Goal: Transaction & Acquisition: Purchase product/service

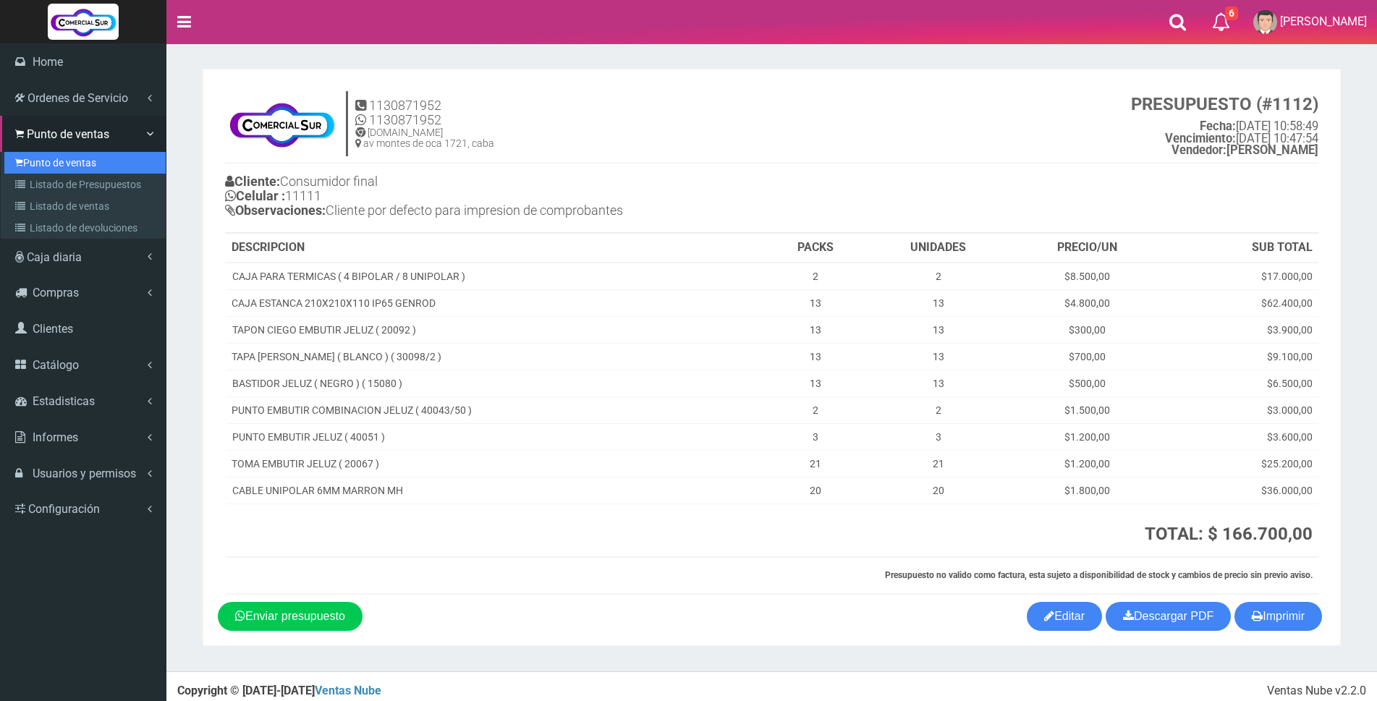
click at [71, 166] on link "Punto de ventas" at bounding box center [84, 163] width 161 height 22
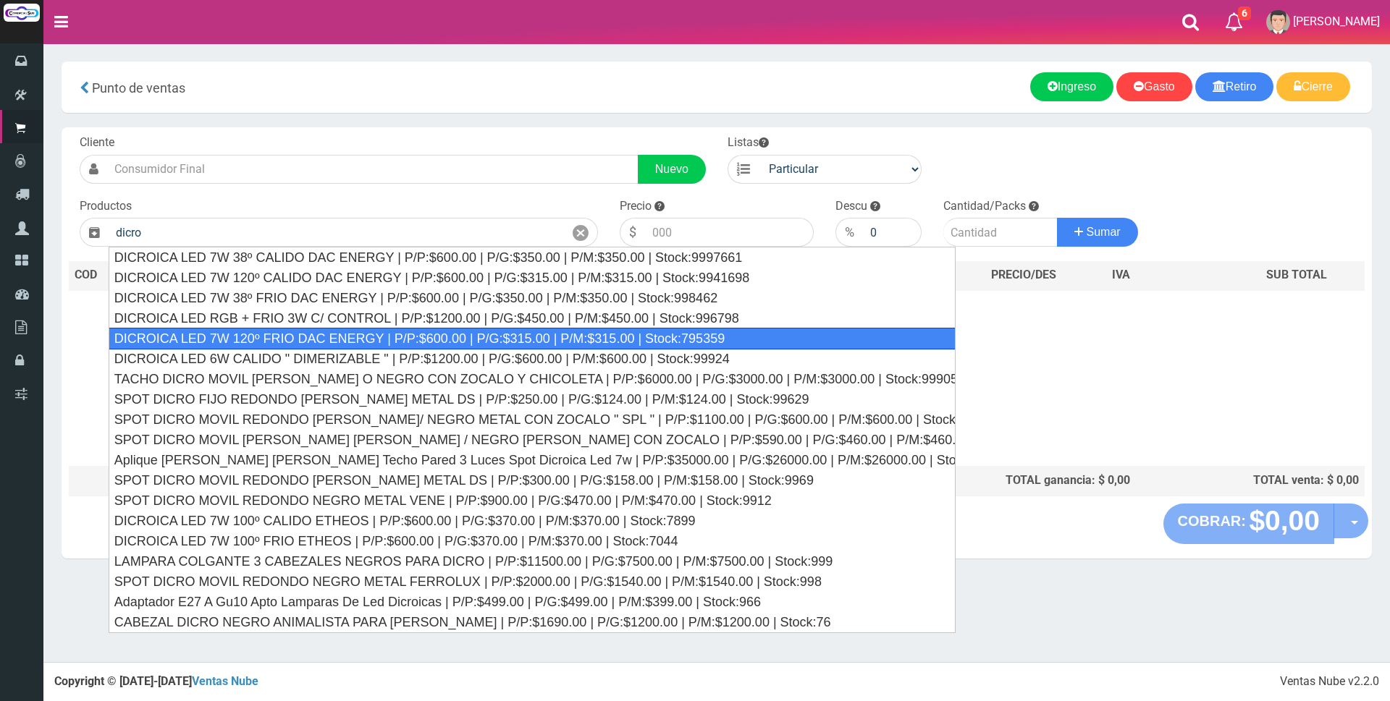
click at [566, 341] on div "DICROICA LED 7W 120º FRIO DAC ENERGY | P/P:$600.00 | P/G:$315.00 | P/M:$315.00 …" at bounding box center [532, 339] width 847 height 22
type input "DICROICA LED 7W 120º FRIO DAC ENERGY | P/P:$600.00 | P/G:$315.00 | P/M:$315.00 …"
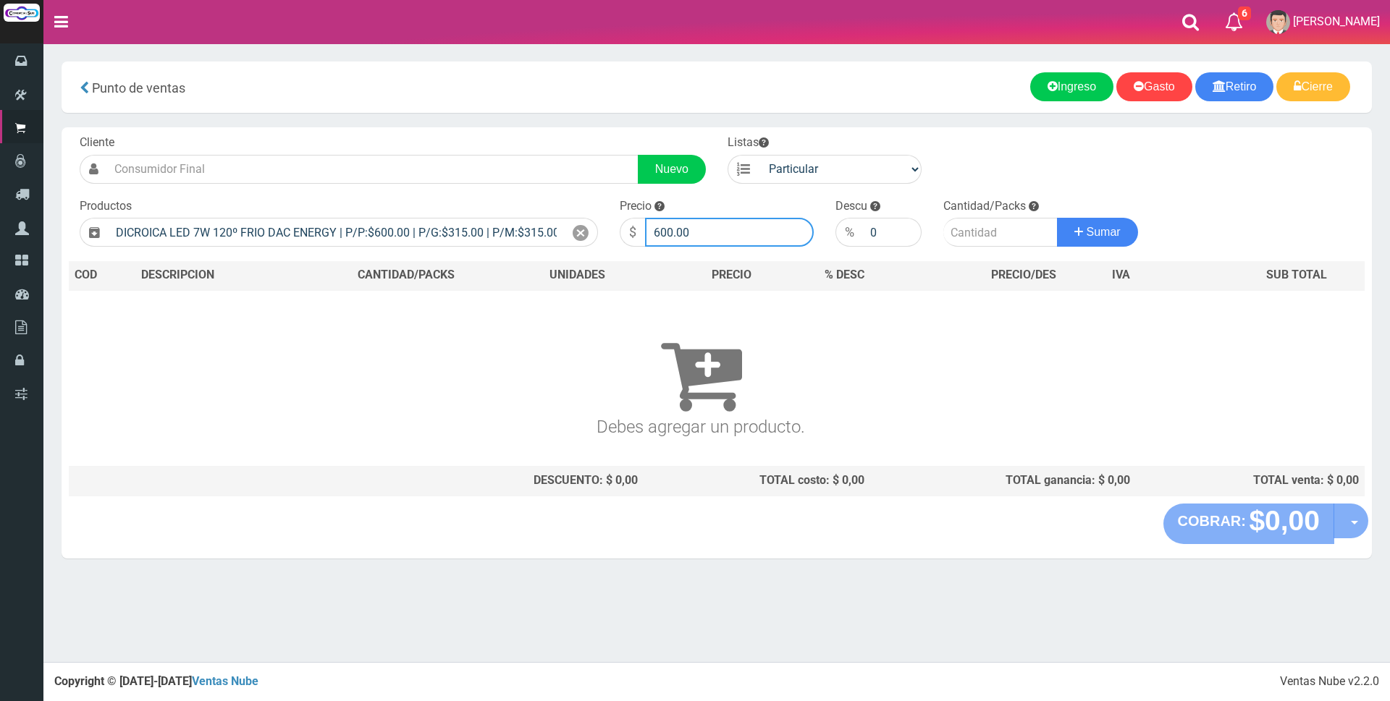
click at [730, 226] on input "600.00" at bounding box center [729, 232] width 169 height 29
type input "6"
type input "1650"
click at [958, 232] on input "number" at bounding box center [1000, 232] width 114 height 29
type input "4"
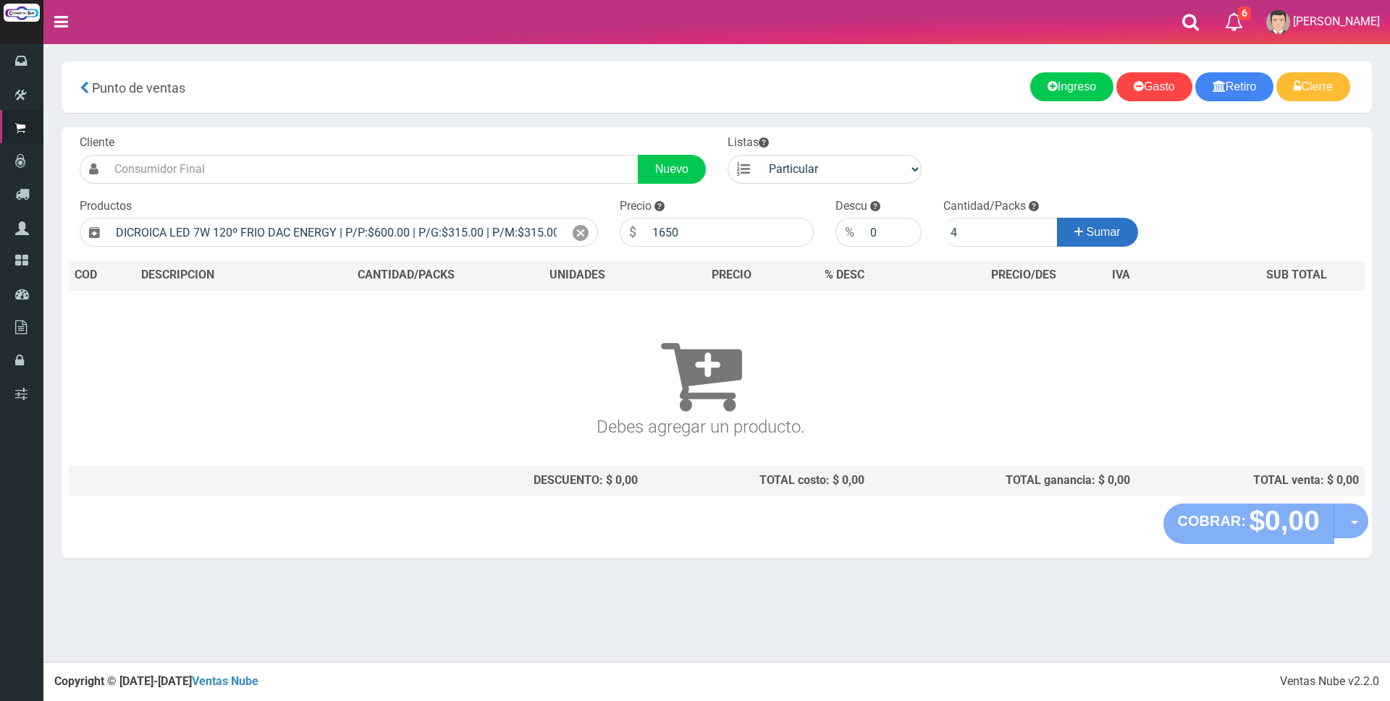
click at [1103, 237] on span "Sumar" at bounding box center [1103, 232] width 34 height 12
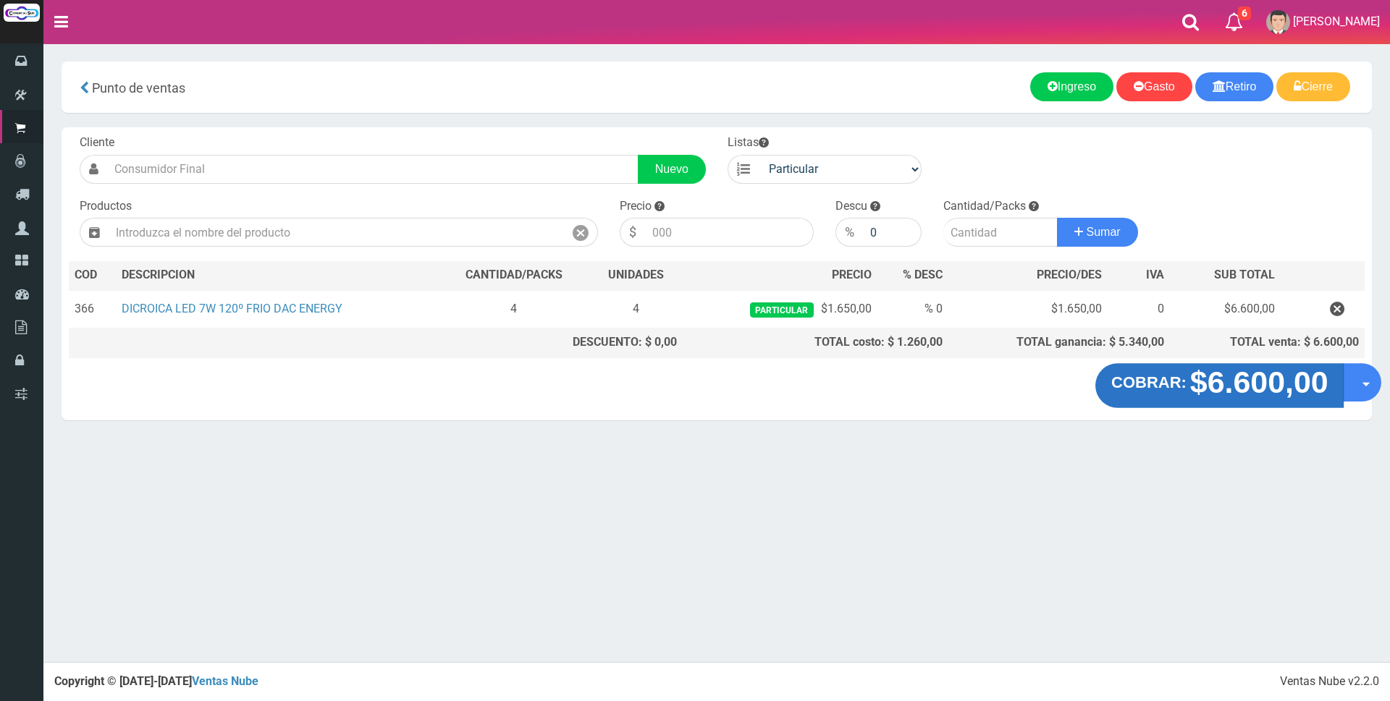
click at [1235, 385] on strong "$6.600,00" at bounding box center [1258, 382] width 138 height 34
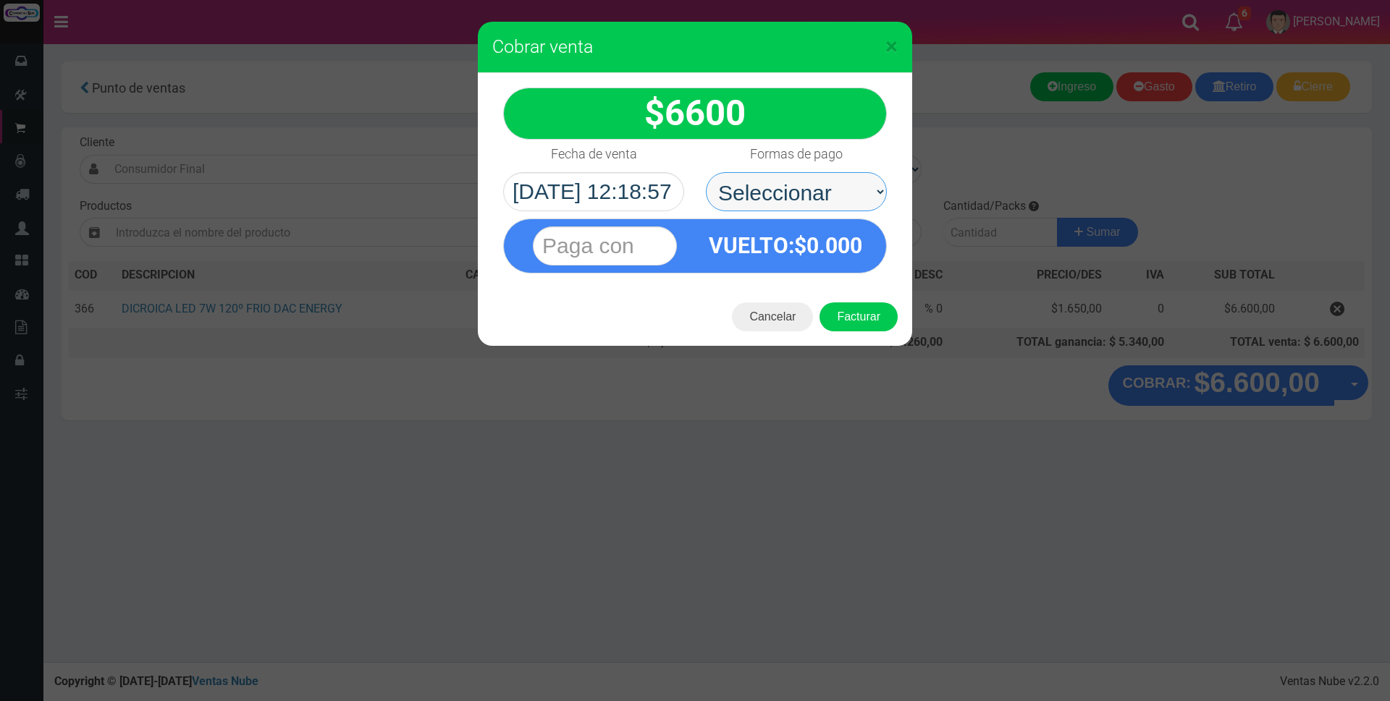
click at [854, 192] on select "Seleccionar Efectivo Tarjeta de Crédito Depósito Débito" at bounding box center [796, 191] width 181 height 39
select select "Efectivo"
click at [706, 172] on select "Seleccionar Efectivo Tarjeta de Crédito Depósito Débito" at bounding box center [796, 191] width 181 height 39
click at [647, 242] on input "text" at bounding box center [605, 246] width 144 height 39
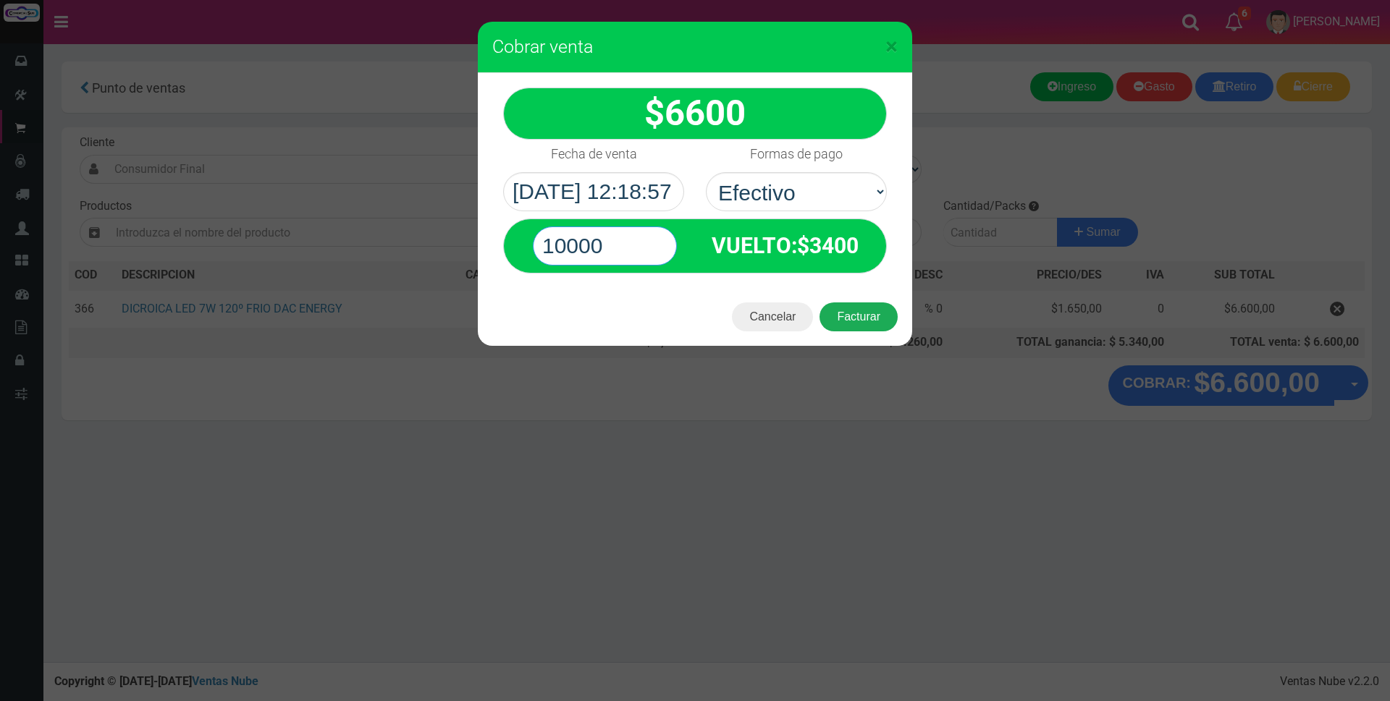
type input "10000"
click at [860, 321] on button "Facturar" at bounding box center [858, 317] width 78 height 29
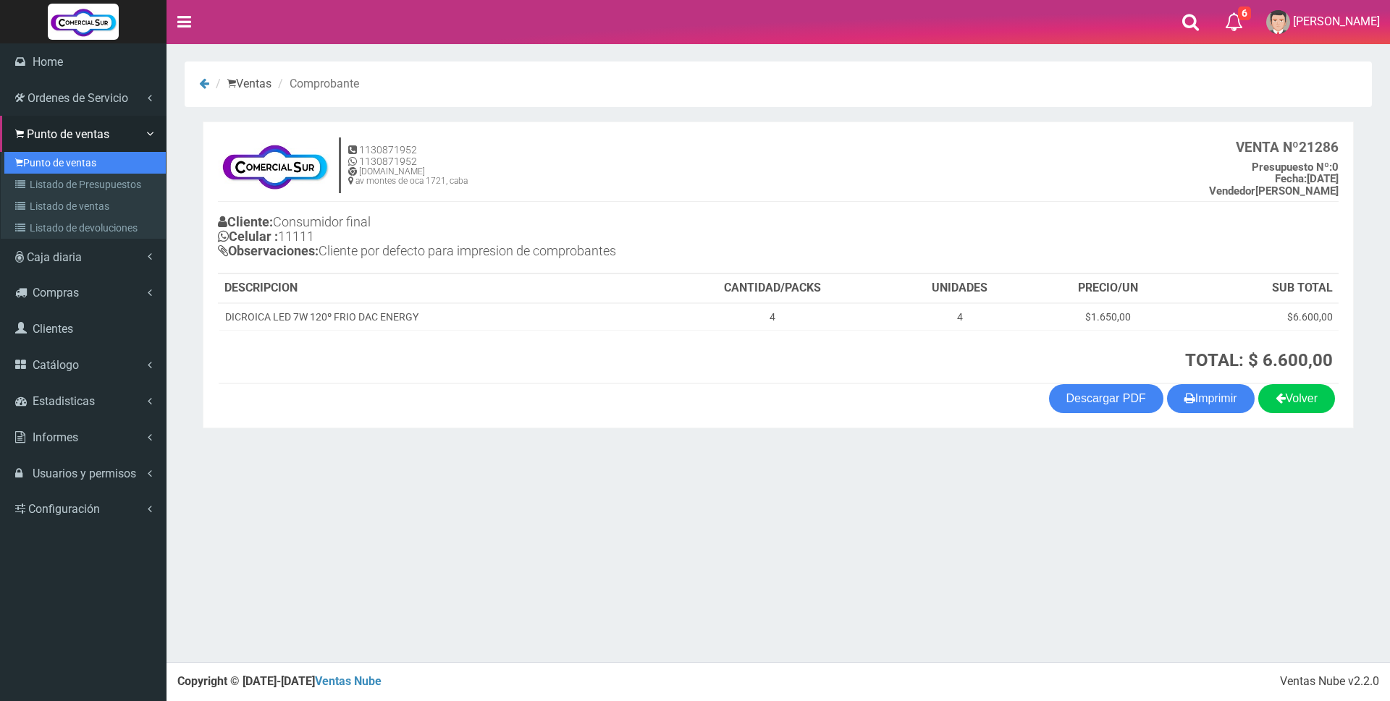
click at [67, 164] on link "Punto de ventas" at bounding box center [84, 163] width 161 height 22
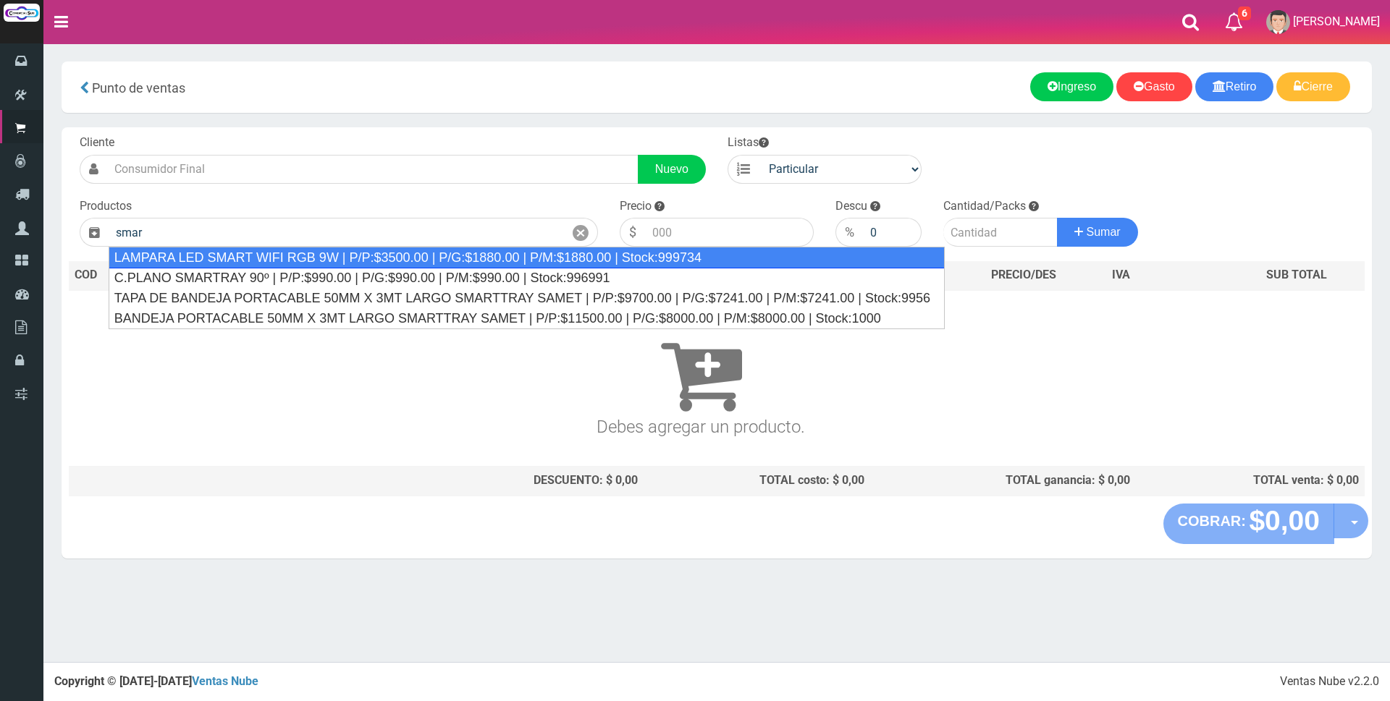
drag, startPoint x: 413, startPoint y: 250, endPoint x: 466, endPoint y: 251, distance: 53.6
click at [416, 250] on div "LAMPARA LED SMART WIFI RGB 9W | P/P:$3500.00 | P/G:$1880.00 | P/M:$1880.00 | St…" at bounding box center [527, 258] width 836 height 22
type input "LAMPARA LED SMART WIFI RGB 9W | P/P:$3500.00 | P/G:$1880.00 | P/M:$1880.00 | St…"
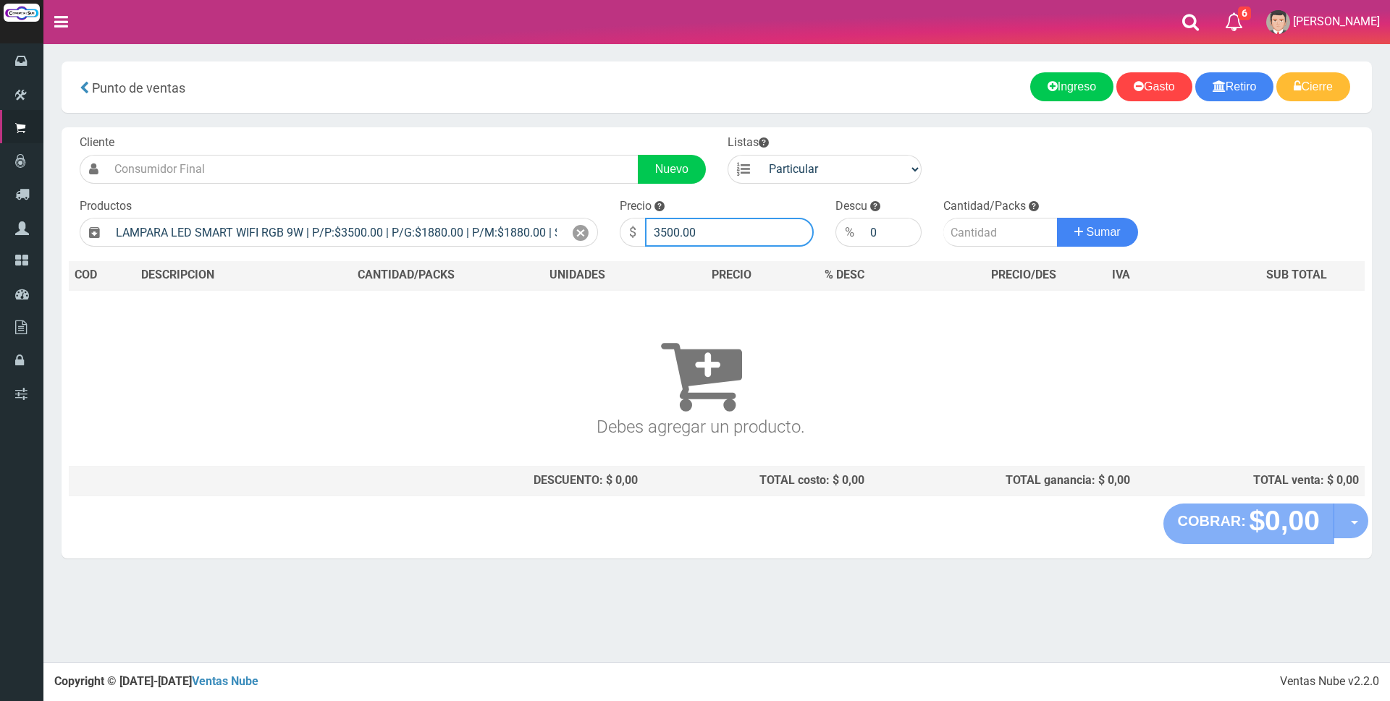
click at [739, 232] on input "3500.00" at bounding box center [729, 232] width 169 height 29
type input "3"
type input "13500"
click at [968, 224] on input "number" at bounding box center [1000, 232] width 114 height 29
type input "10"
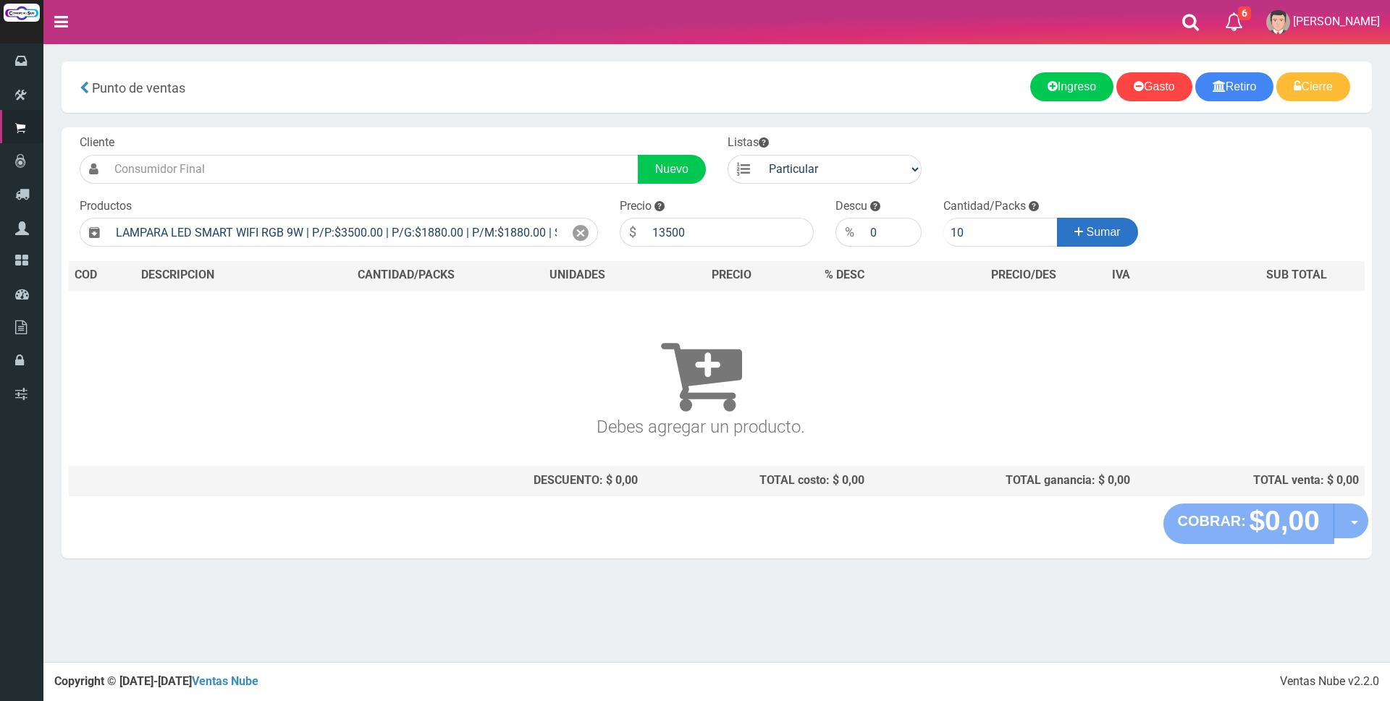
click at [1121, 237] on button "Sumar" at bounding box center [1097, 232] width 81 height 29
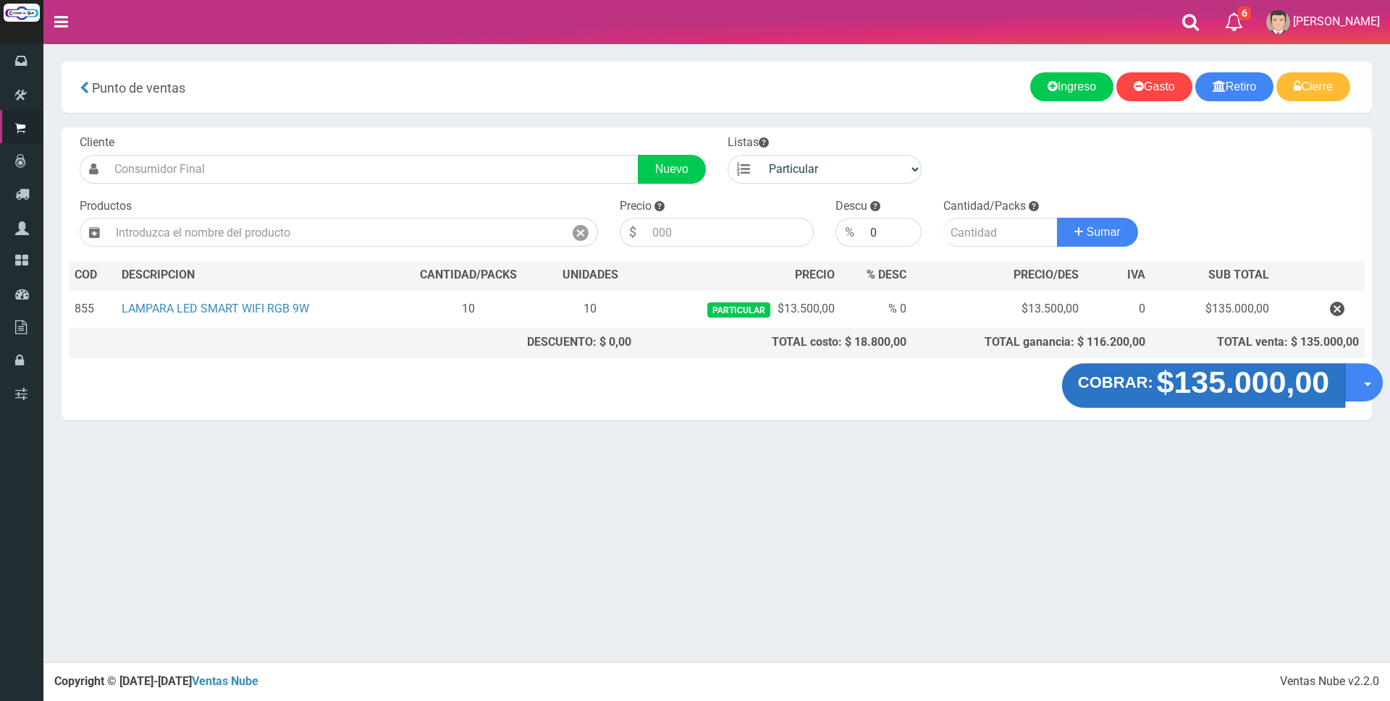
click at [1256, 386] on strong "$135.000,00" at bounding box center [1243, 382] width 173 height 34
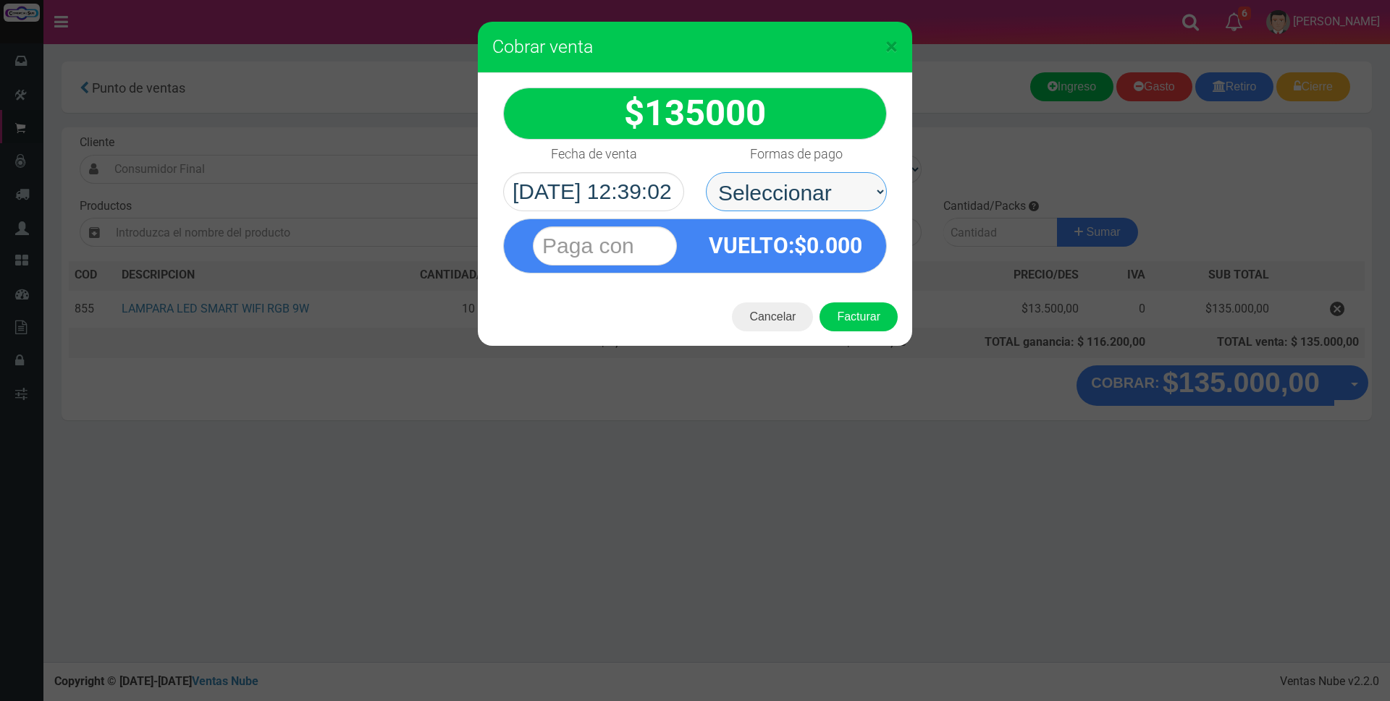
click at [834, 192] on select "Seleccionar Efectivo Tarjeta de Crédito Depósito Débito" at bounding box center [796, 191] width 181 height 39
select select "Tarjeta de Crédito"
click at [706, 172] on select "Seleccionar Efectivo Tarjeta de Crédito Depósito Débito" at bounding box center [796, 191] width 181 height 39
click at [661, 244] on input "text" at bounding box center [605, 246] width 144 height 39
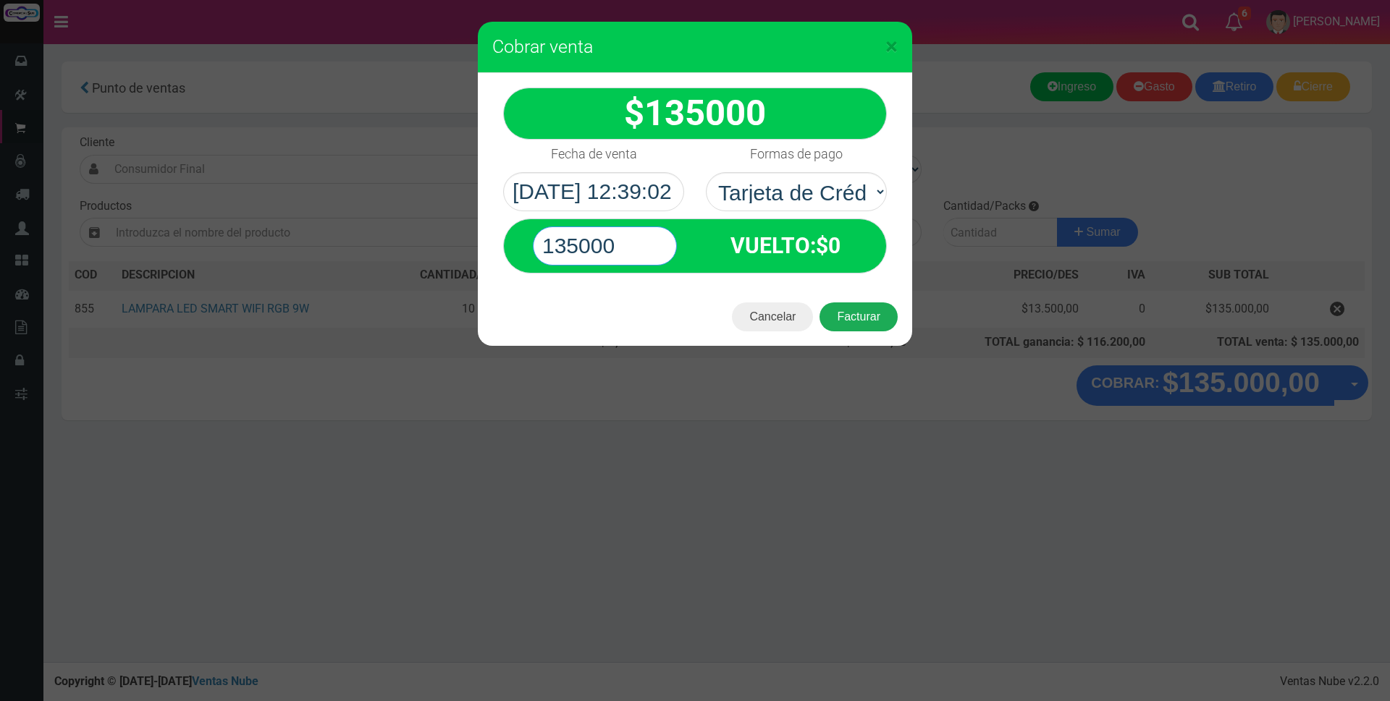
type input "135000"
click at [850, 318] on button "Facturar" at bounding box center [858, 317] width 78 height 29
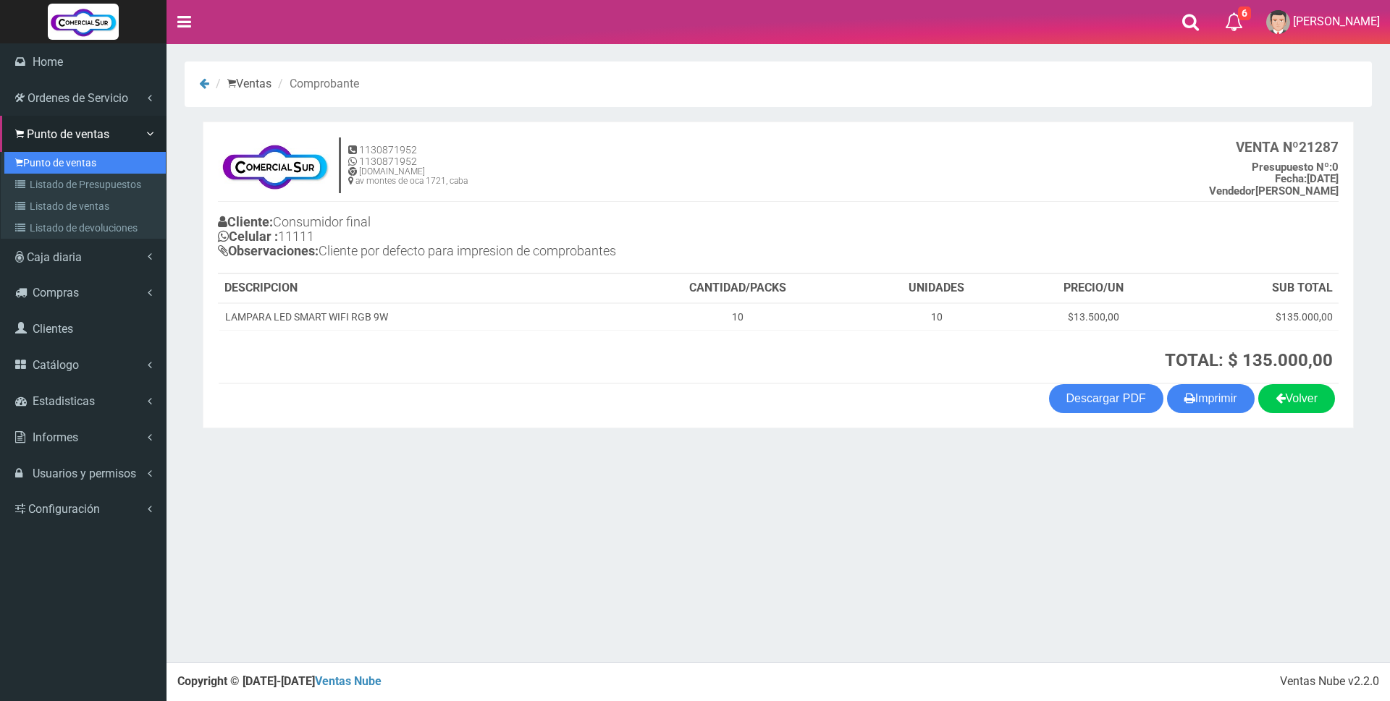
click at [54, 162] on link "Punto de ventas" at bounding box center [84, 163] width 161 height 22
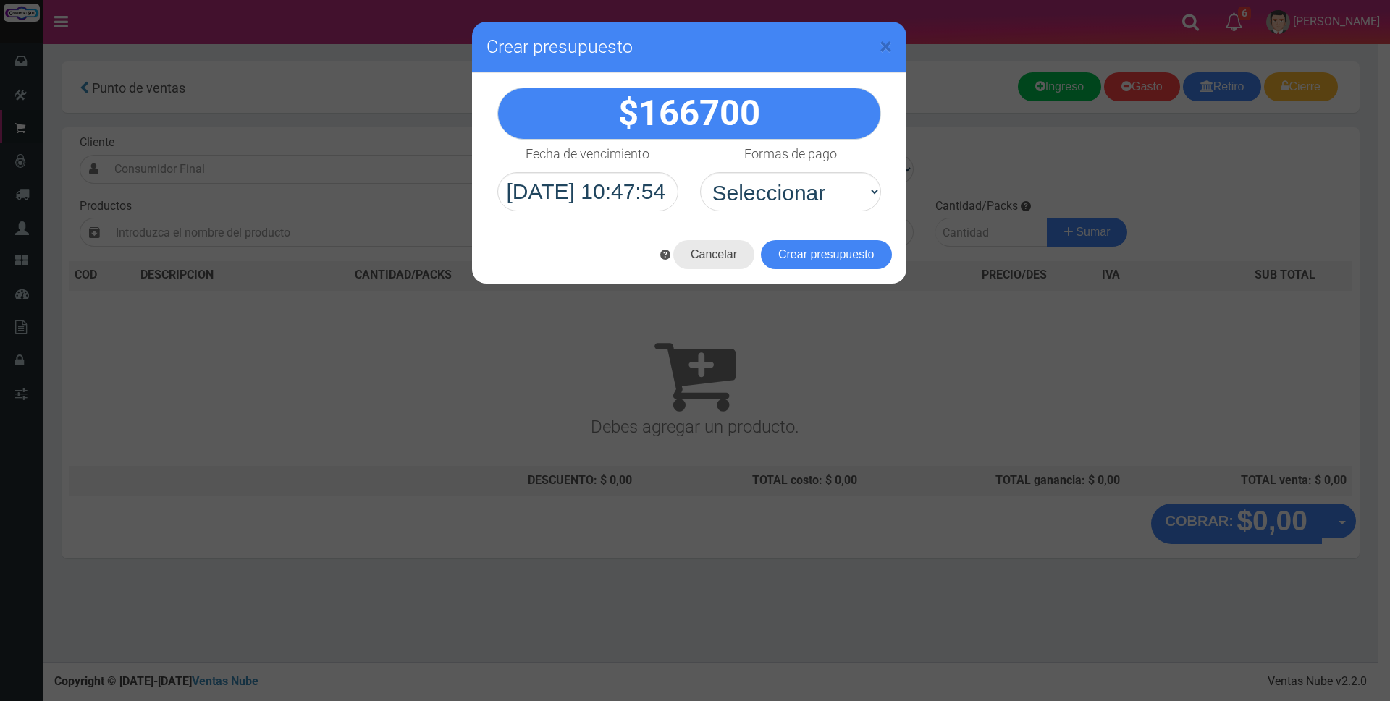
click at [696, 253] on button "Cancelar" at bounding box center [713, 254] width 81 height 29
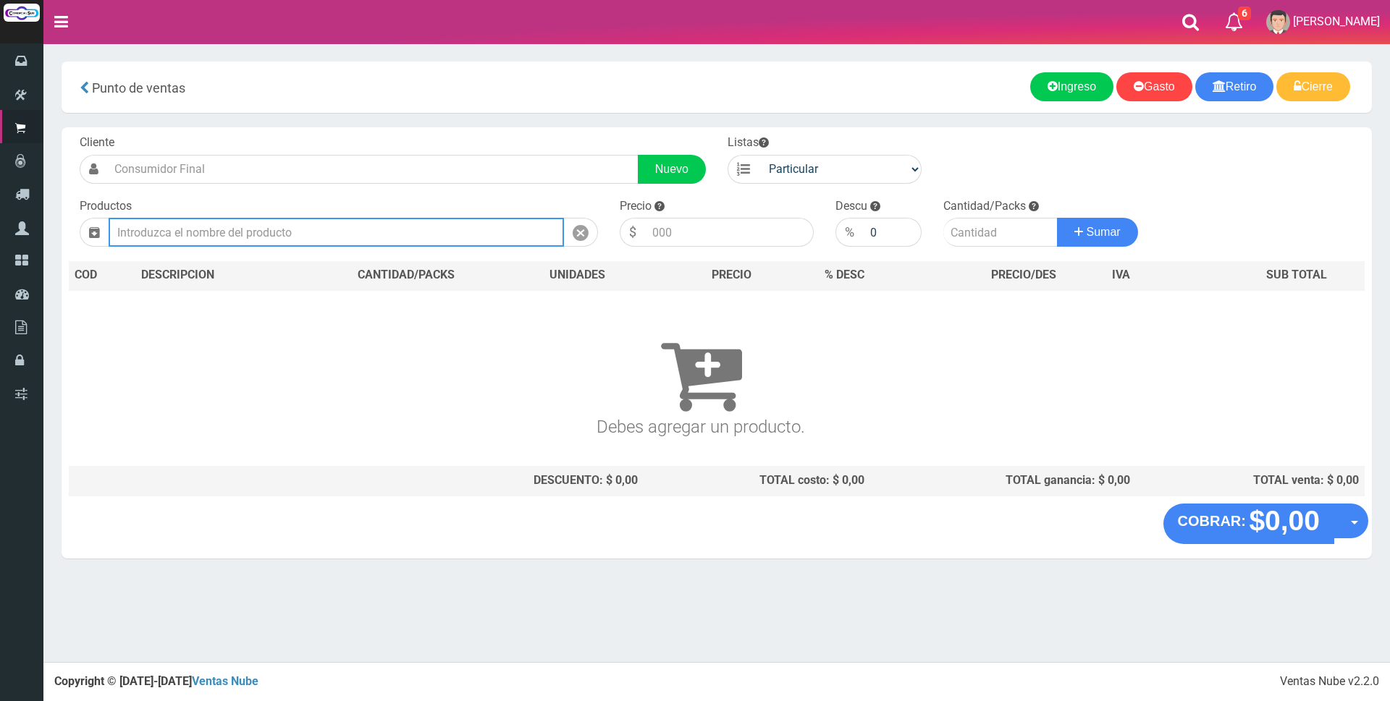
click at [541, 234] on input "text" at bounding box center [336, 232] width 455 height 29
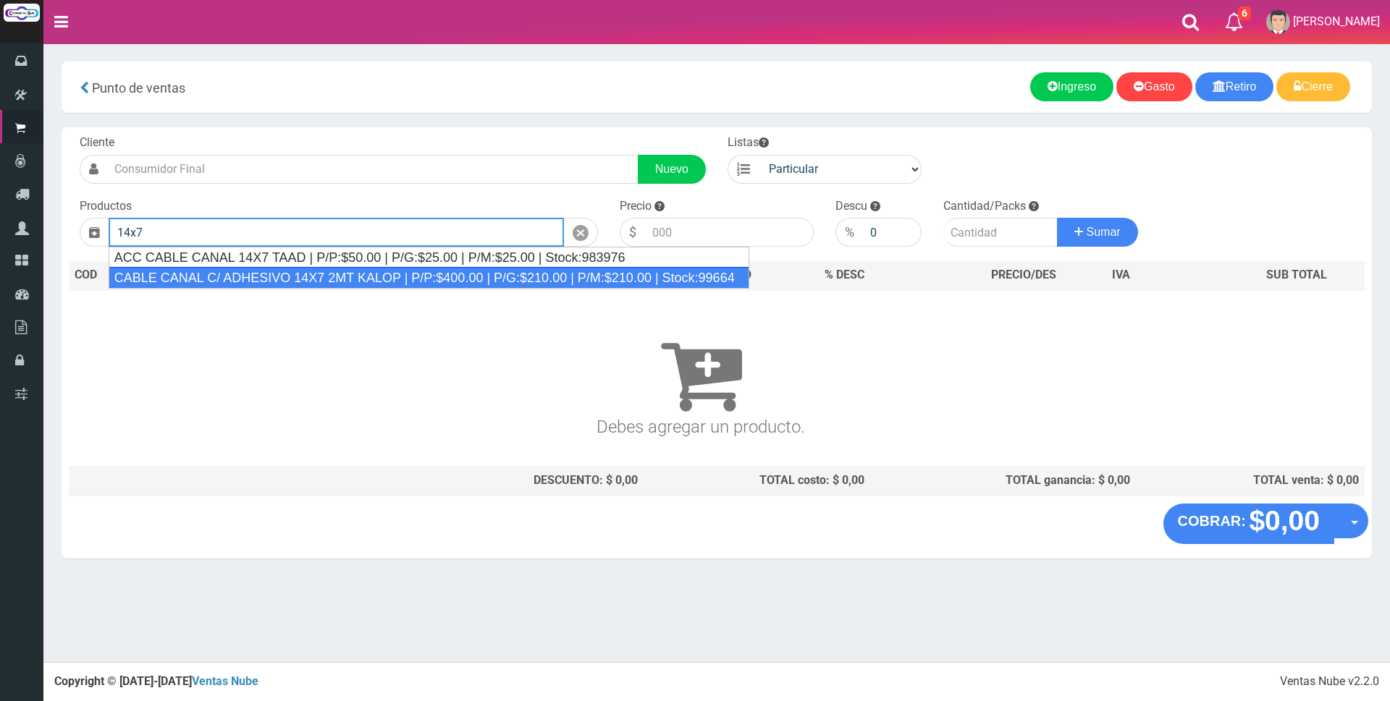
click at [481, 280] on div "CABLE CANAL C/ ADHESIVO 14X7 2MT KALOP | P/P:$400.00 | P/G:$210.00 | P/M:$210.0…" at bounding box center [429, 278] width 641 height 22
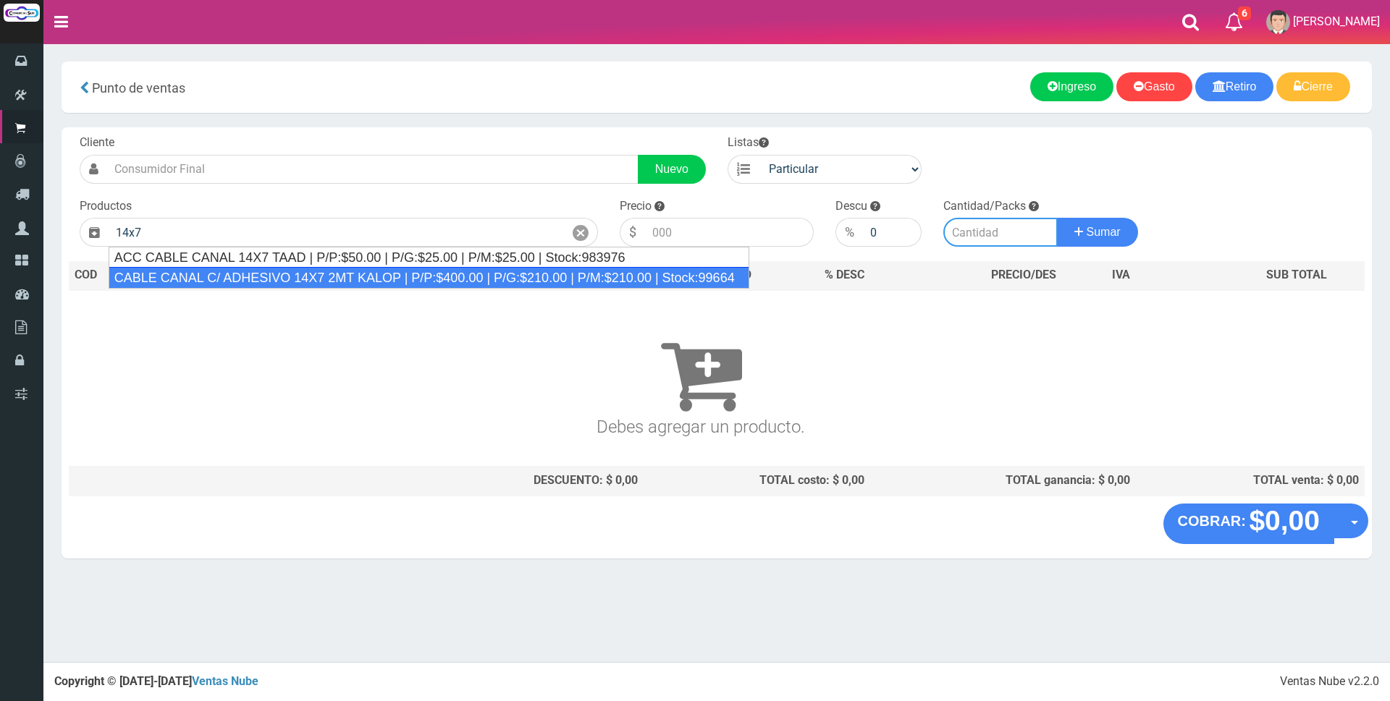
type input "CABLE CANAL C/ ADHESIVO 14X7 2MT KALOP | P/P:$400.00 | P/G:$210.00 | P/M:$210.0…"
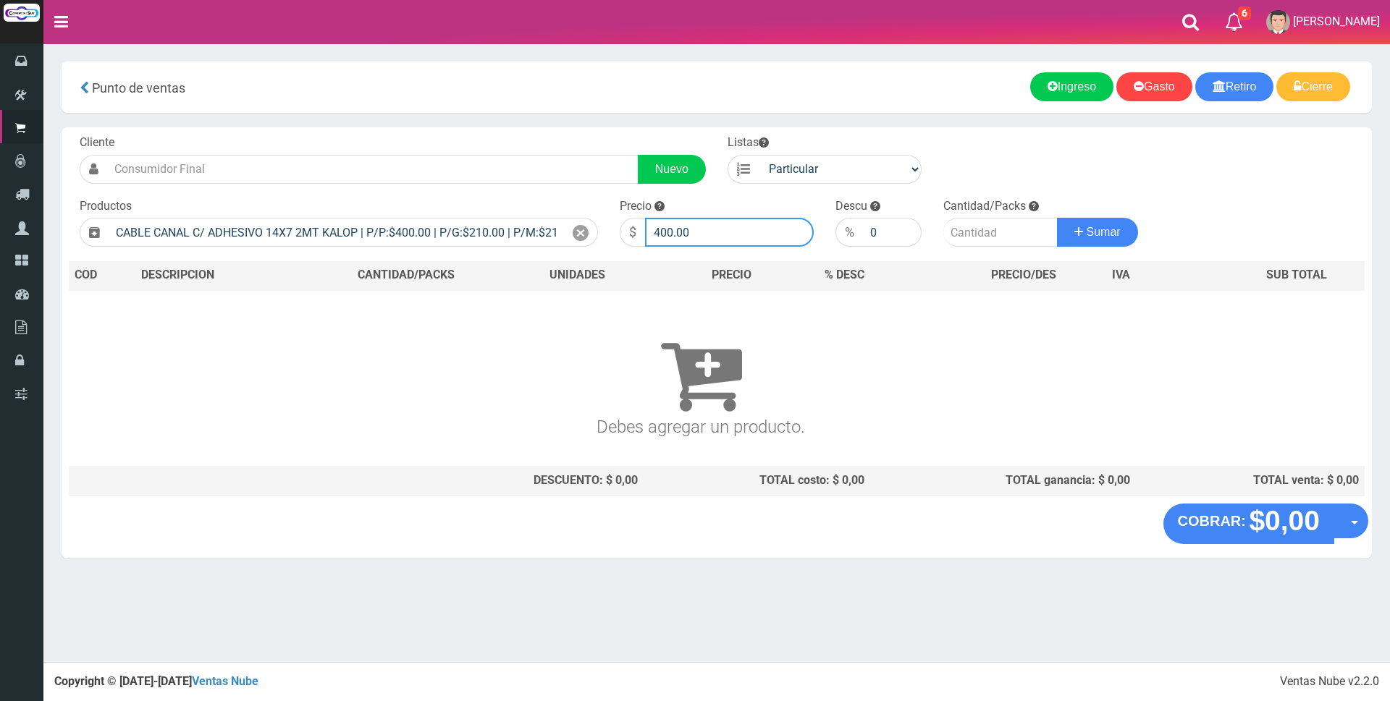
click at [698, 230] on input "400.00" at bounding box center [729, 232] width 169 height 29
type input "4"
type input "1800"
click at [975, 236] on input "number" at bounding box center [1000, 232] width 114 height 29
type input "2"
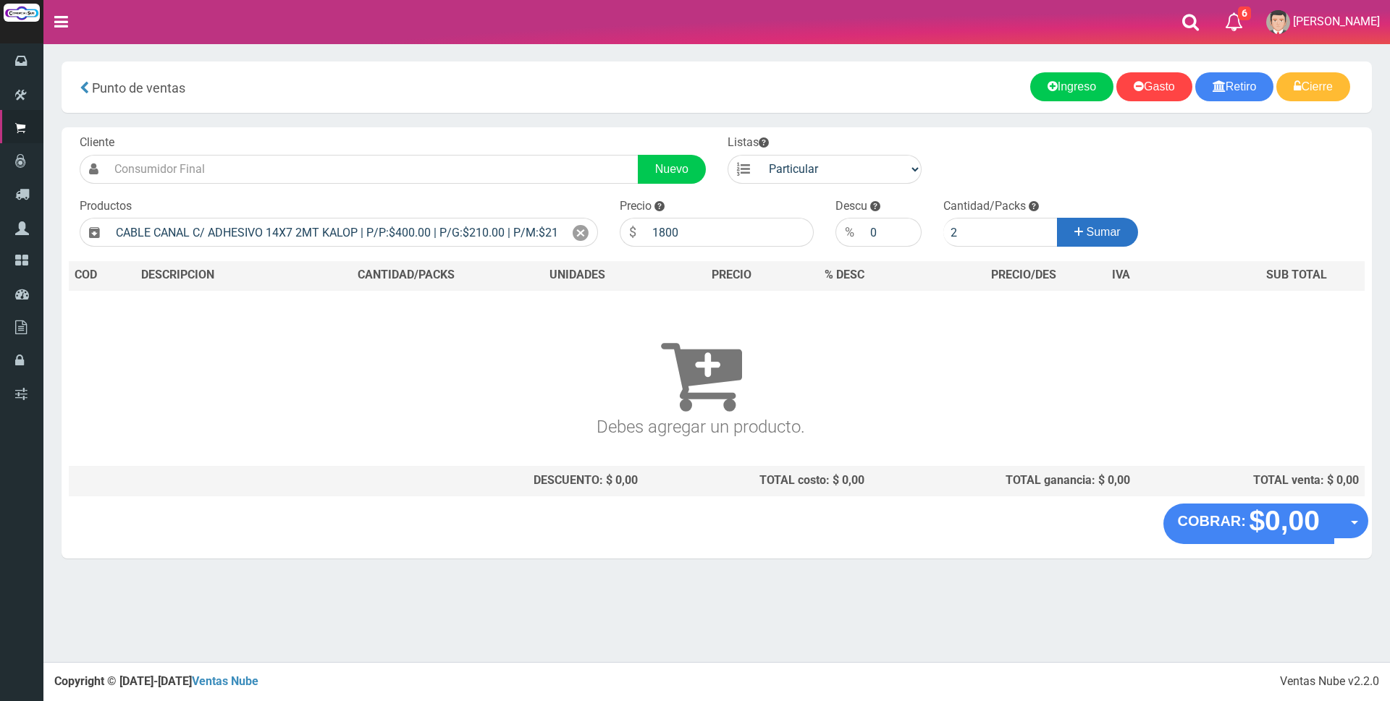
click at [1112, 237] on span "Sumar" at bounding box center [1103, 232] width 34 height 12
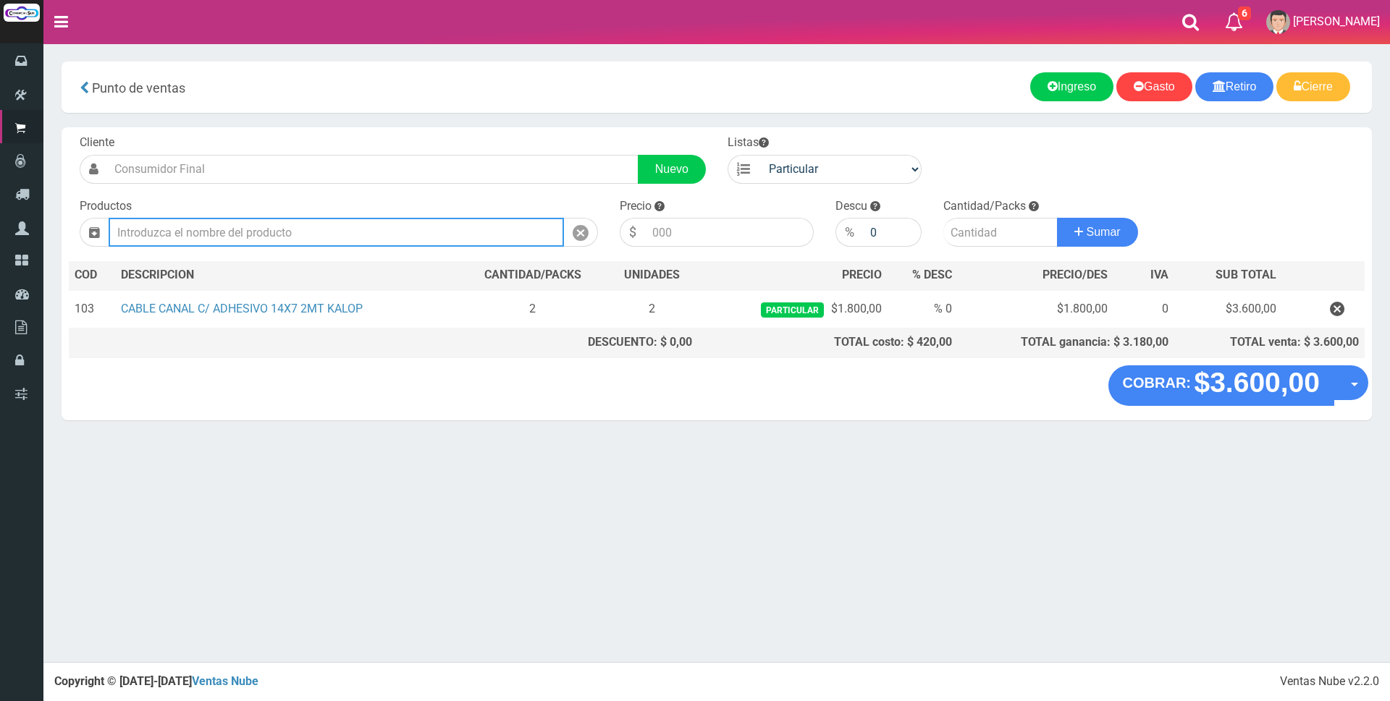
click at [518, 238] on input "text" at bounding box center [336, 232] width 455 height 29
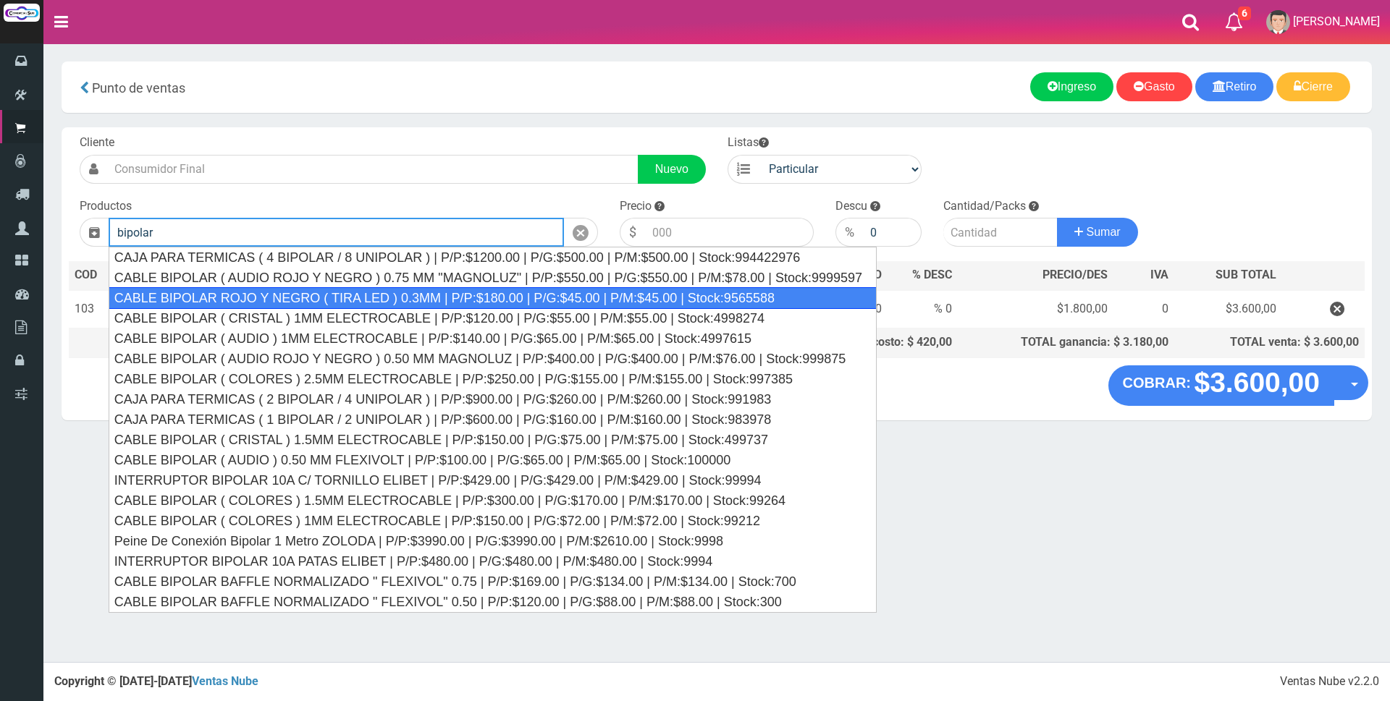
click at [624, 298] on div "CABLE BIPOLAR ROJO Y NEGRO ( TIRA LED ) 0.3MM | P/P:$180.00 | P/G:$45.00 | P/M:…" at bounding box center [493, 298] width 768 height 22
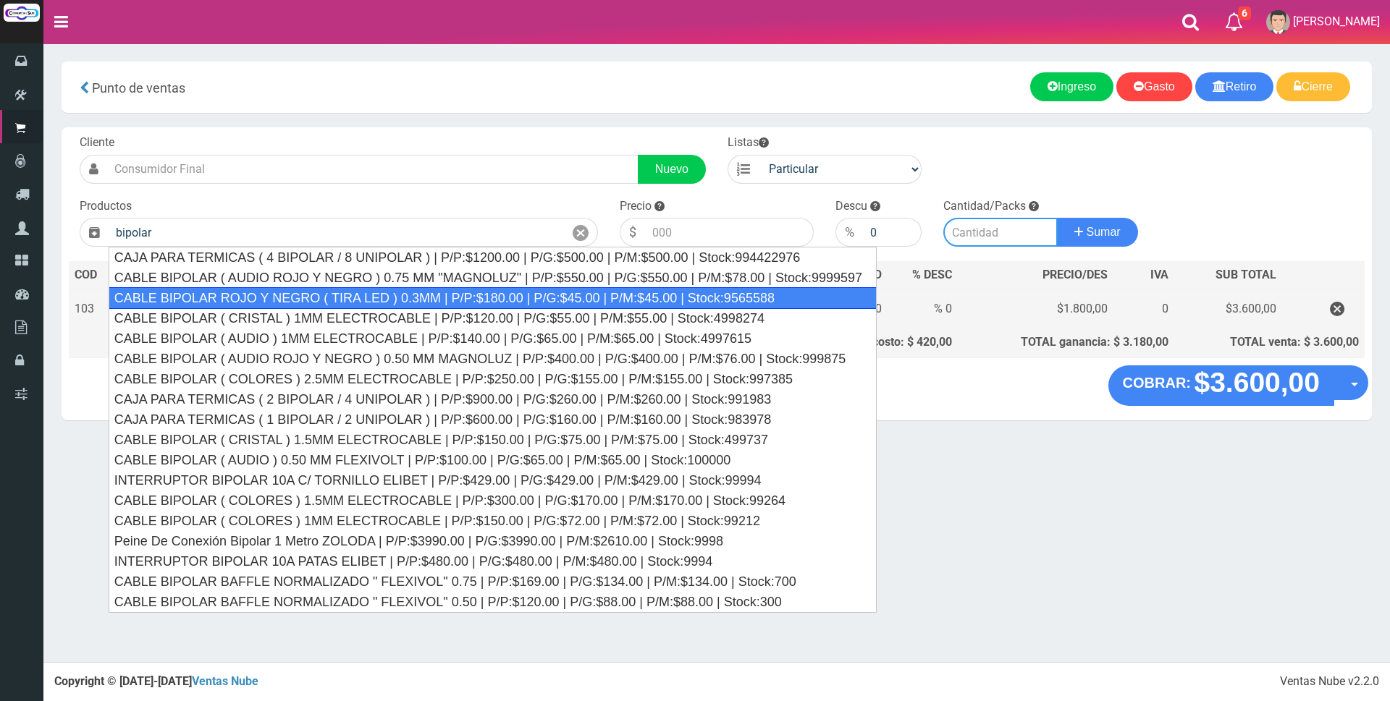
type input "CABLE BIPOLAR ROJO Y NEGRO ( TIRA LED ) 0.3MM | P/P:$180.00 | P/G:$45.00 | P/M:…"
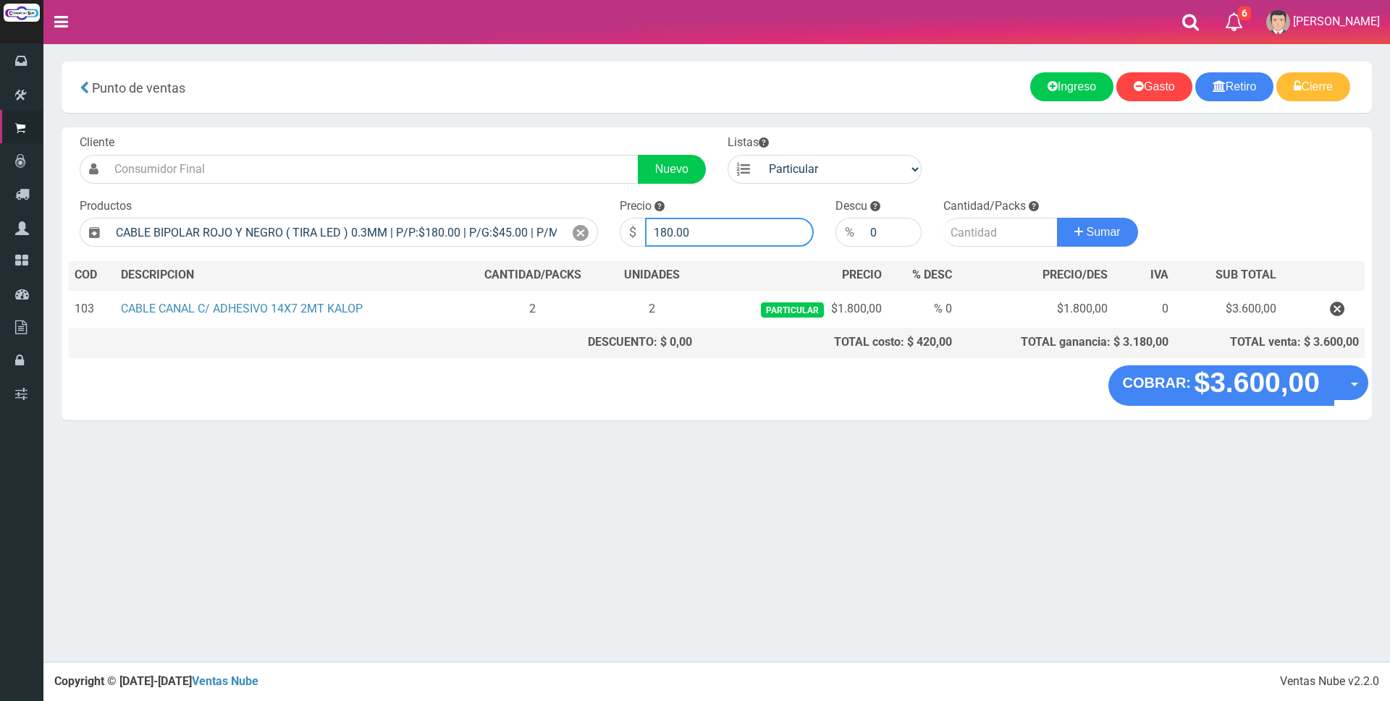
click at [727, 237] on input "180.00" at bounding box center [729, 232] width 169 height 29
type input "1"
type input "600"
click at [977, 240] on input "number" at bounding box center [1000, 232] width 114 height 29
type input "4"
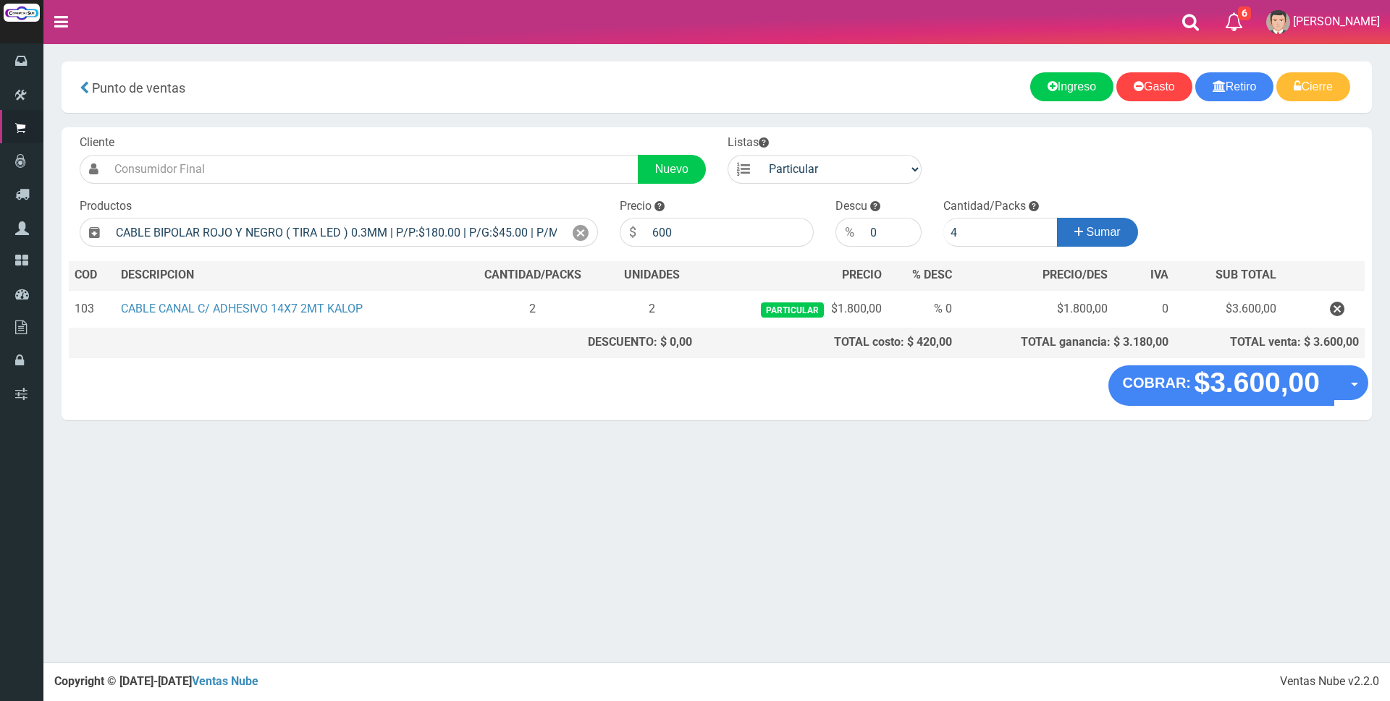
click at [1112, 231] on span "Sumar" at bounding box center [1103, 232] width 34 height 12
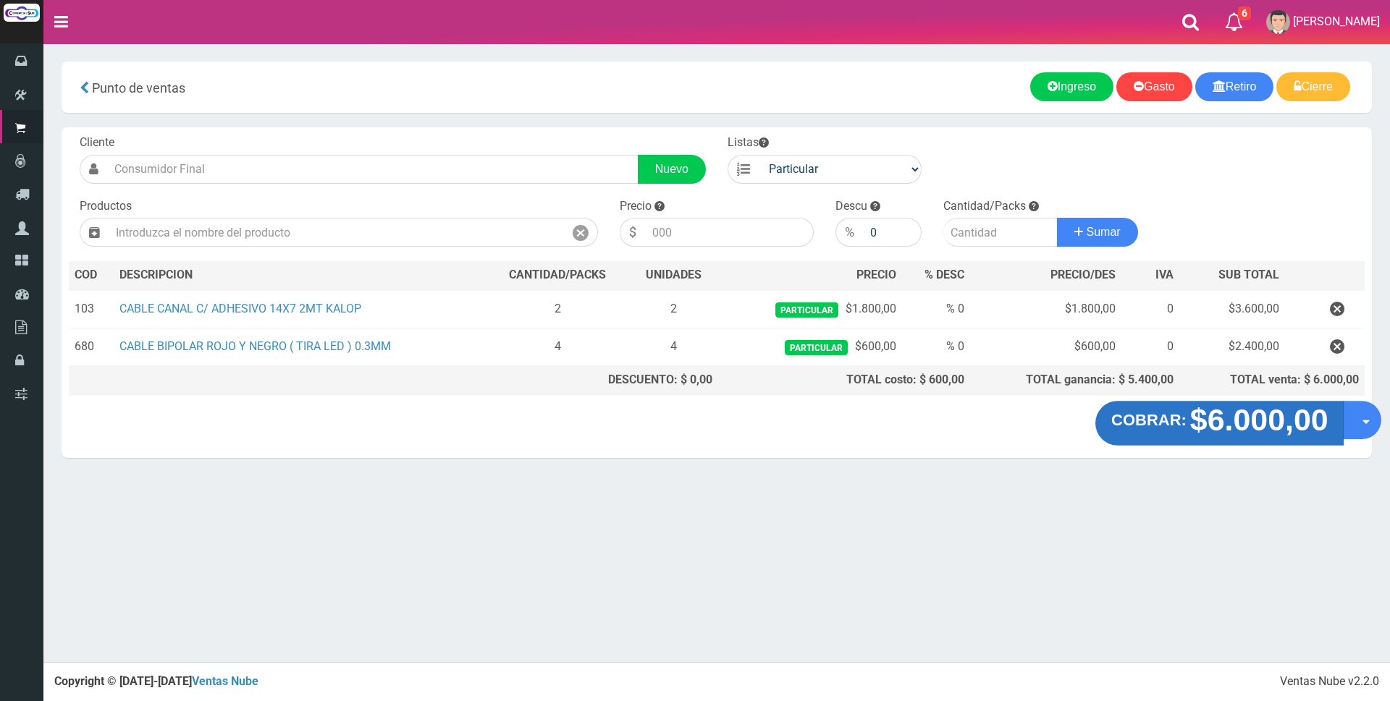
click at [1279, 434] on strong "$6.000,00" at bounding box center [1258, 420] width 138 height 34
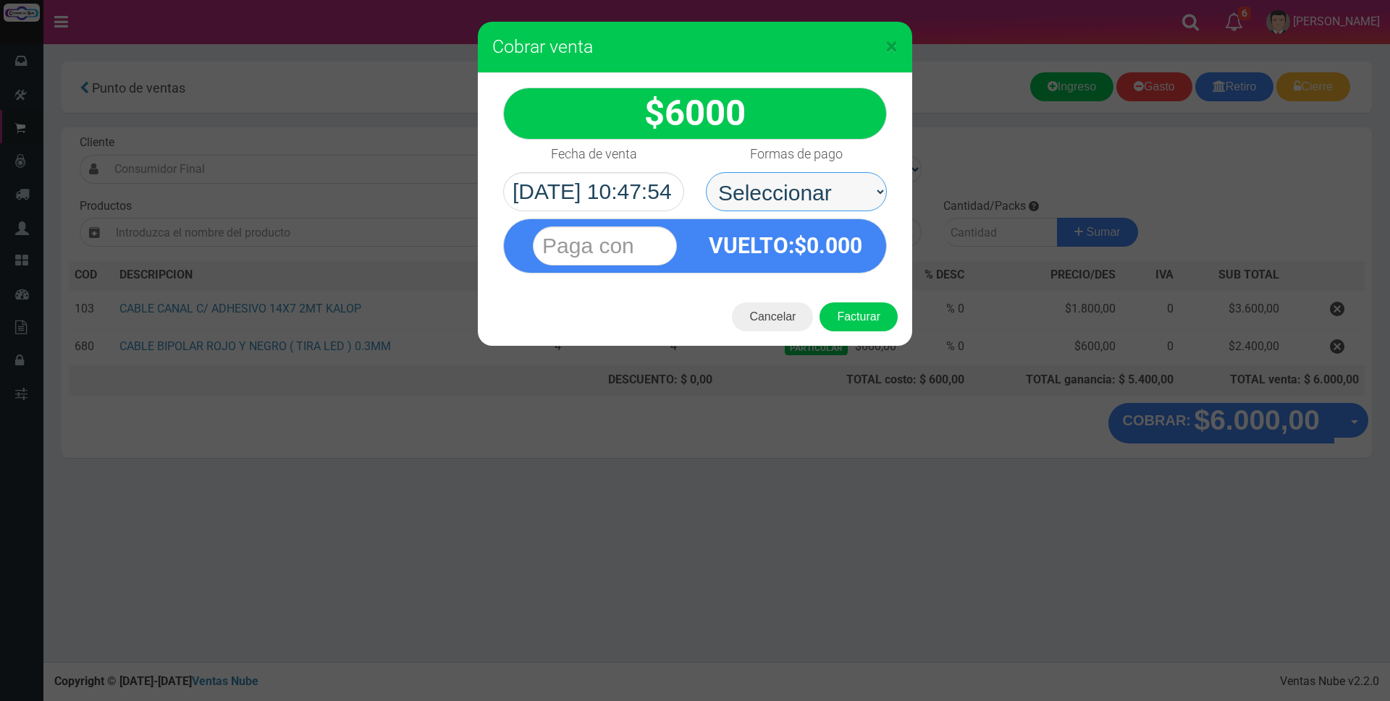
click at [843, 193] on select "Seleccionar Efectivo Tarjeta de Crédito Depósito Débito" at bounding box center [796, 191] width 181 height 39
select select "Efectivo"
click at [706, 172] on select "Seleccionar Efectivo Tarjeta de Crédito Depósito Débito" at bounding box center [796, 191] width 181 height 39
click at [664, 245] on input "text" at bounding box center [605, 246] width 144 height 39
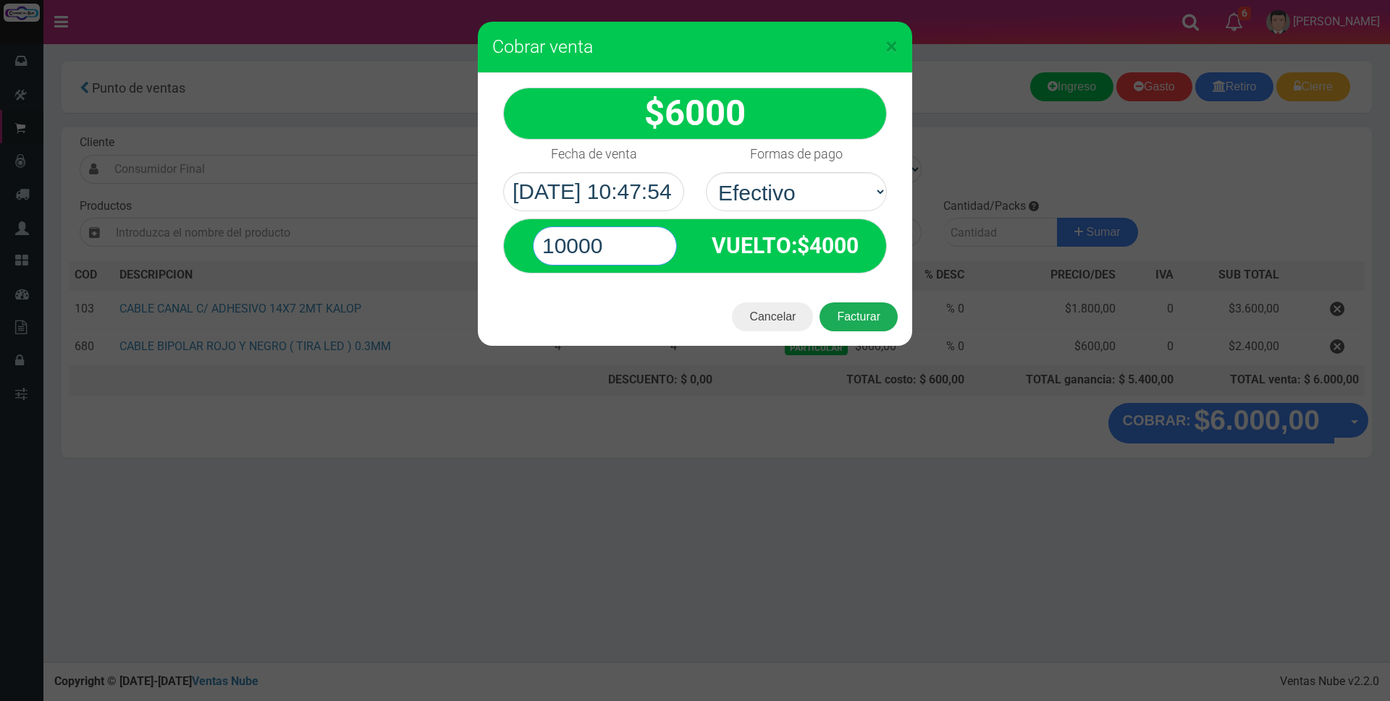
type input "10000"
click at [879, 322] on button "Facturar" at bounding box center [858, 317] width 78 height 29
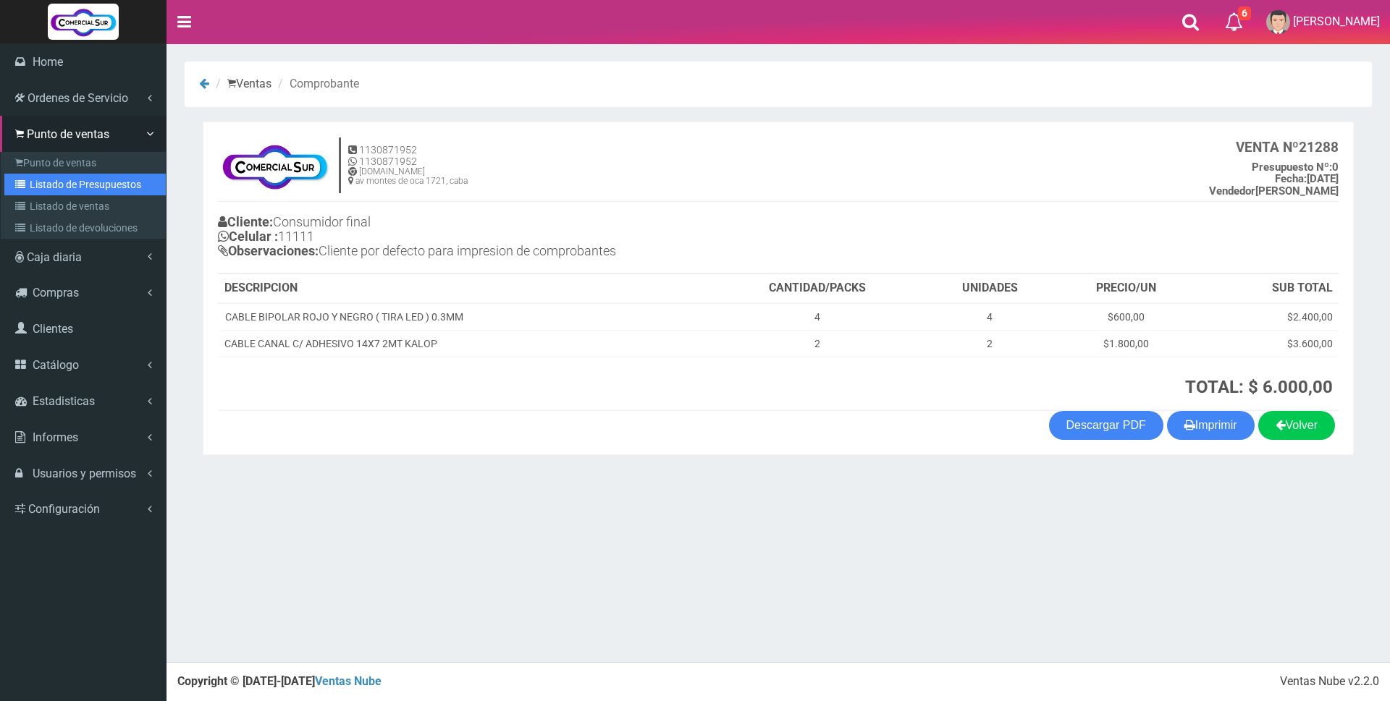
click at [102, 184] on link "Listado de Presupuestos" at bounding box center [84, 185] width 161 height 22
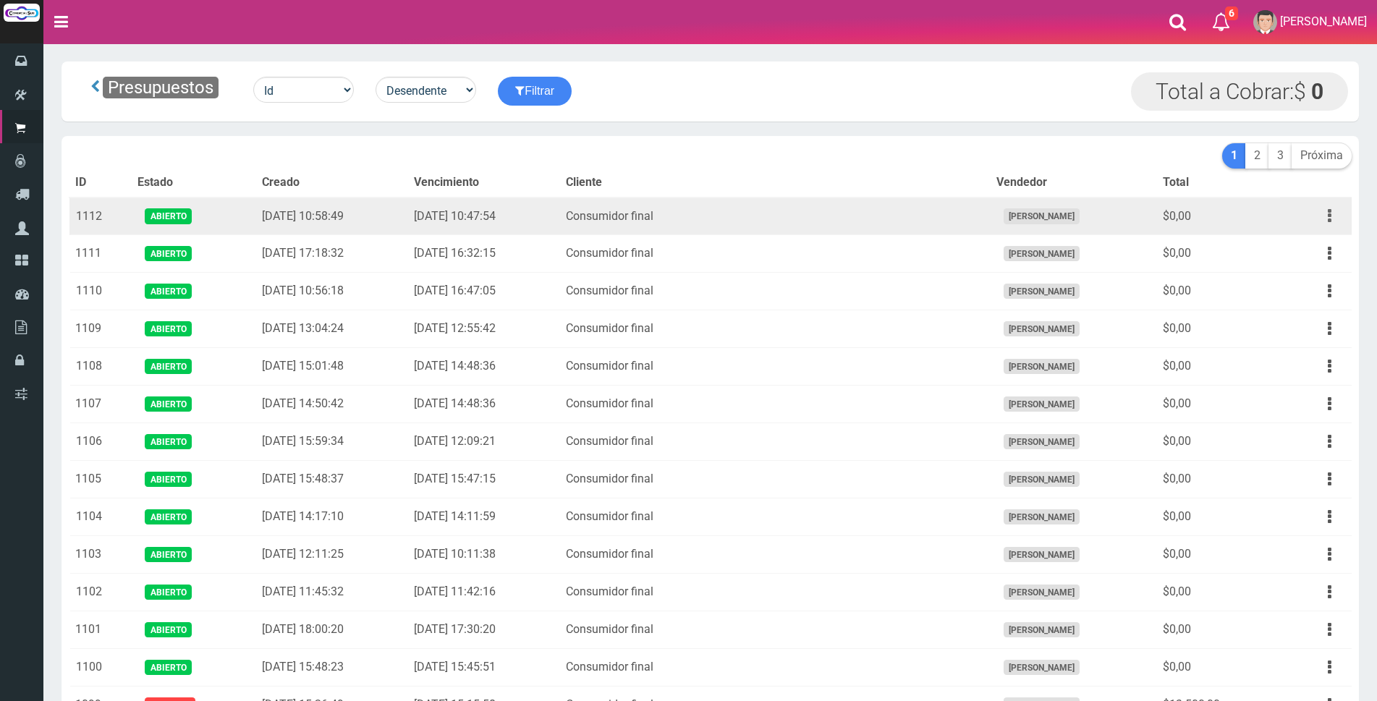
click at [1334, 219] on button "button" at bounding box center [1330, 215] width 33 height 25
click at [1324, 252] on link "Editar" at bounding box center [1288, 251] width 114 height 32
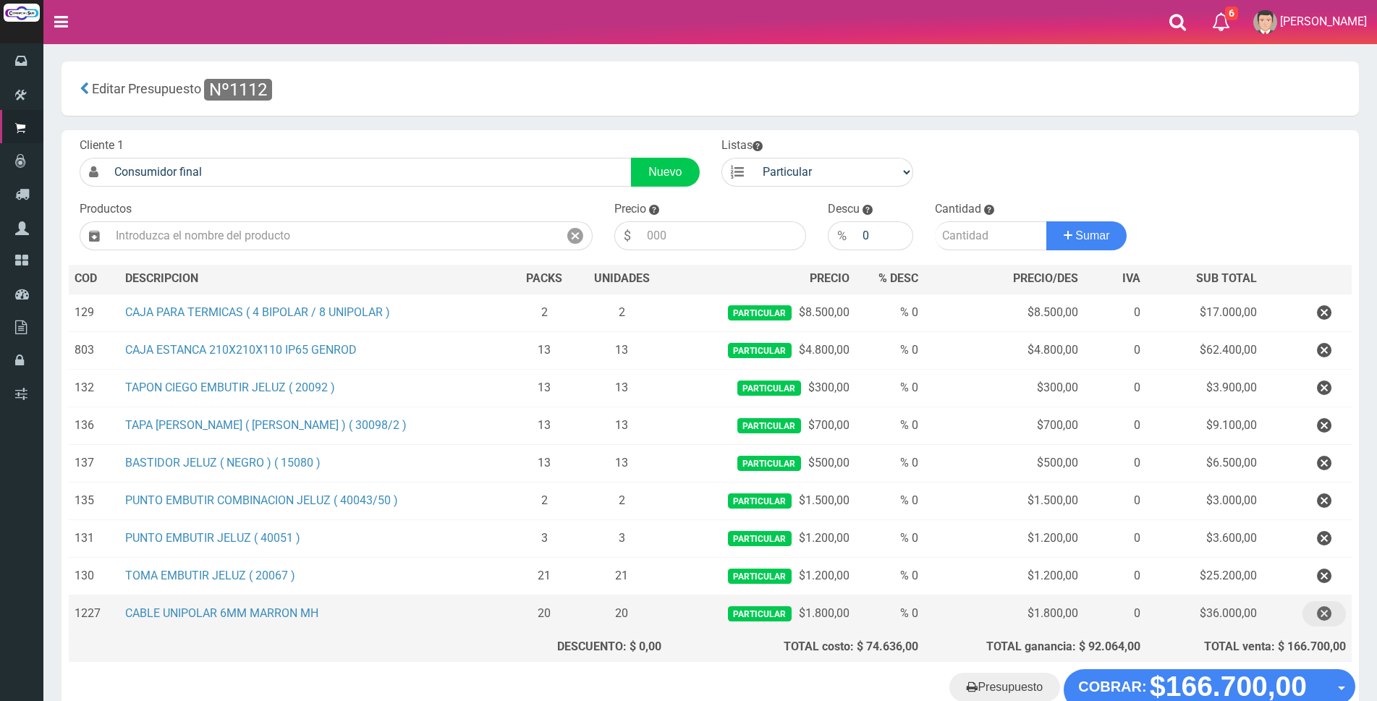
click at [1324, 609] on icon "button" at bounding box center [1324, 613] width 14 height 25
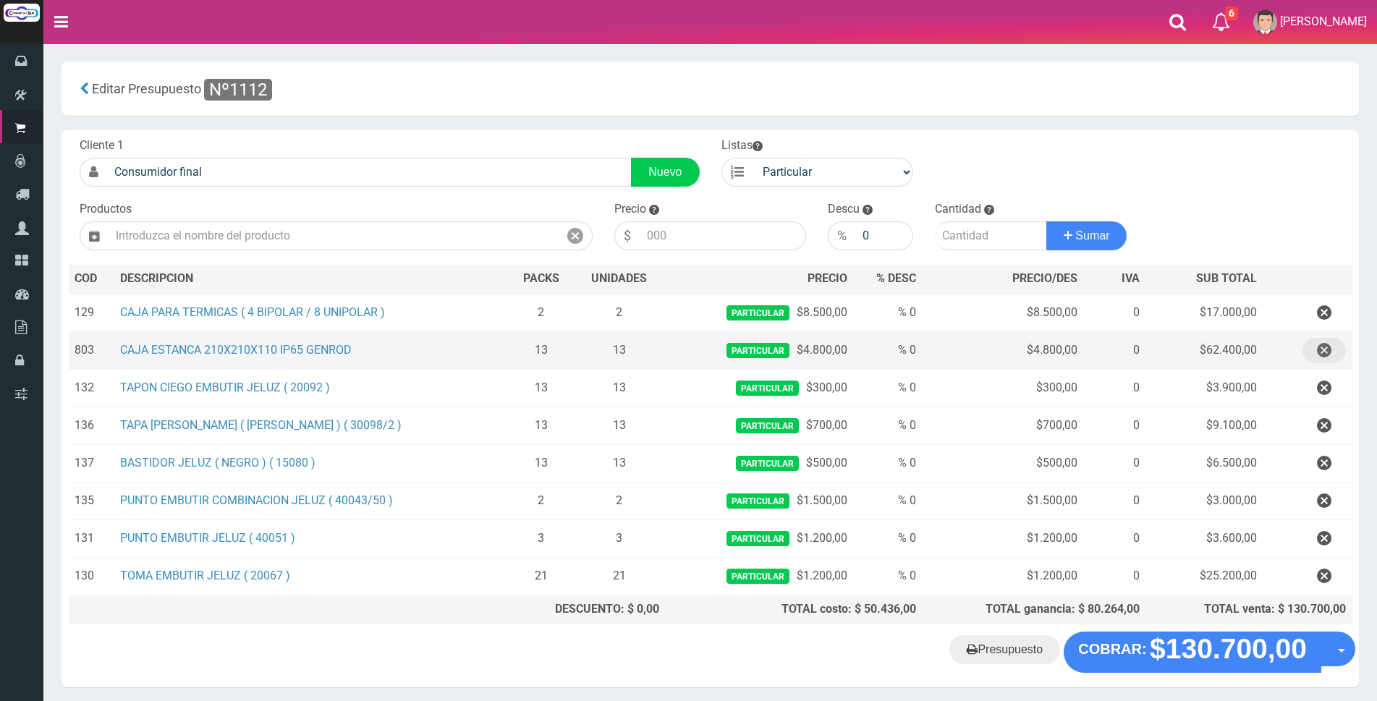
click at [1324, 352] on icon "button" at bounding box center [1324, 350] width 14 height 25
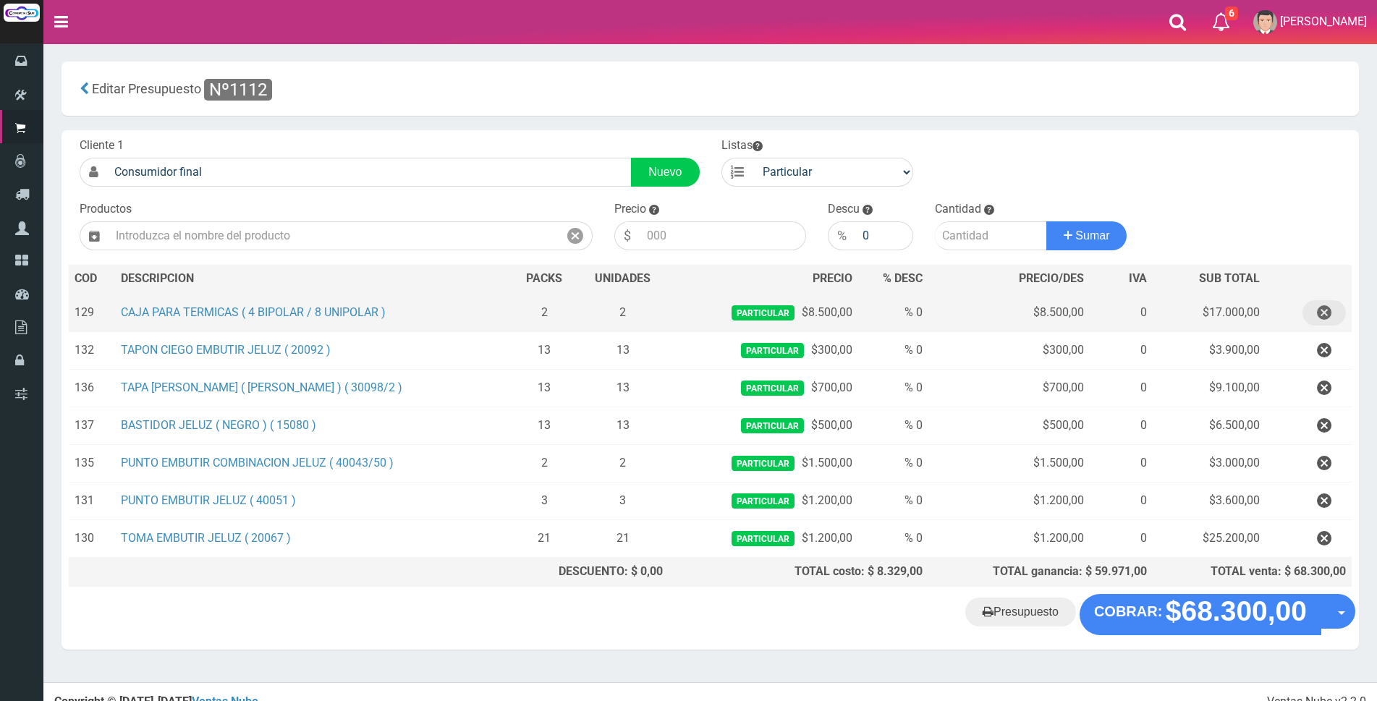
click at [1327, 312] on icon "button" at bounding box center [1324, 312] width 14 height 25
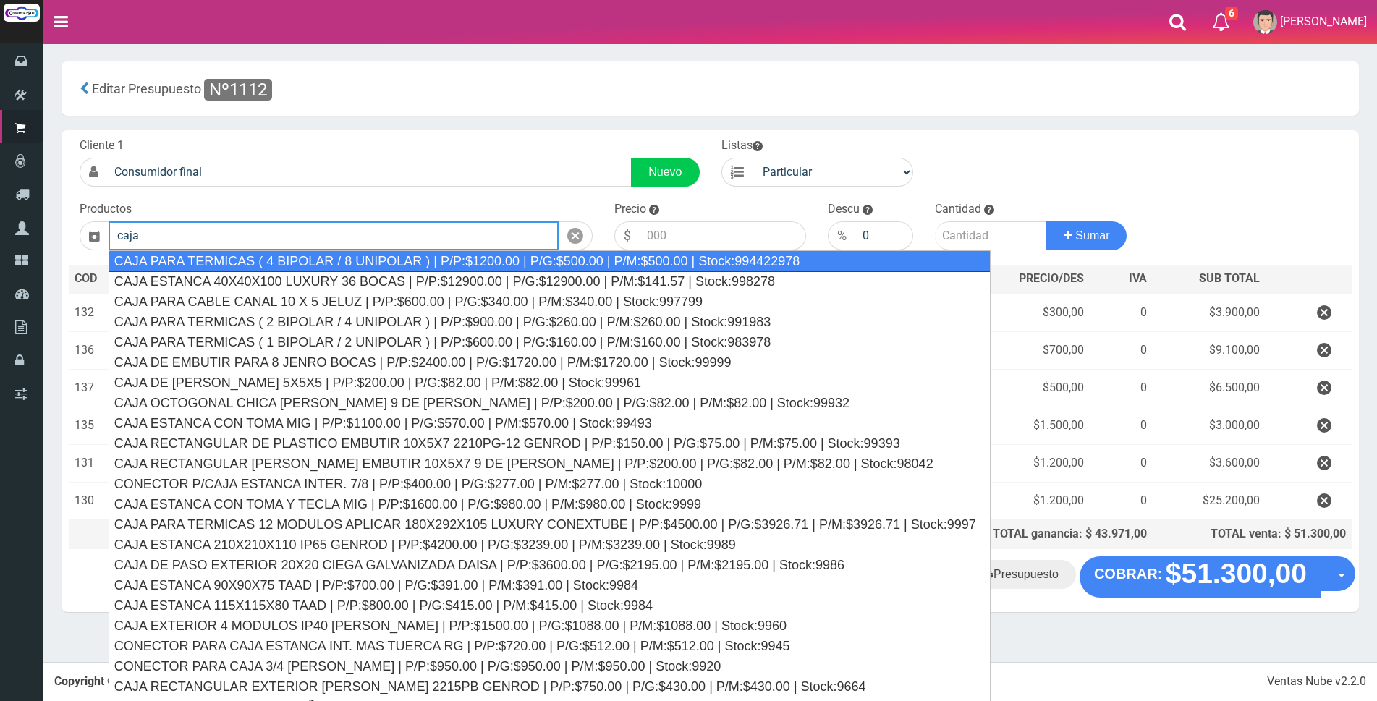
click at [719, 261] on div "CAJA PARA TERMICAS ( 4 BIPOLAR / 8 UNIPOLAR ) | P/P:$1200.00 | P/G:$500.00 | P/…" at bounding box center [550, 261] width 882 height 22
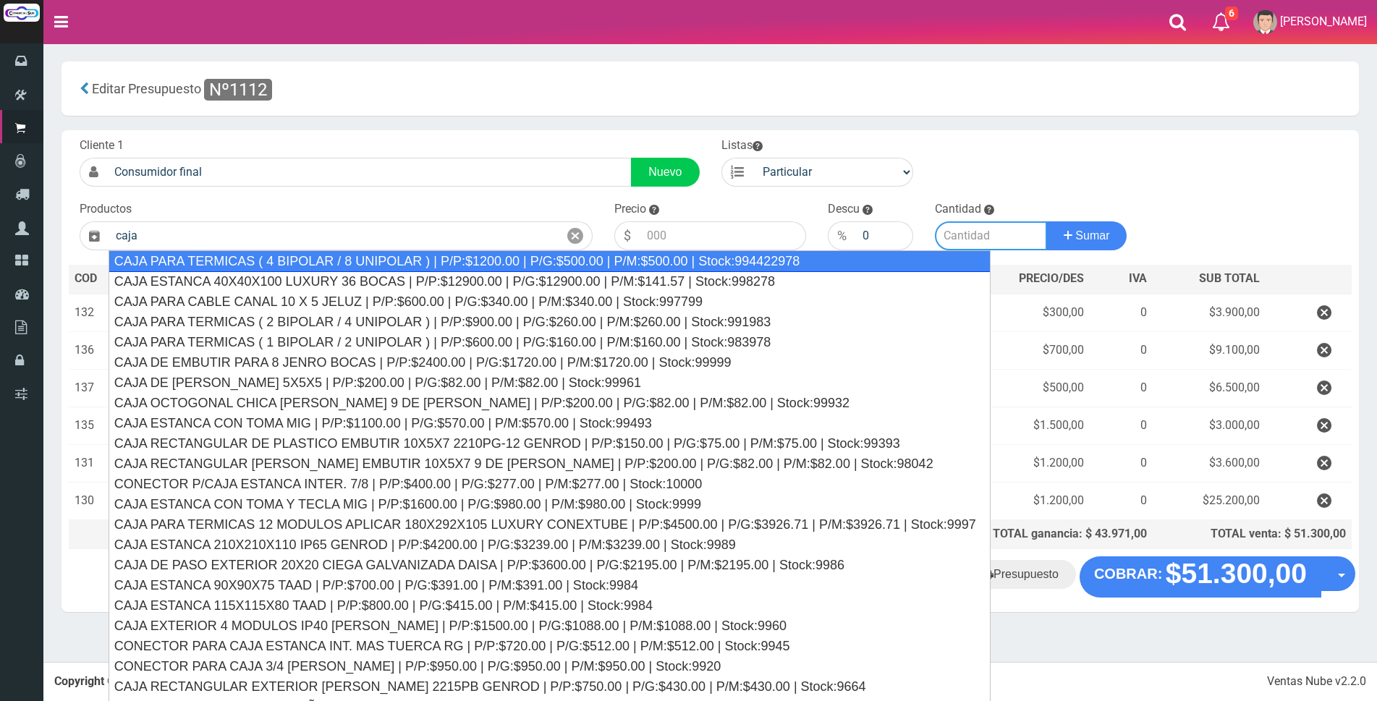
type input "CAJA PARA TERMICAS ( 4 BIPOLAR / 8 UNIPOLAR ) | P/P:$1200.00 | P/G:$500.00 | P/…"
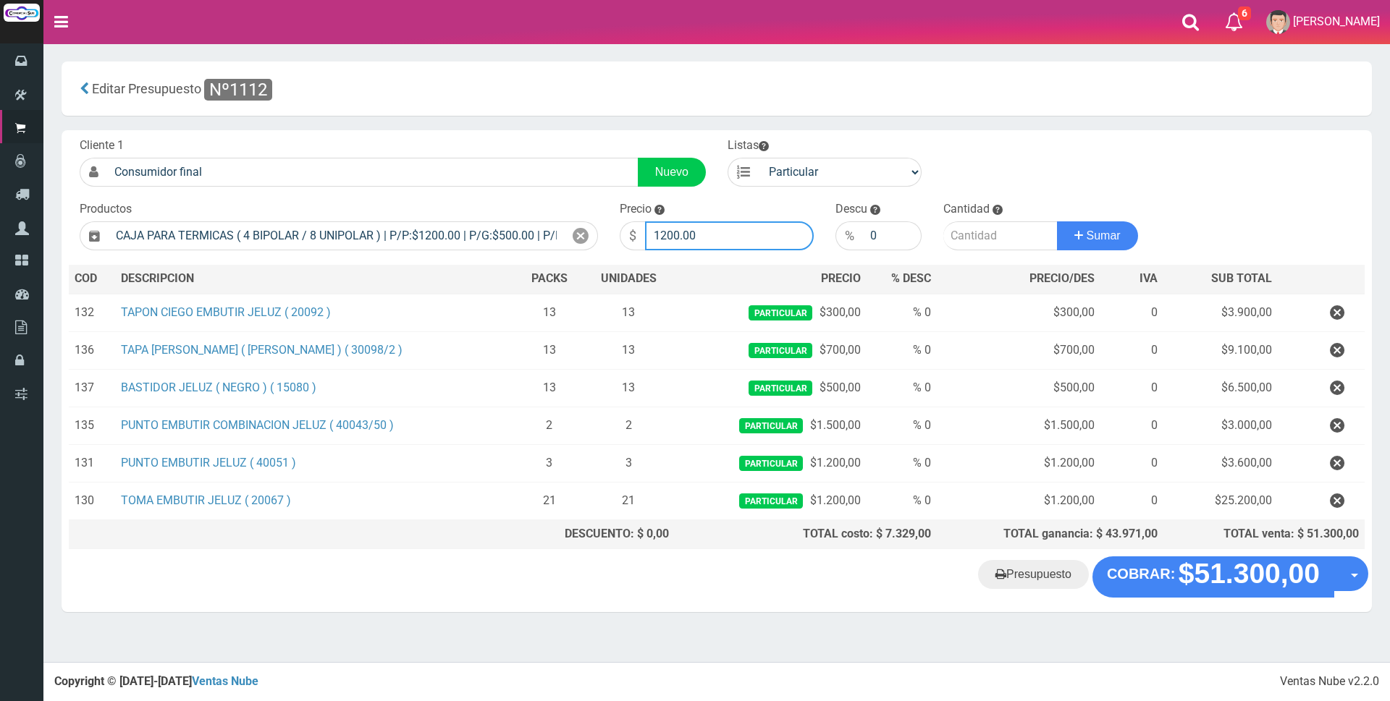
click at [731, 235] on input "1200.00" at bounding box center [729, 235] width 169 height 29
type input "1"
type input "7000"
click at [994, 237] on input "number" at bounding box center [1000, 235] width 114 height 29
type input "2"
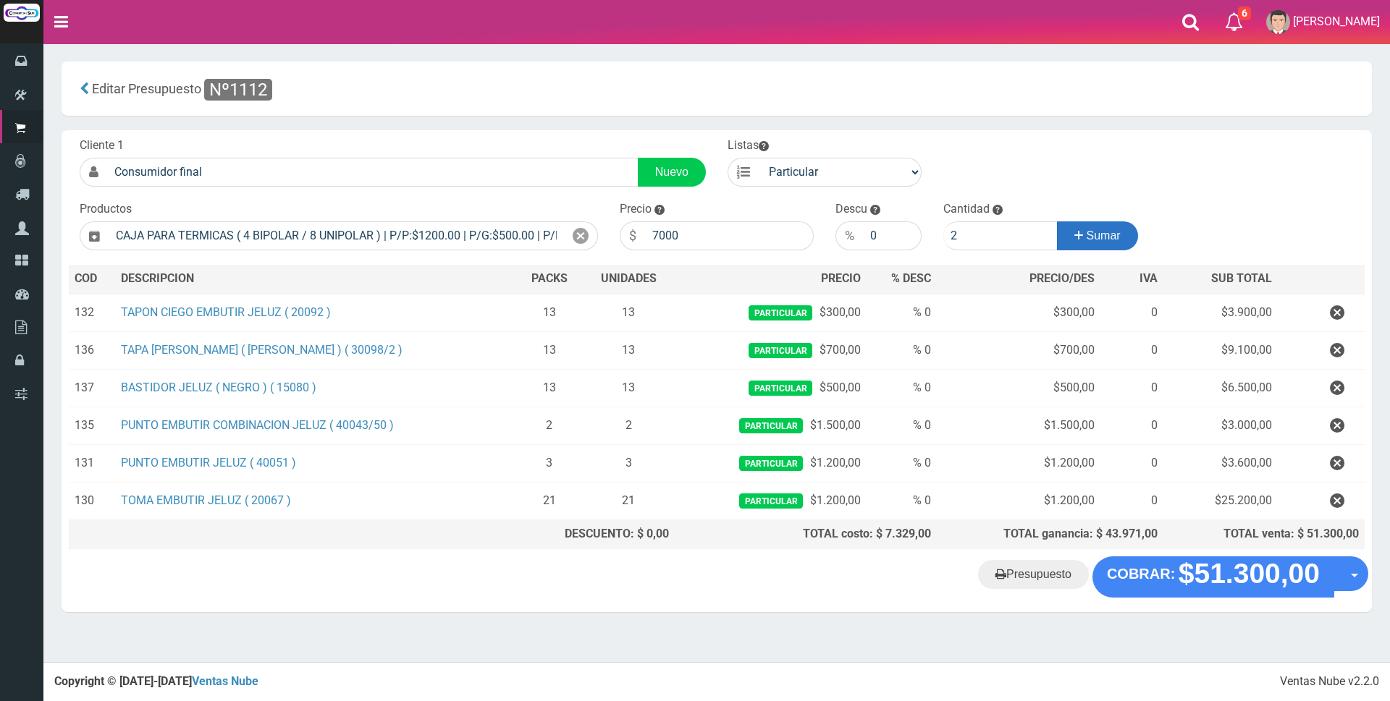
click at [1086, 238] on span "Sumar" at bounding box center [1103, 235] width 34 height 12
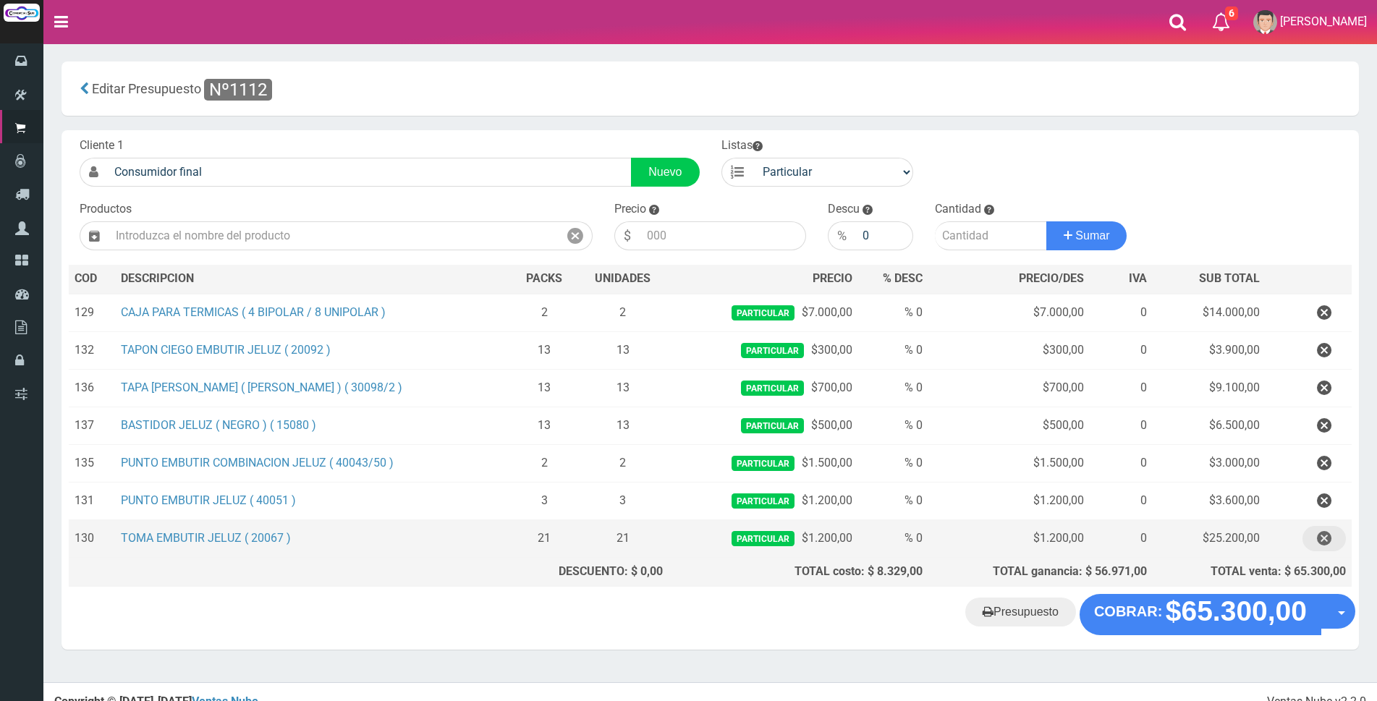
click at [1319, 538] on icon "button" at bounding box center [1324, 538] width 14 height 25
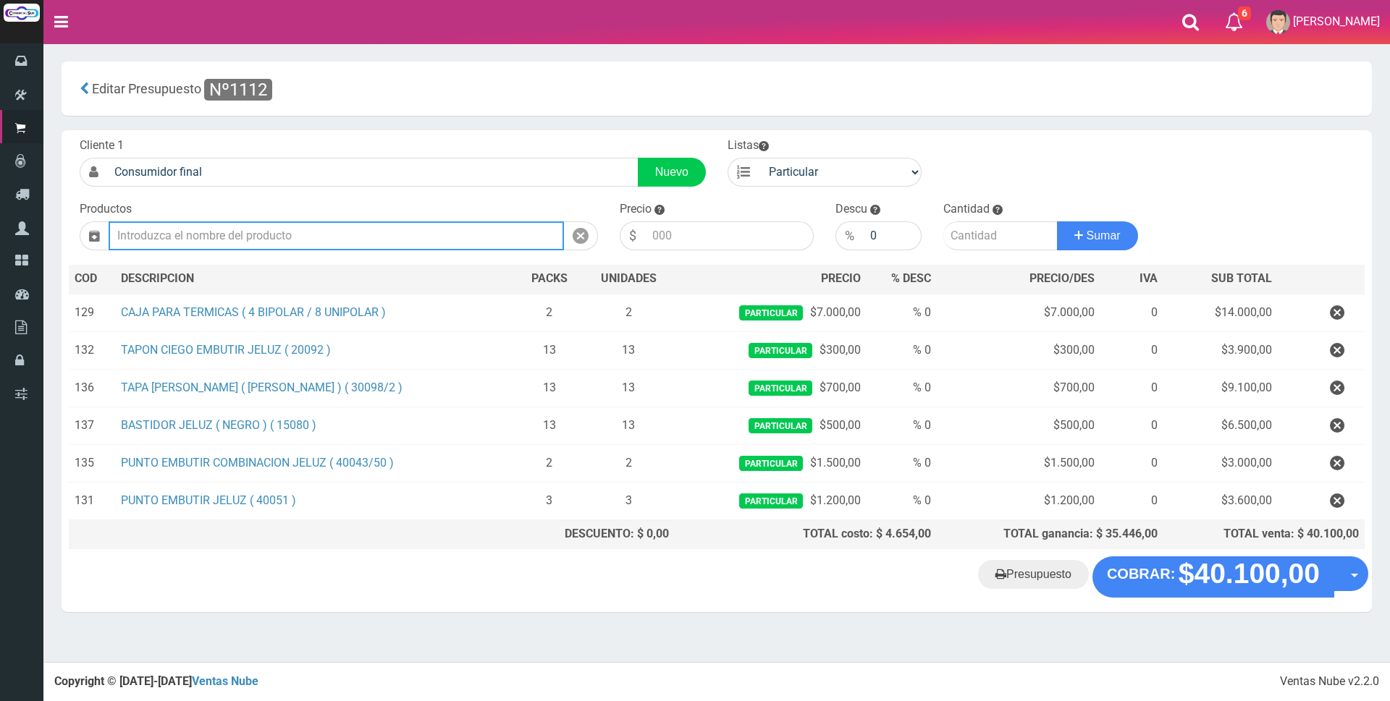
click at [465, 232] on input "text" at bounding box center [336, 235] width 455 height 29
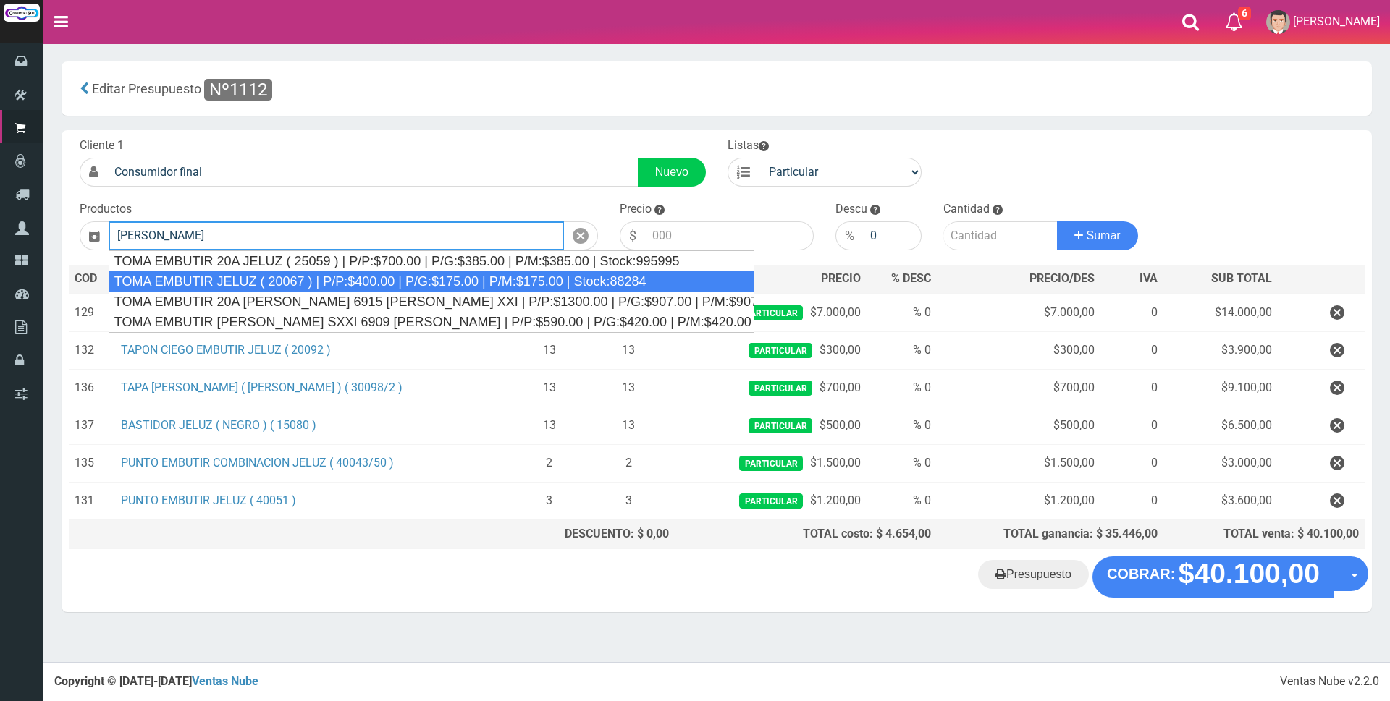
click at [743, 282] on div "TOMA EMBUTIR JELUZ ( 20067 ) | P/P:$400.00 | P/G:$175.00 | P/M:$175.00 | Stock:…" at bounding box center [432, 282] width 646 height 22
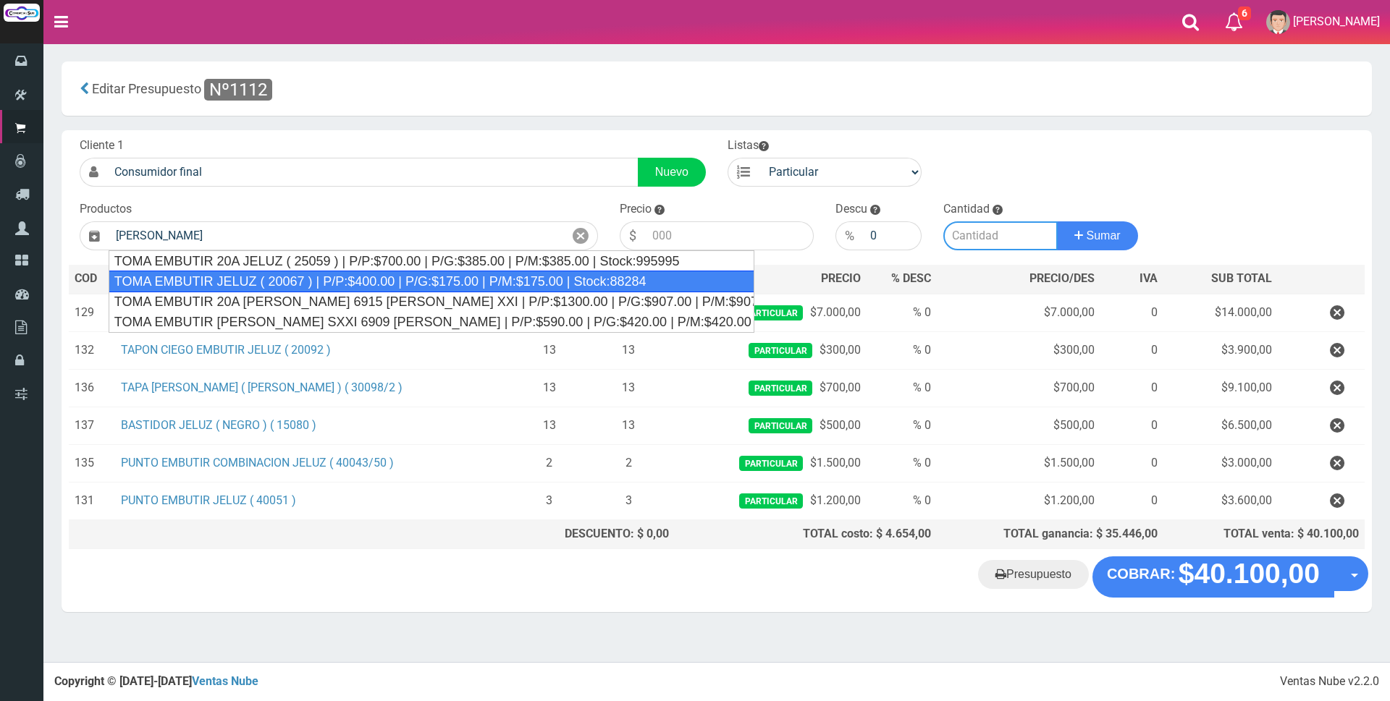
type input "TOMA EMBUTIR JELUZ ( 20067 ) | P/P:$400.00 | P/G:$175.00 | P/M:$175.00 | Stock:…"
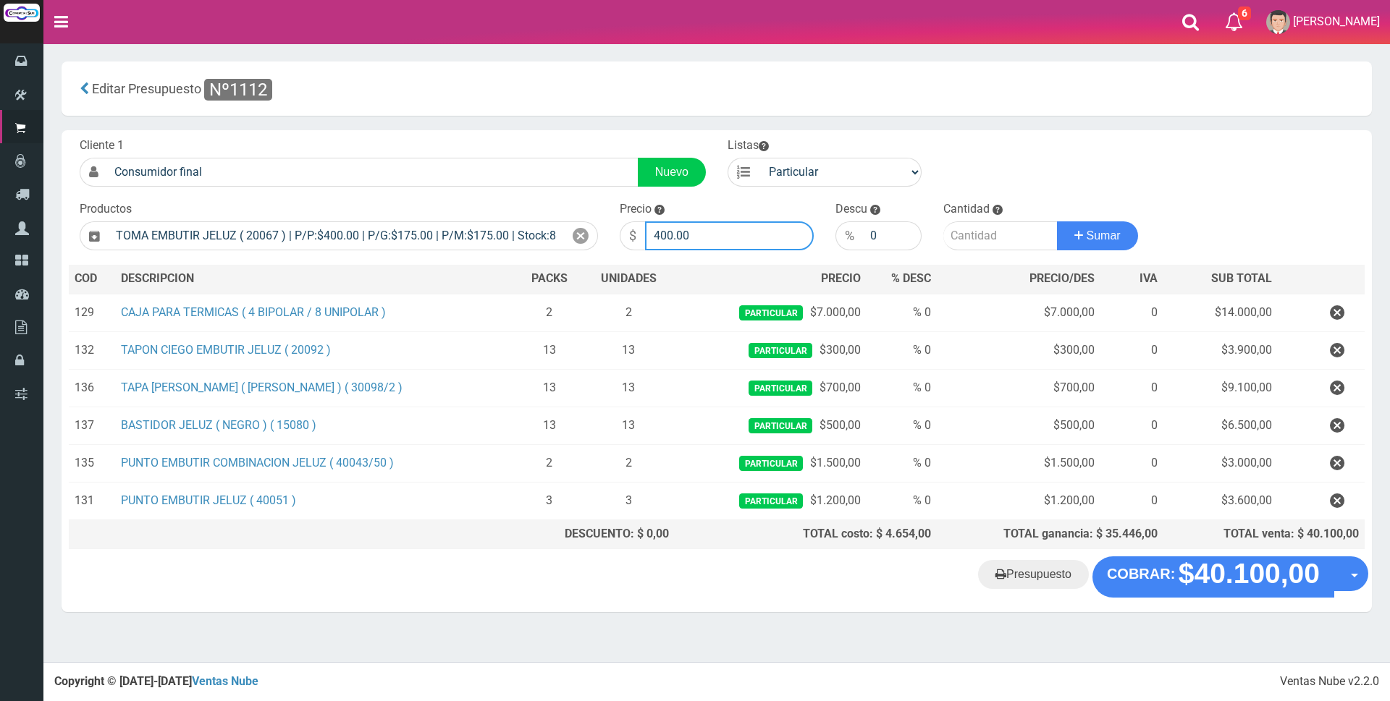
click at [759, 240] on input "400.00" at bounding box center [729, 235] width 169 height 29
type input "4"
type input "1000"
click at [994, 236] on input "number" at bounding box center [1000, 235] width 114 height 29
type input "1"
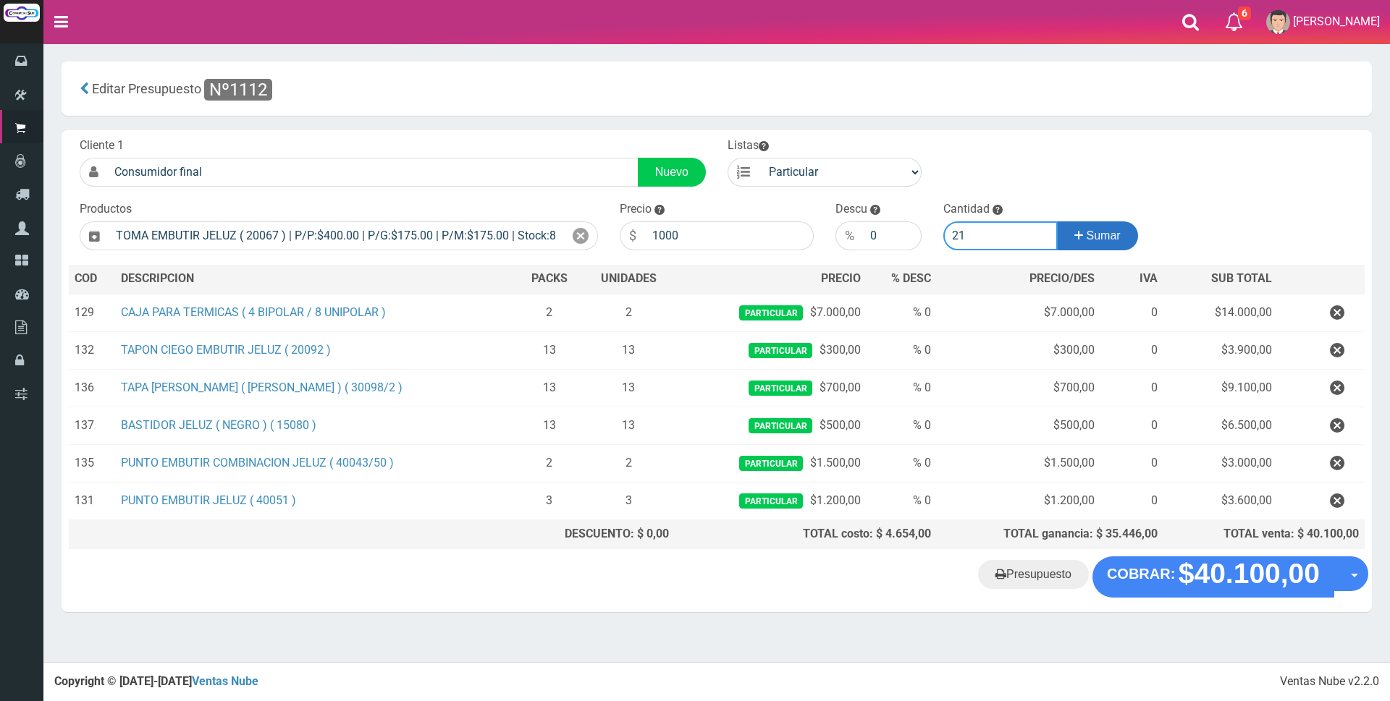
type input "21"
click at [1123, 237] on button "Sumar" at bounding box center [1097, 235] width 81 height 29
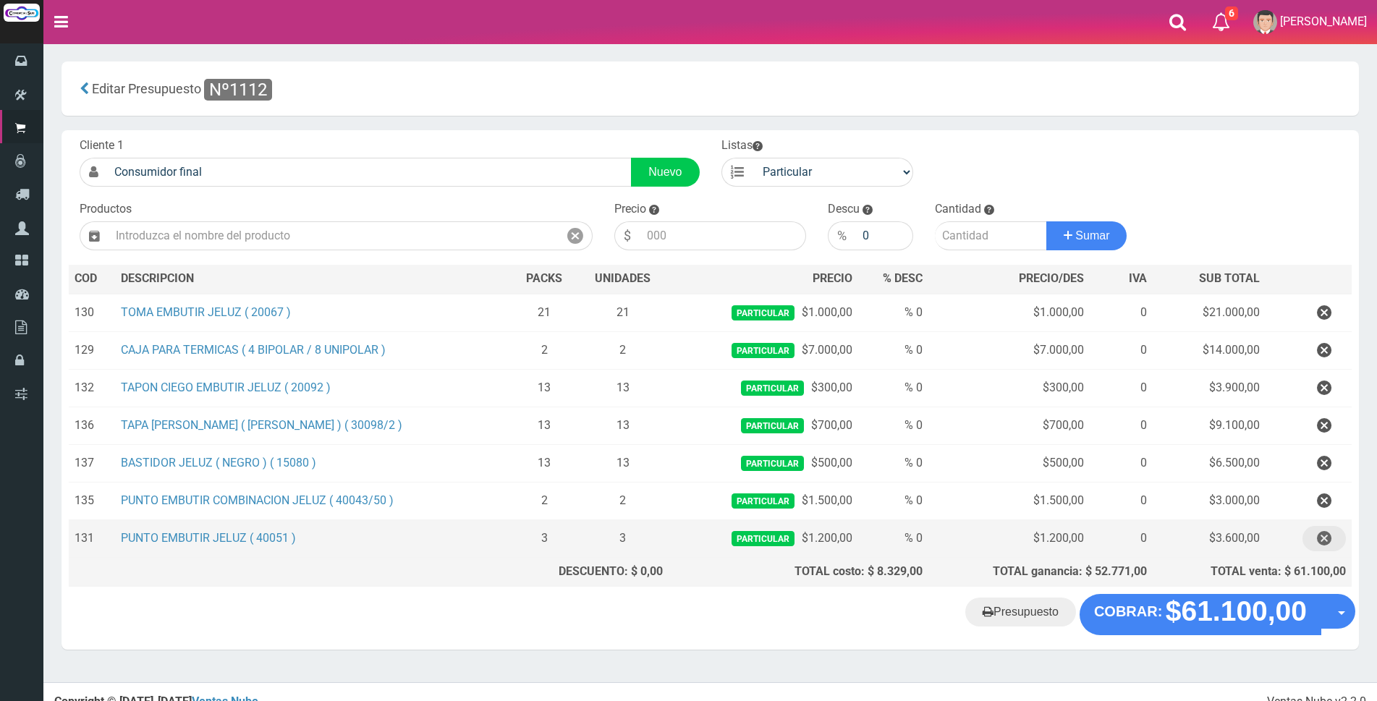
click at [1326, 540] on icon "button" at bounding box center [1324, 538] width 14 height 25
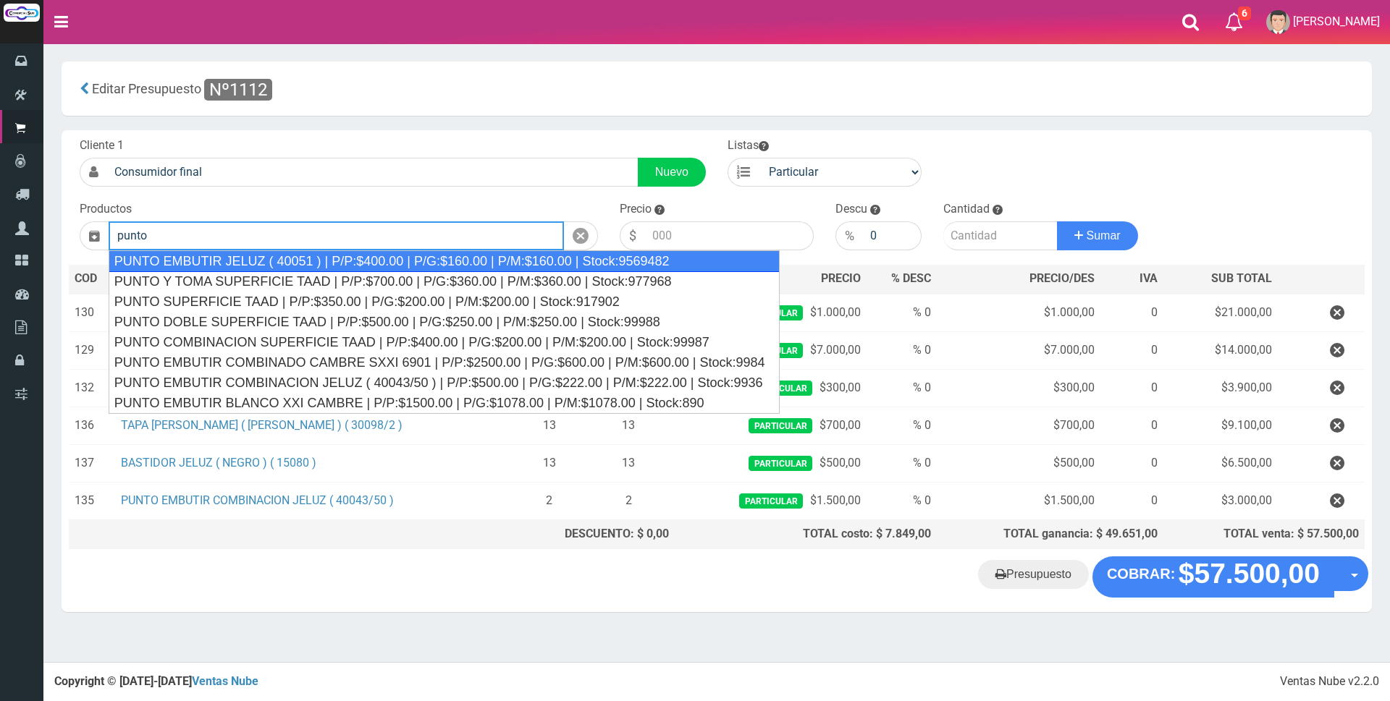
click at [673, 261] on div "PUNTO EMBUTIR JELUZ ( 40051 ) | P/P:$400.00 | P/G:$160.00 | P/M:$160.00 | Stock…" at bounding box center [444, 261] width 671 height 22
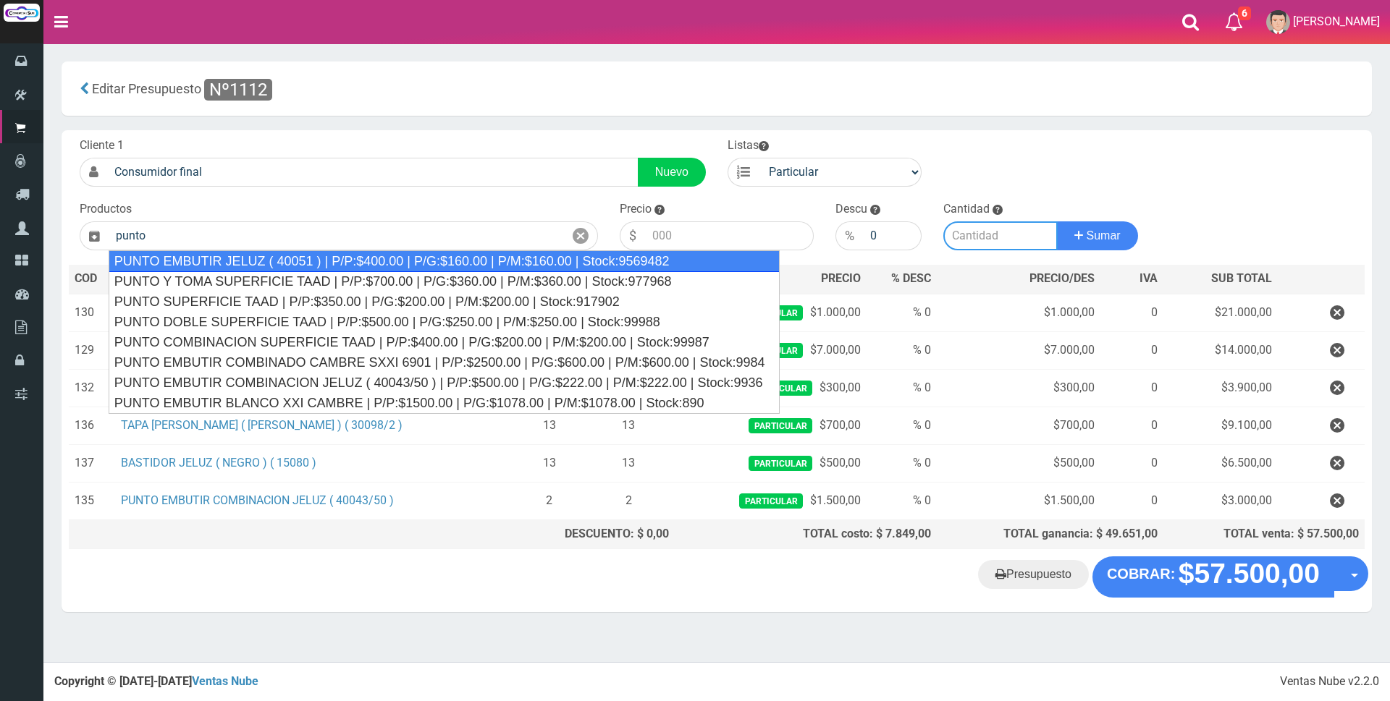
type input "PUNTO EMBUTIR JELUZ ( 40051 ) | P/P:$400.00 | P/G:$160.00 | P/M:$160.00 | Stock…"
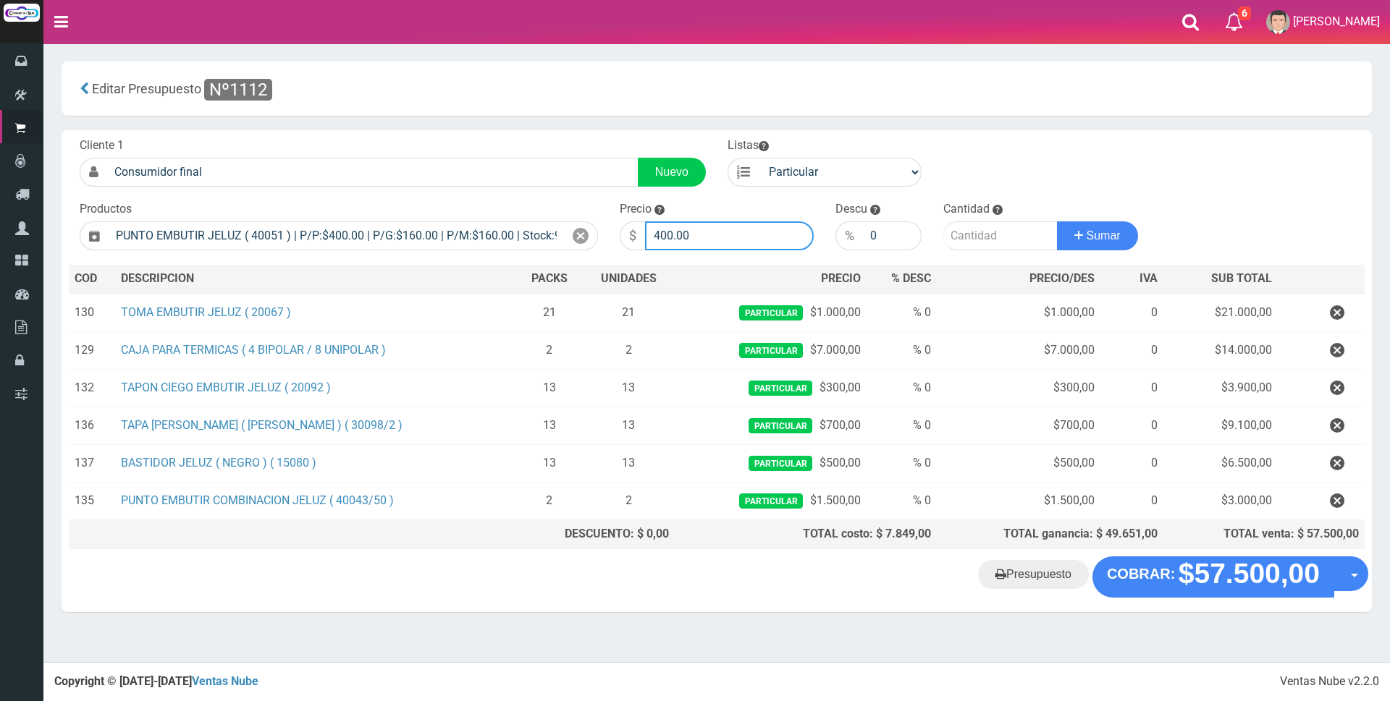
click at [736, 237] on input "400.00" at bounding box center [729, 235] width 169 height 29
type input "4"
type input "1000"
click at [978, 232] on input "number" at bounding box center [1000, 235] width 114 height 29
type input "3"
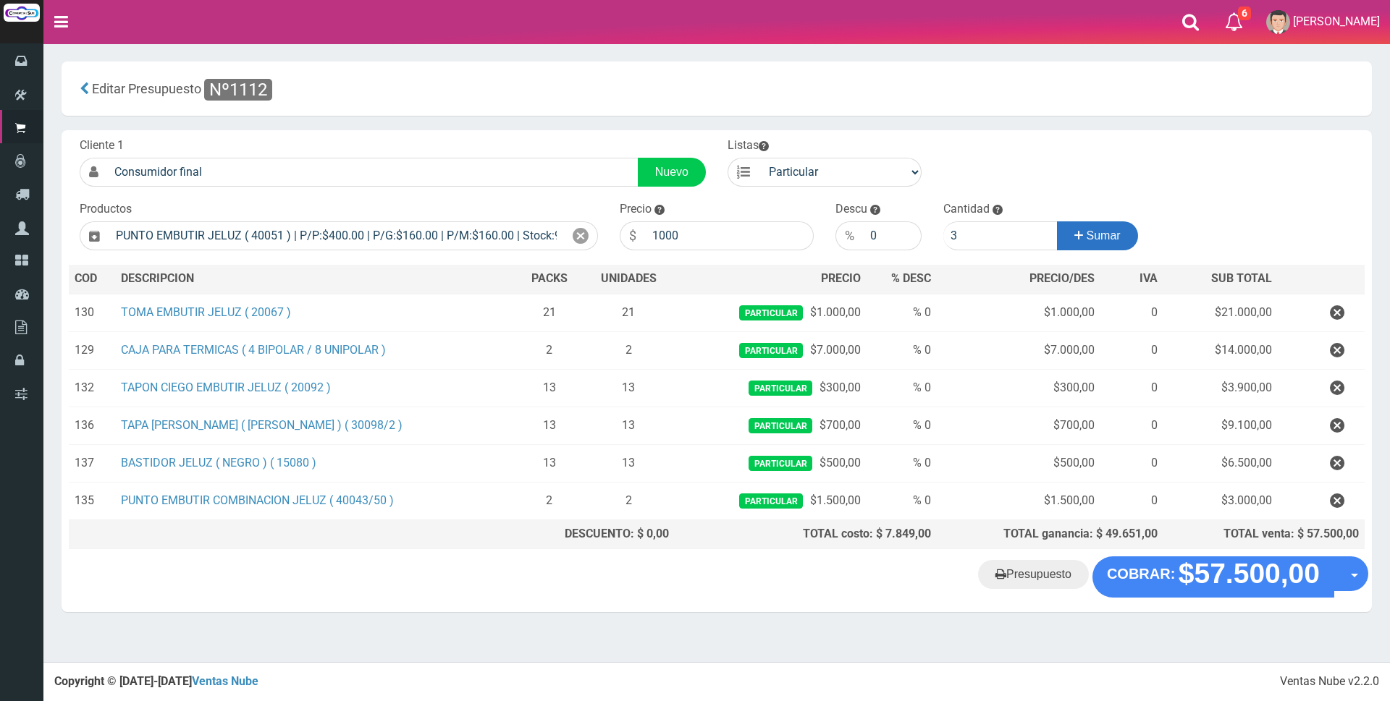
click at [1068, 227] on button "Sumar" at bounding box center [1097, 235] width 81 height 29
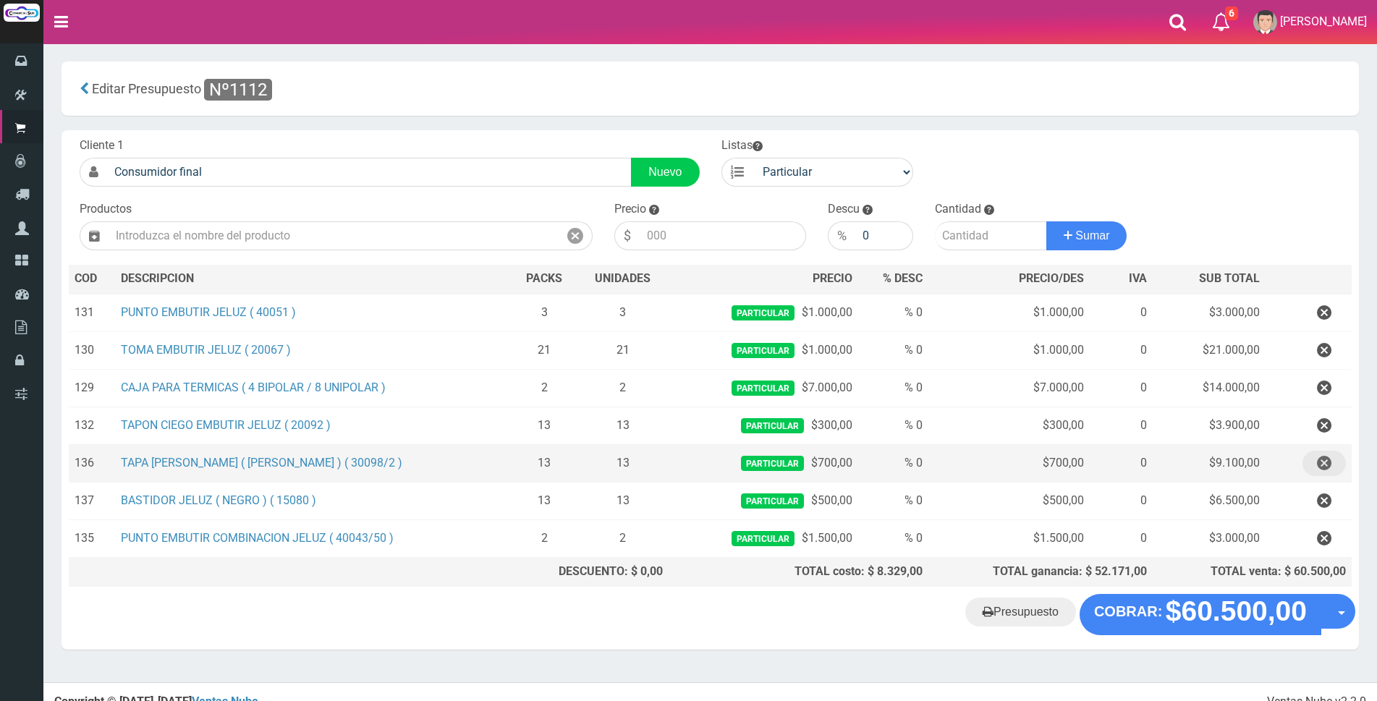
click at [1320, 466] on icon "button" at bounding box center [1324, 463] width 14 height 25
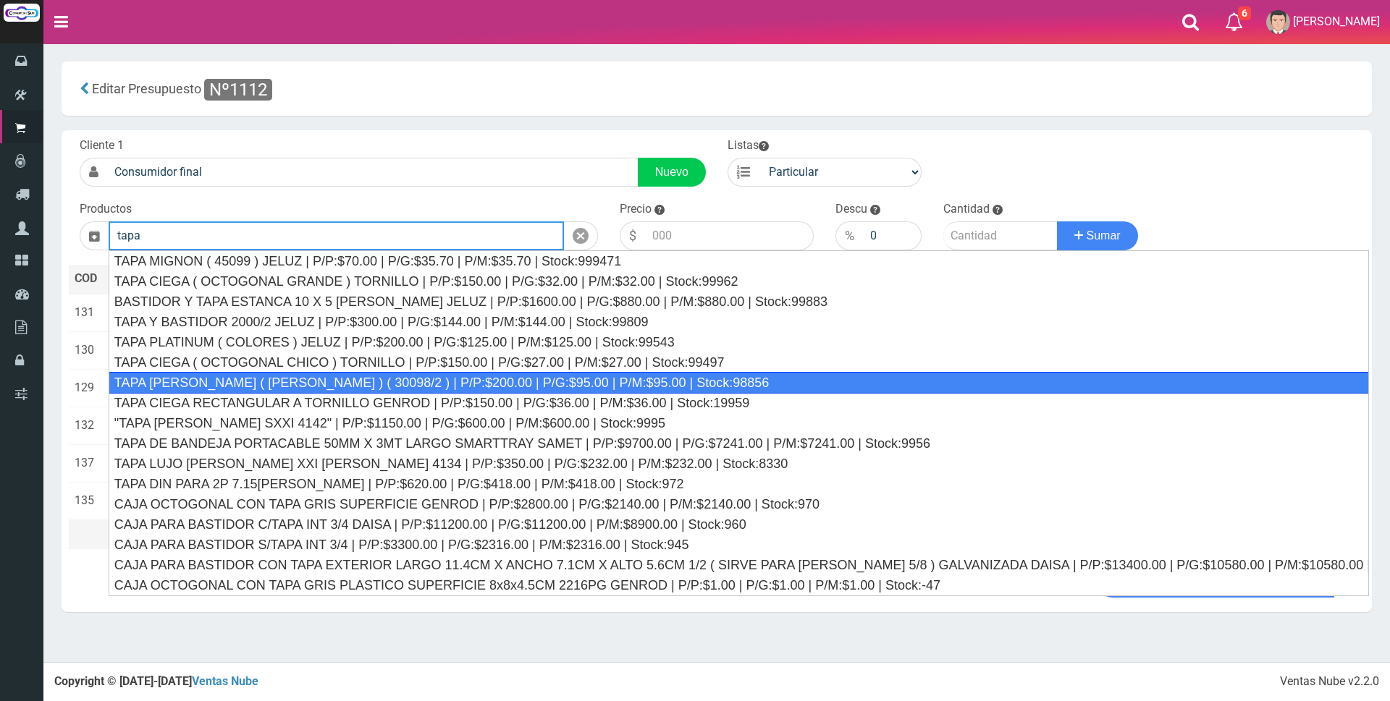
click at [848, 383] on div "TAPA REGINA JELUZ ( BLANCO ) ( 30098/2 ) | P/P:$200.00 | P/G:$95.00 | P/M:$95.0…" at bounding box center [739, 383] width 1260 height 22
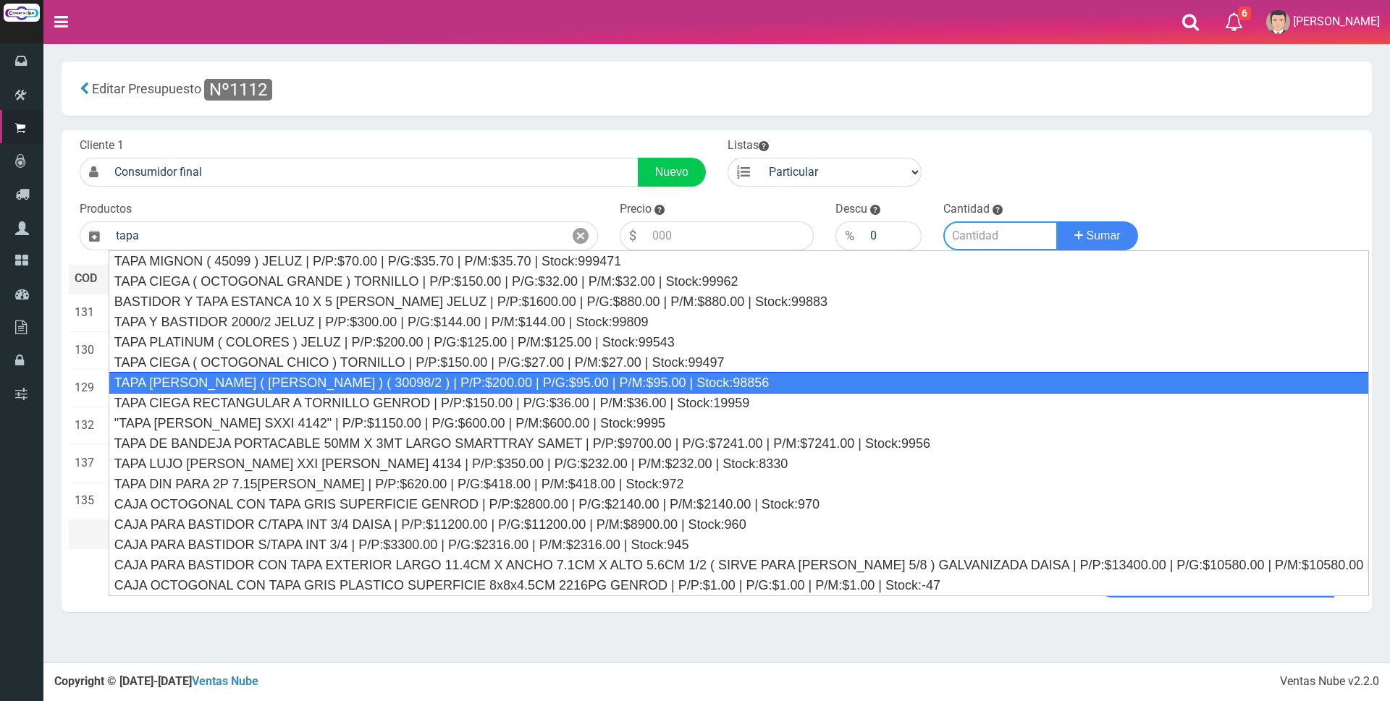
type input "TAPA REGINA JELUZ ( BLANCO ) ( 30098/2 ) | P/P:$200.00 | P/G:$95.00 | P/M:$95.0…"
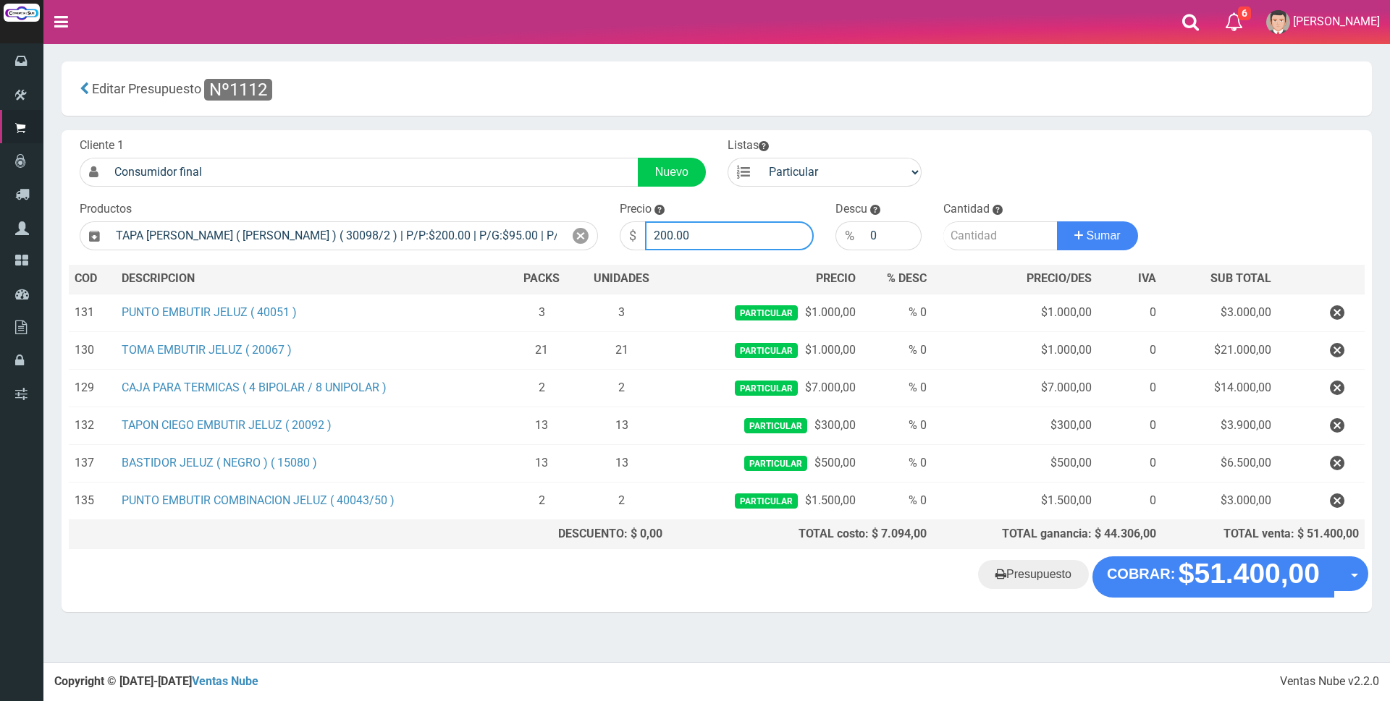
click at [744, 232] on input "200.00" at bounding box center [729, 235] width 169 height 29
type input "2"
type input "600"
click at [963, 232] on input "number" at bounding box center [1000, 235] width 114 height 29
type input "13"
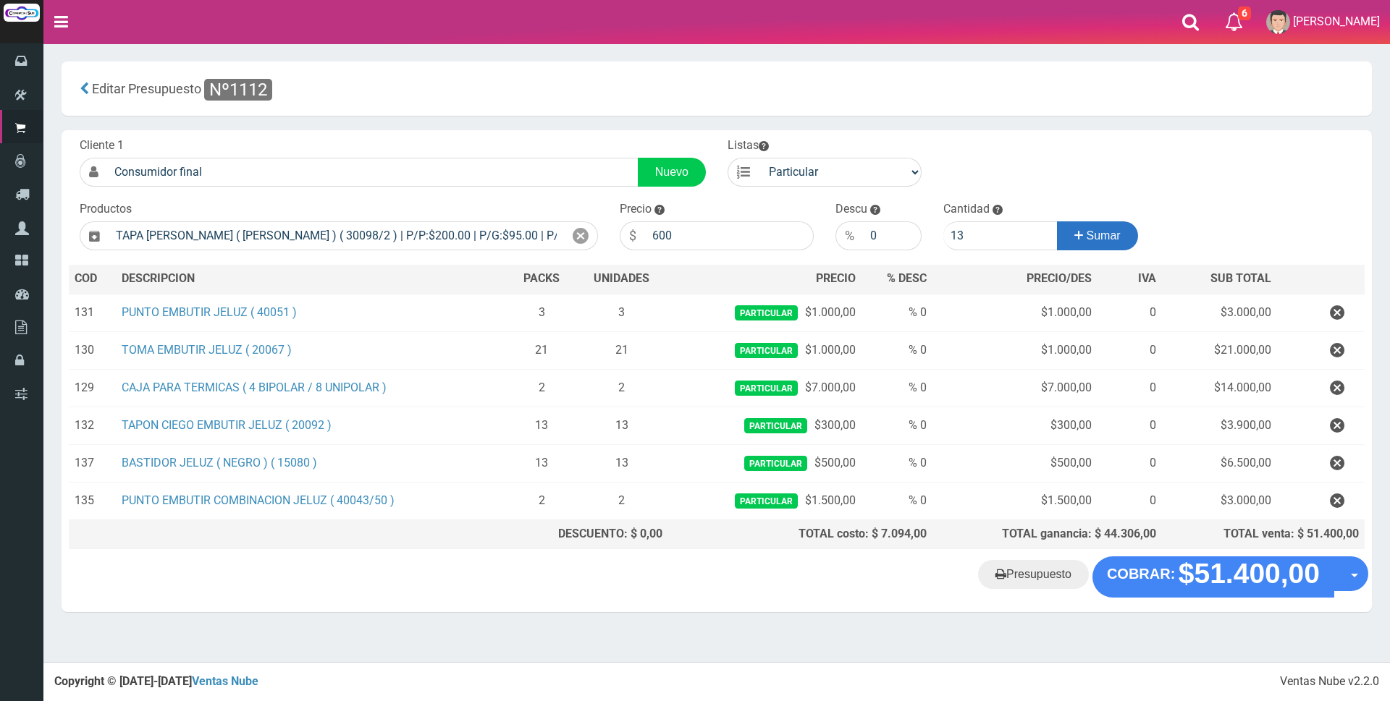
click at [1075, 229] on icon at bounding box center [1078, 235] width 9 height 21
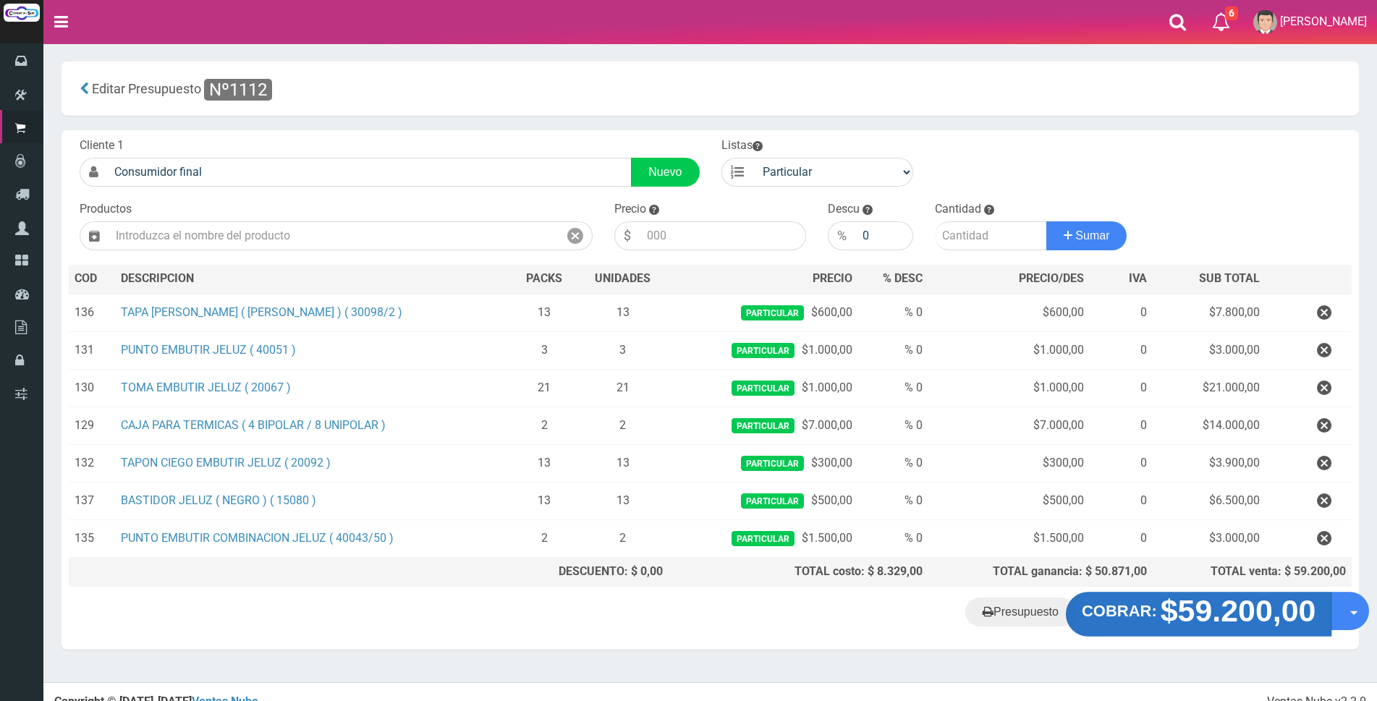
click at [1201, 604] on strong "$59.200,00" at bounding box center [1239, 611] width 156 height 34
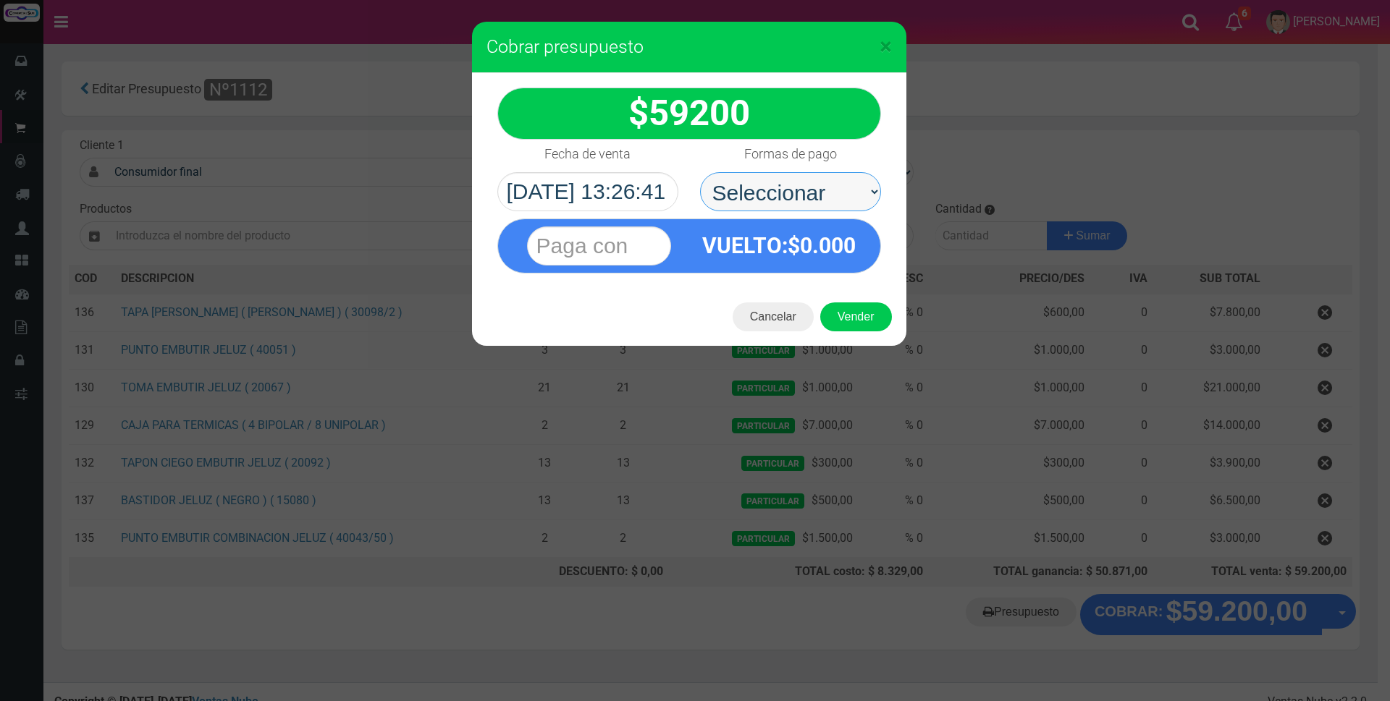
click at [824, 185] on select "Seleccionar Efectivo Tarjeta de Crédito Depósito Débito" at bounding box center [790, 191] width 181 height 39
select select "Efectivo"
click at [700, 172] on select "Seleccionar Efectivo Tarjeta de Crédito Depósito Débito" at bounding box center [790, 191] width 181 height 39
click at [640, 245] on input "text" at bounding box center [599, 246] width 144 height 39
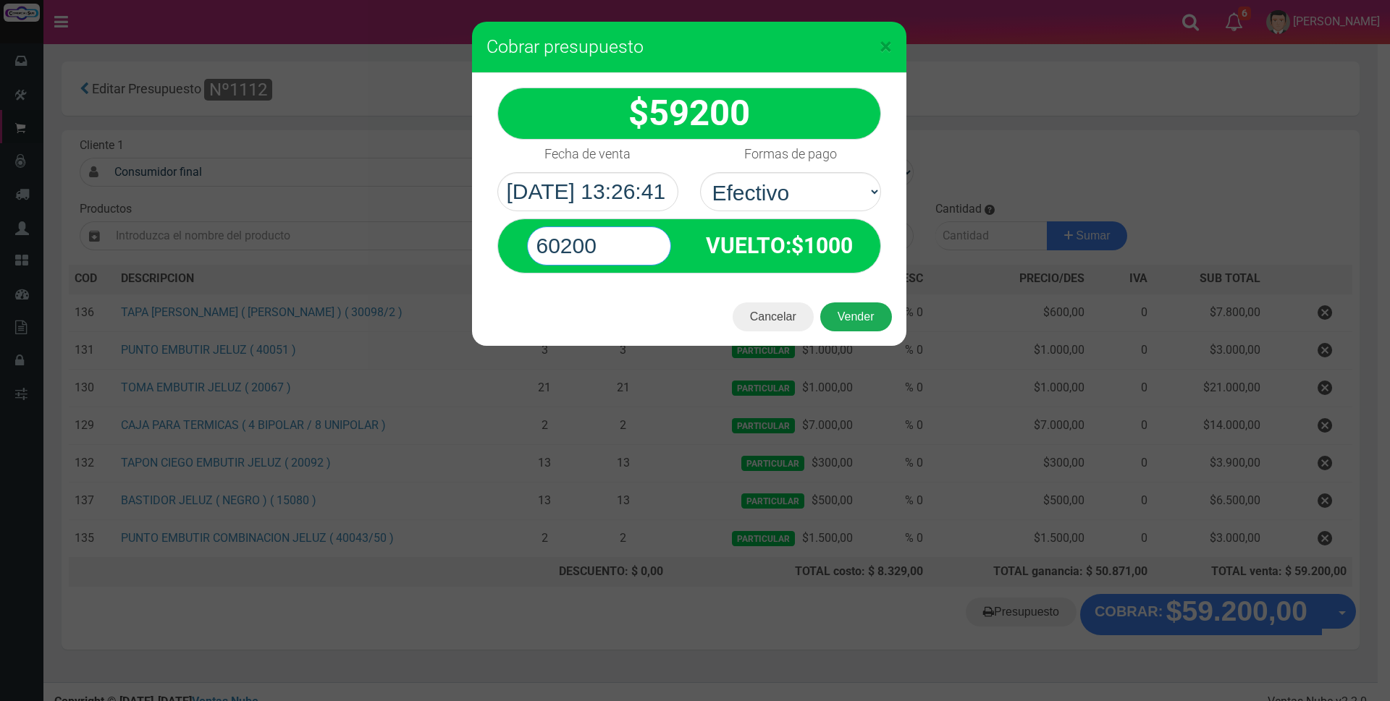
type input "60200"
click at [863, 316] on button "Vender" at bounding box center [856, 317] width 72 height 29
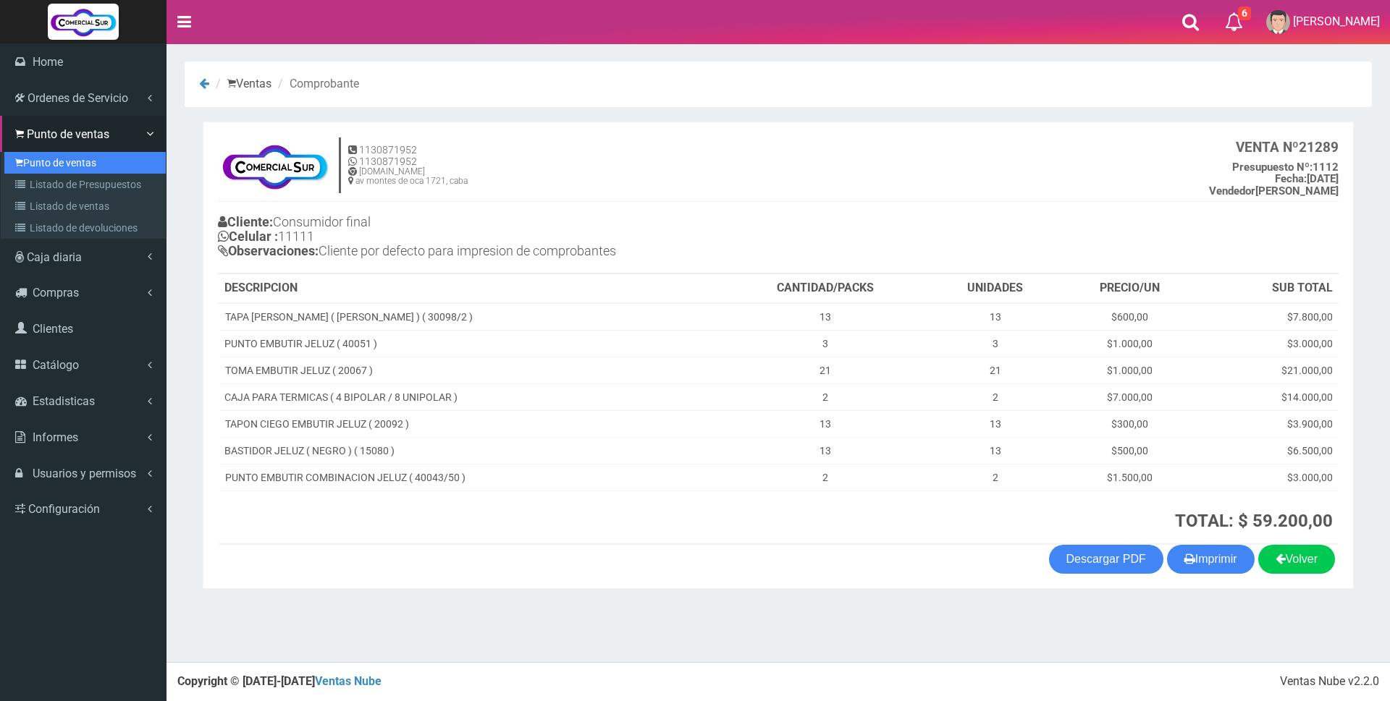
click at [69, 161] on link "Punto de ventas" at bounding box center [84, 163] width 161 height 22
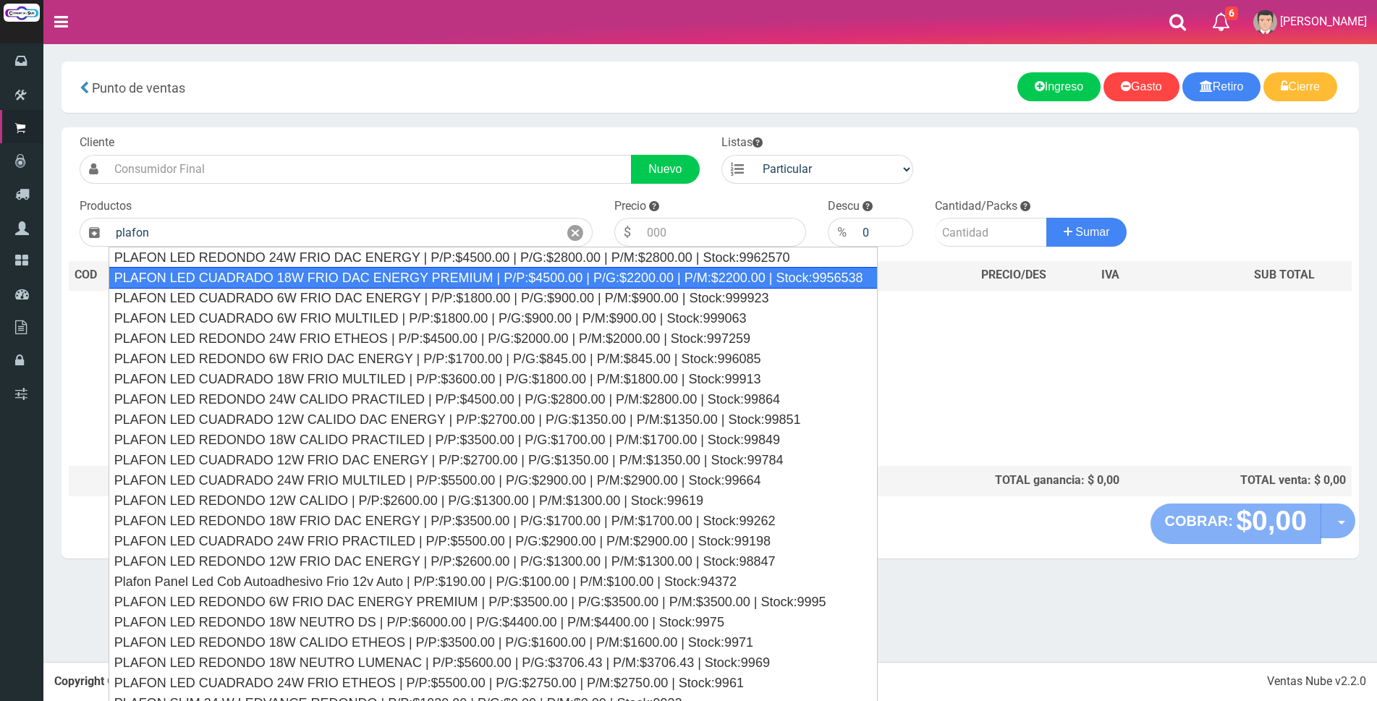
click at [301, 284] on div "PLAFON LED CUADRADO 18W FRIO DAC ENERGY PREMIUM | P/P:$4500.00 | P/G:$2200.00 |…" at bounding box center [493, 278] width 769 height 22
type input "PLAFON LED CUADRADO 18W FRIO DAC ENERGY PREMIUM | P/P:$4500.00 | P/G:$2200.00 |…"
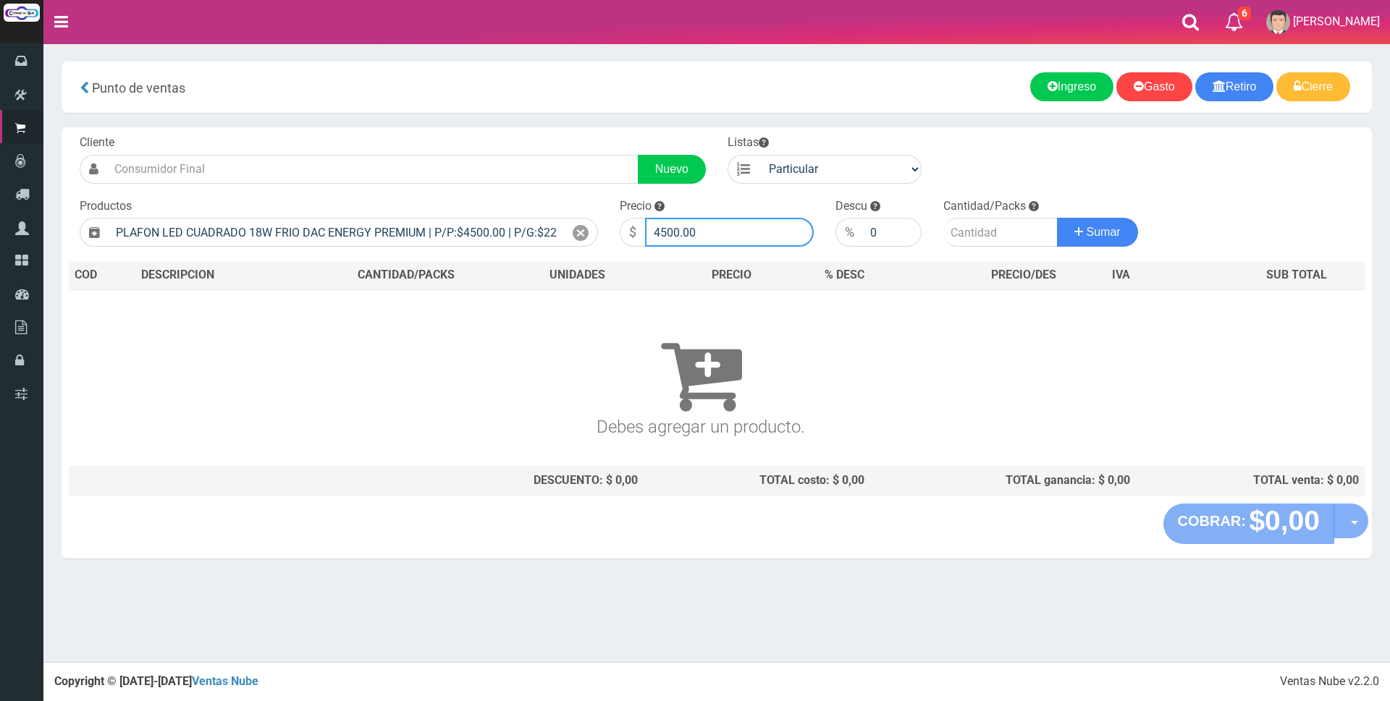
click at [720, 234] on input "4500.00" at bounding box center [729, 232] width 169 height 29
type input "4"
type input "8000"
click at [993, 224] on input "number" at bounding box center [1000, 232] width 114 height 29
type input "1"
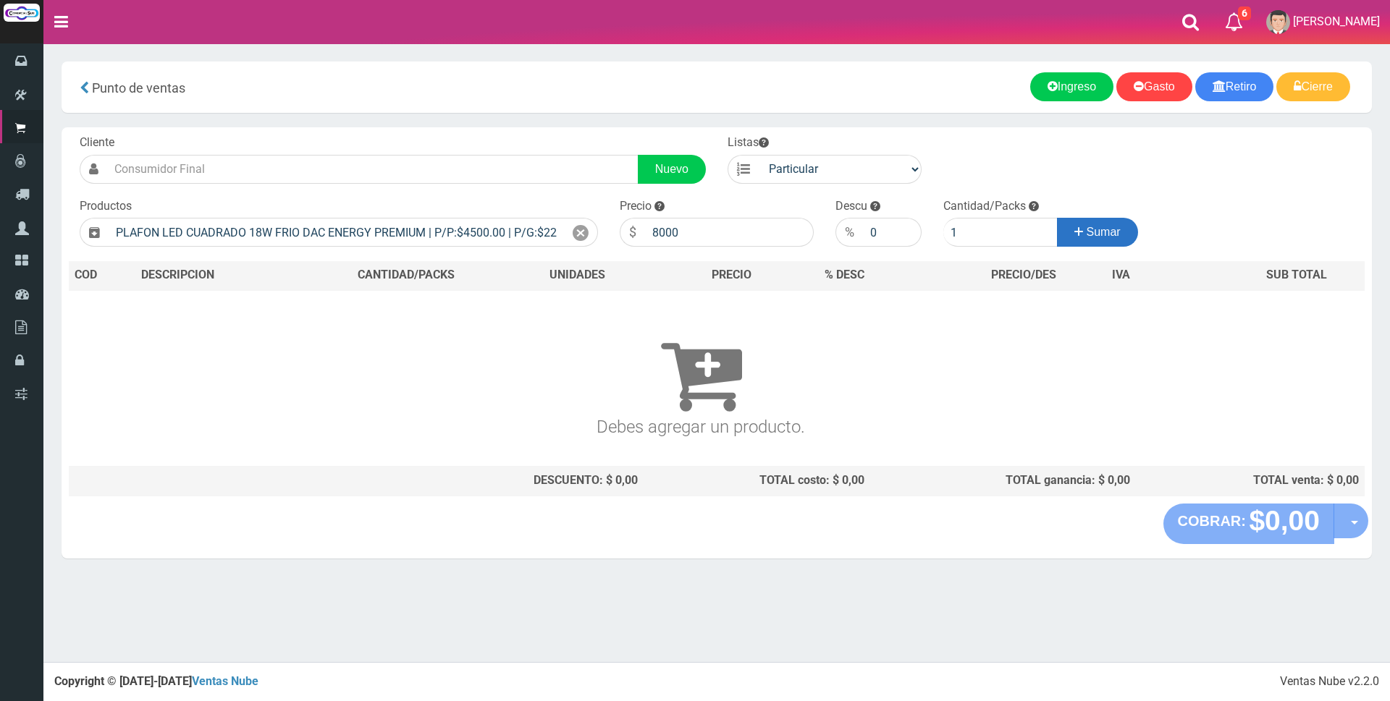
click at [1126, 240] on button "Sumar" at bounding box center [1097, 232] width 81 height 29
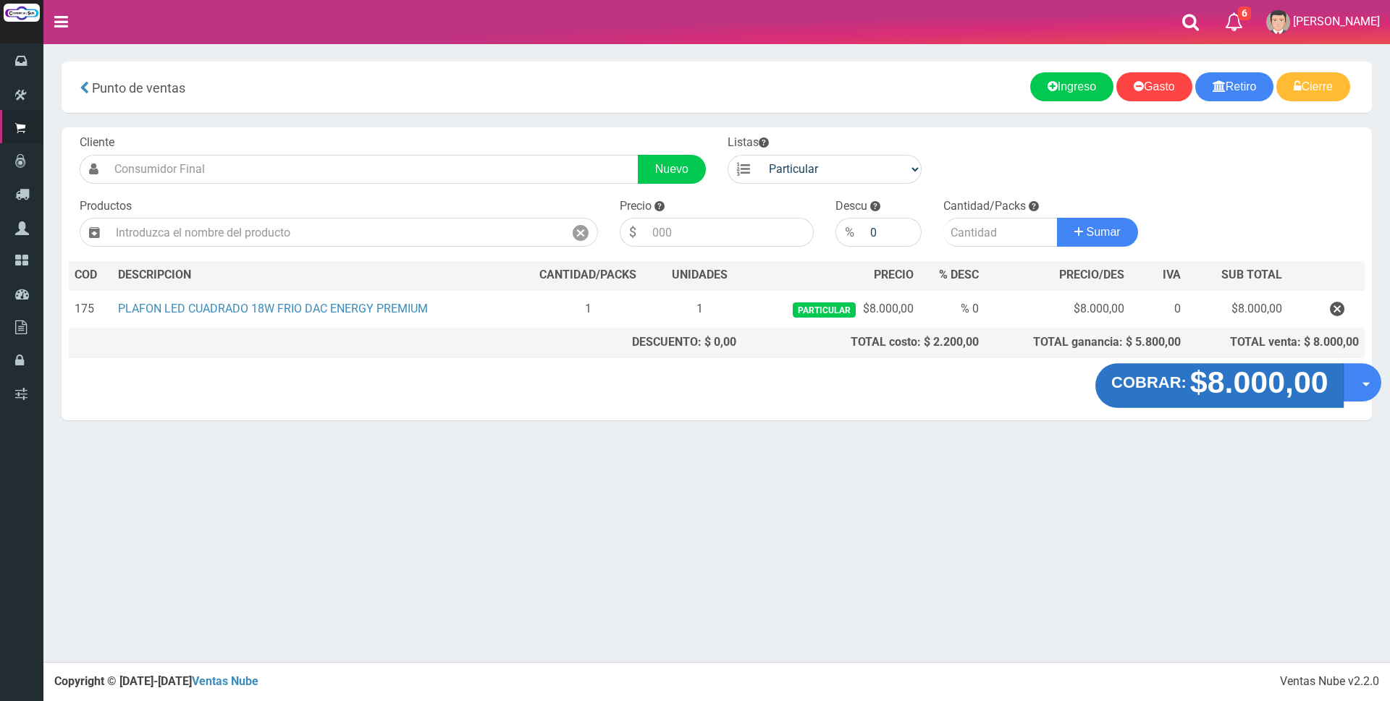
click at [1223, 381] on strong "$8.000,00" at bounding box center [1258, 382] width 138 height 34
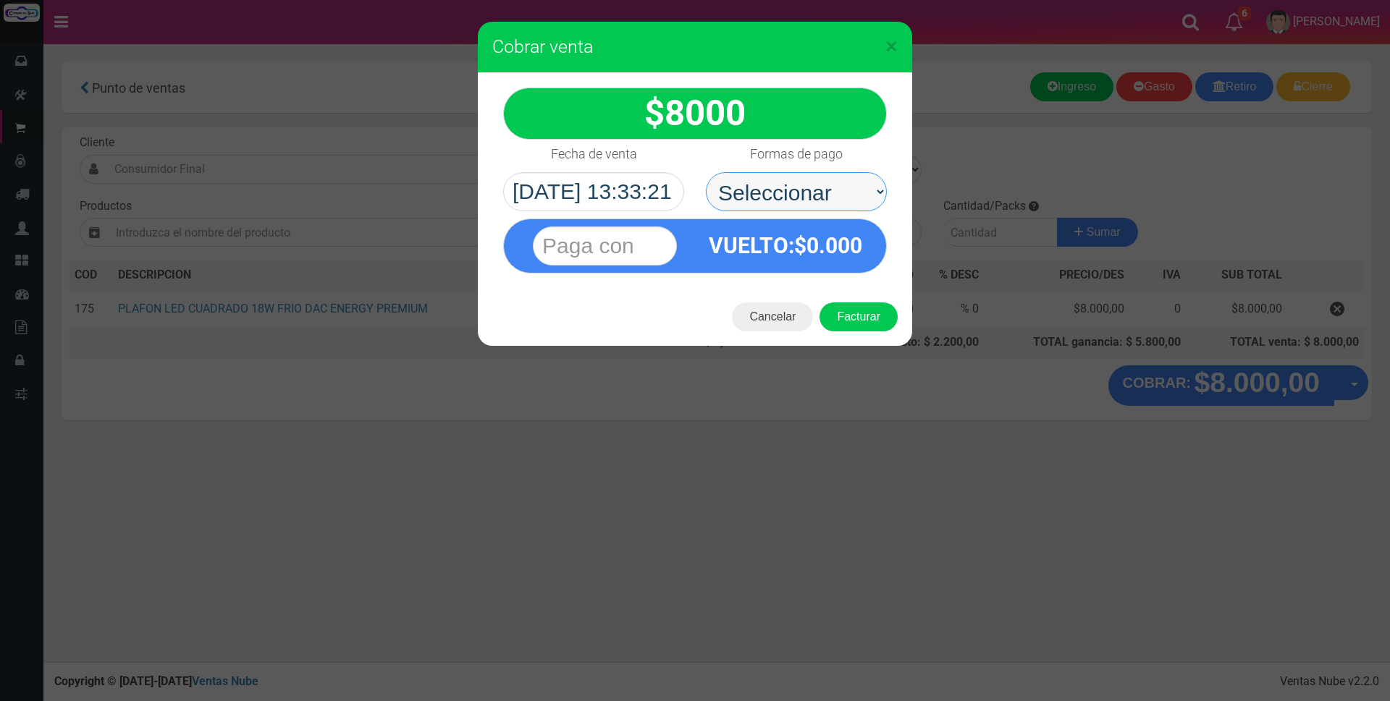
click at [820, 182] on select "Seleccionar Efectivo Tarjeta de Crédito Depósito Débito" at bounding box center [796, 191] width 181 height 39
select select "Depósito"
click at [706, 172] on select "Seleccionar Efectivo Tarjeta de Crédito Depósito Débito" at bounding box center [796, 191] width 181 height 39
click at [588, 240] on input "text" at bounding box center [605, 246] width 144 height 39
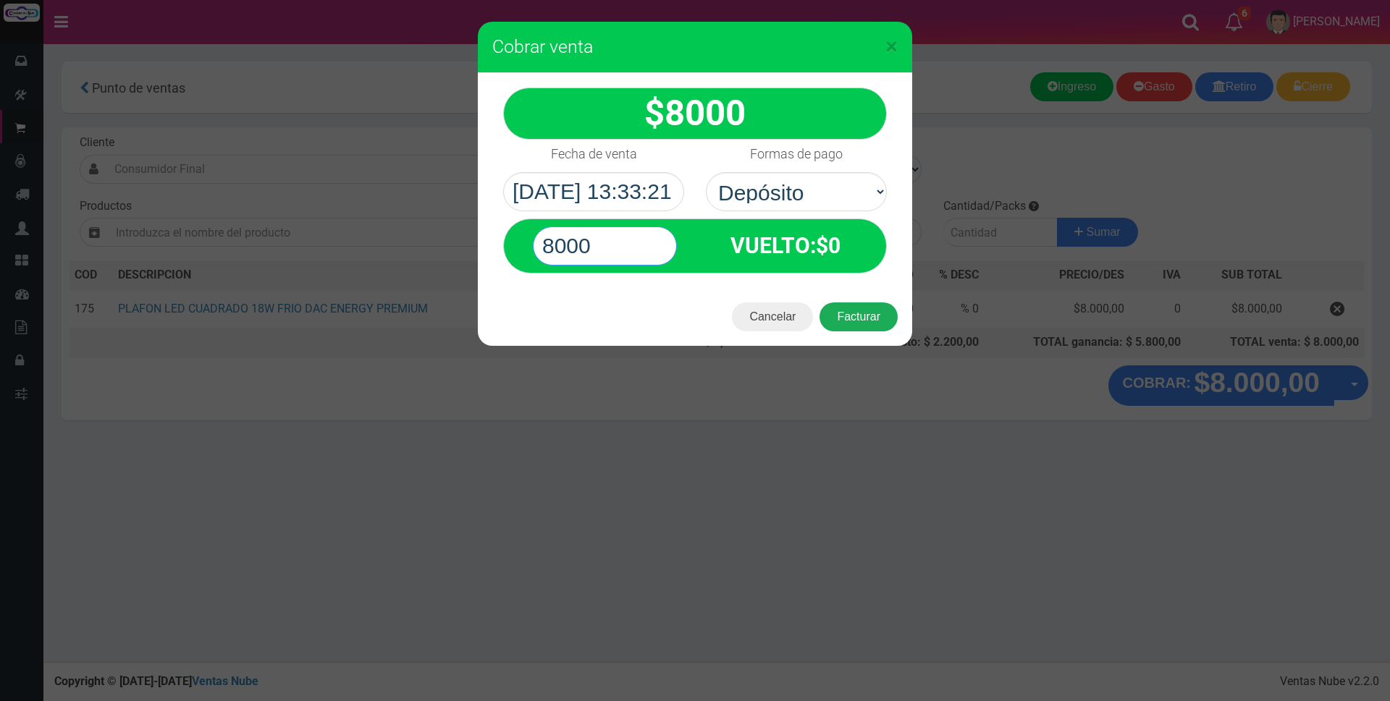
type input "8000"
click at [860, 316] on button "Facturar" at bounding box center [858, 317] width 78 height 29
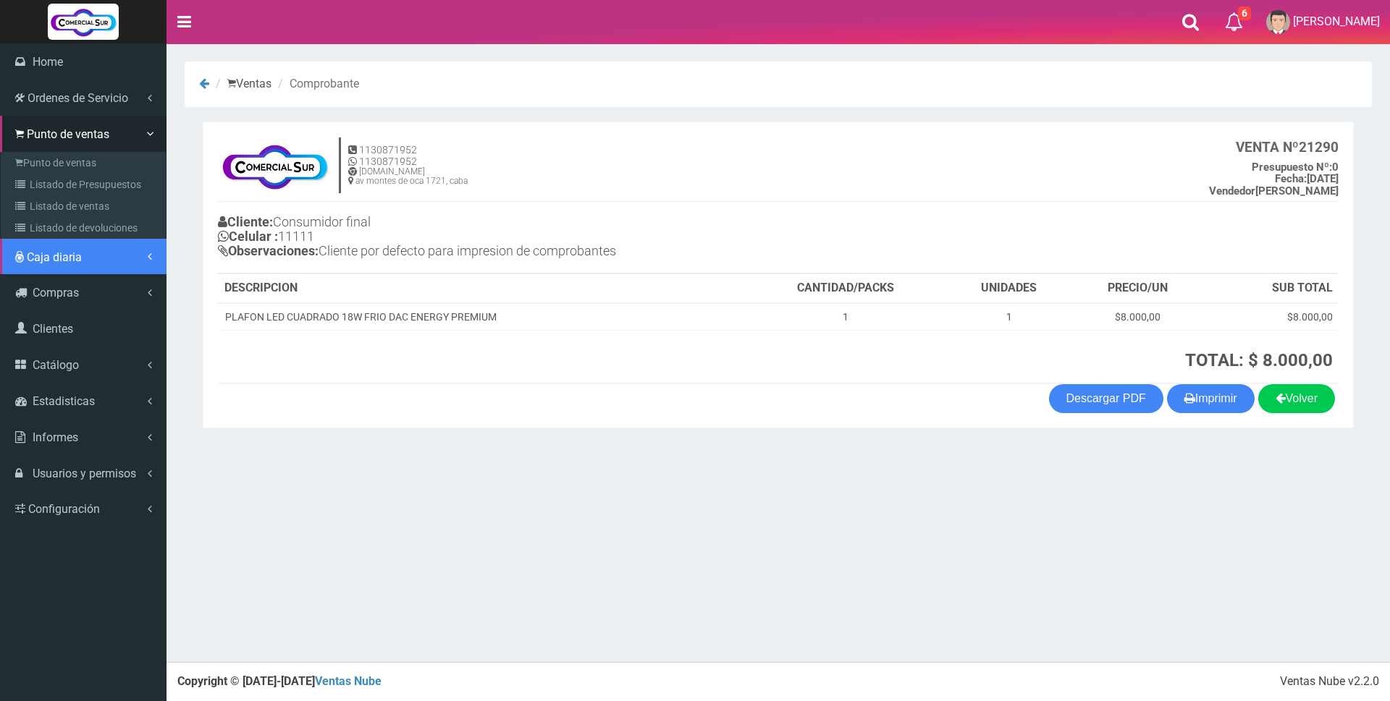
click at [51, 261] on span "Caja diaria" at bounding box center [54, 257] width 55 height 14
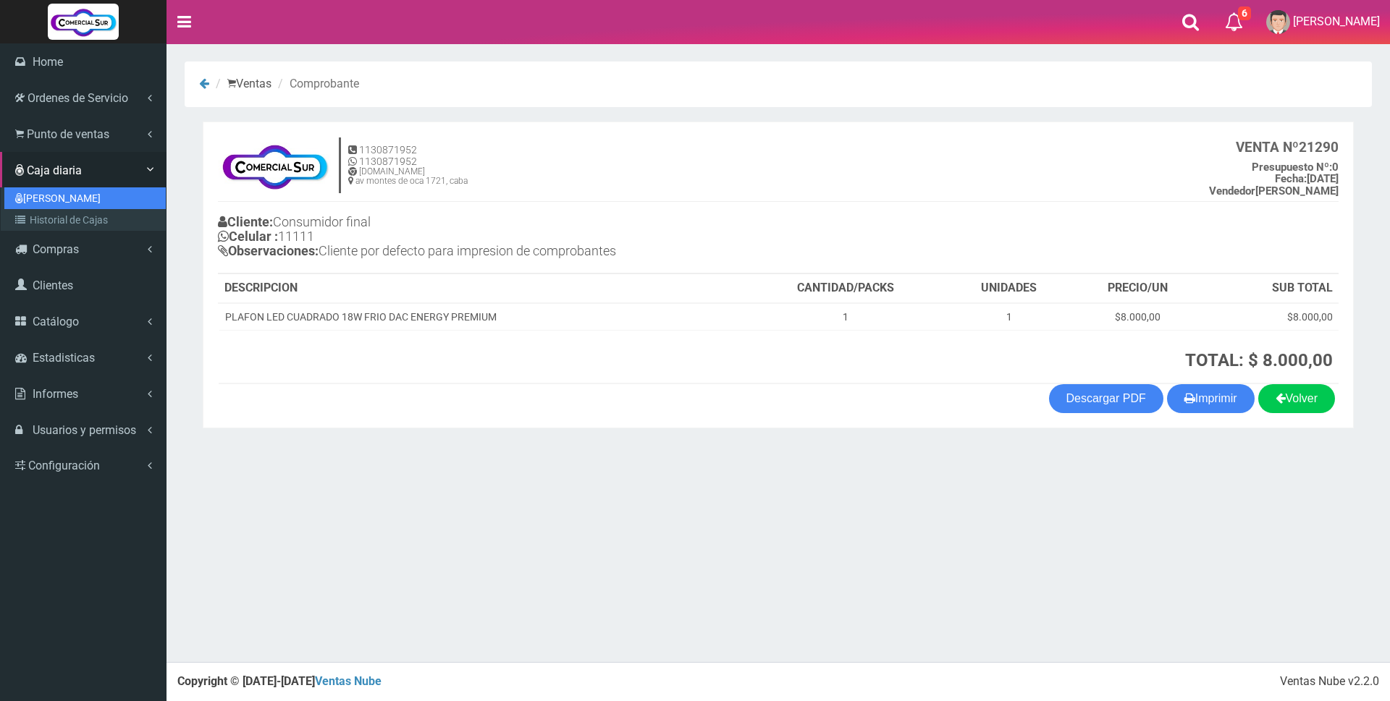
click at [59, 200] on link "[PERSON_NAME]" at bounding box center [84, 198] width 161 height 22
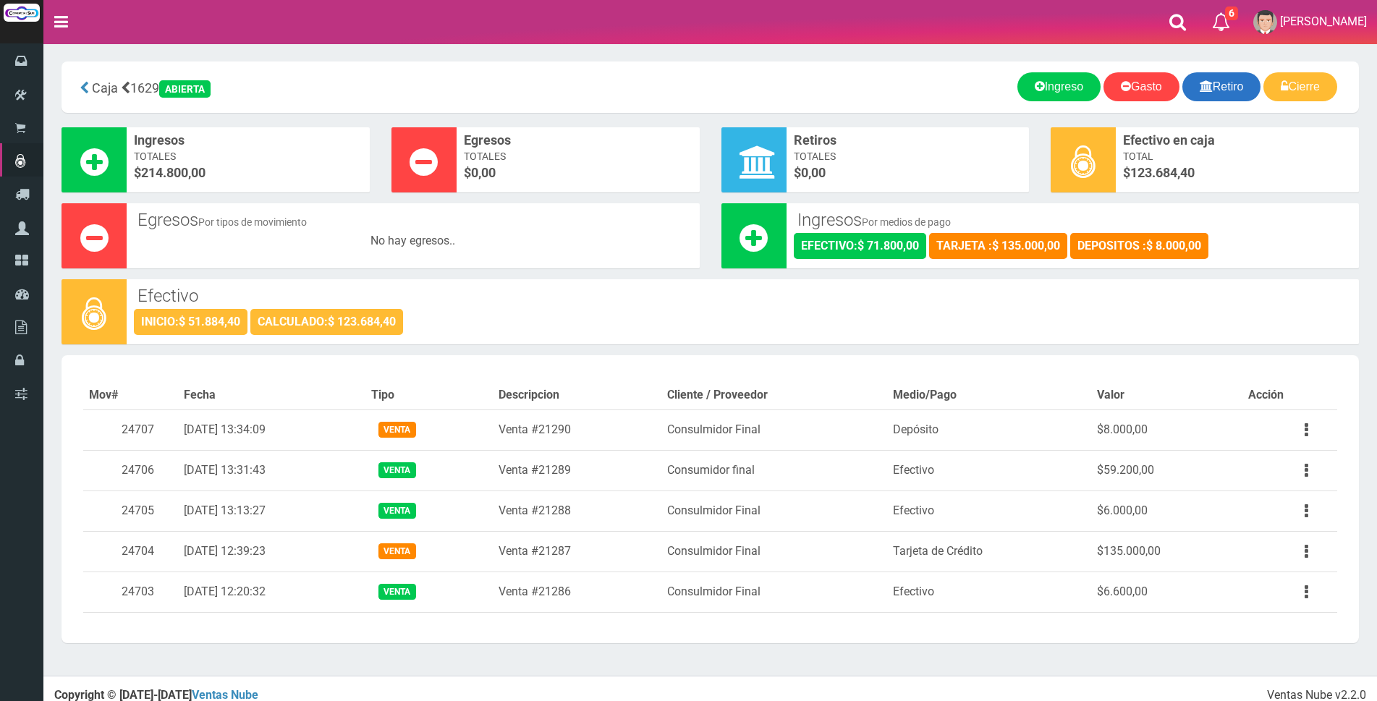
click at [1225, 89] on link "Retiro" at bounding box center [1222, 86] width 79 height 29
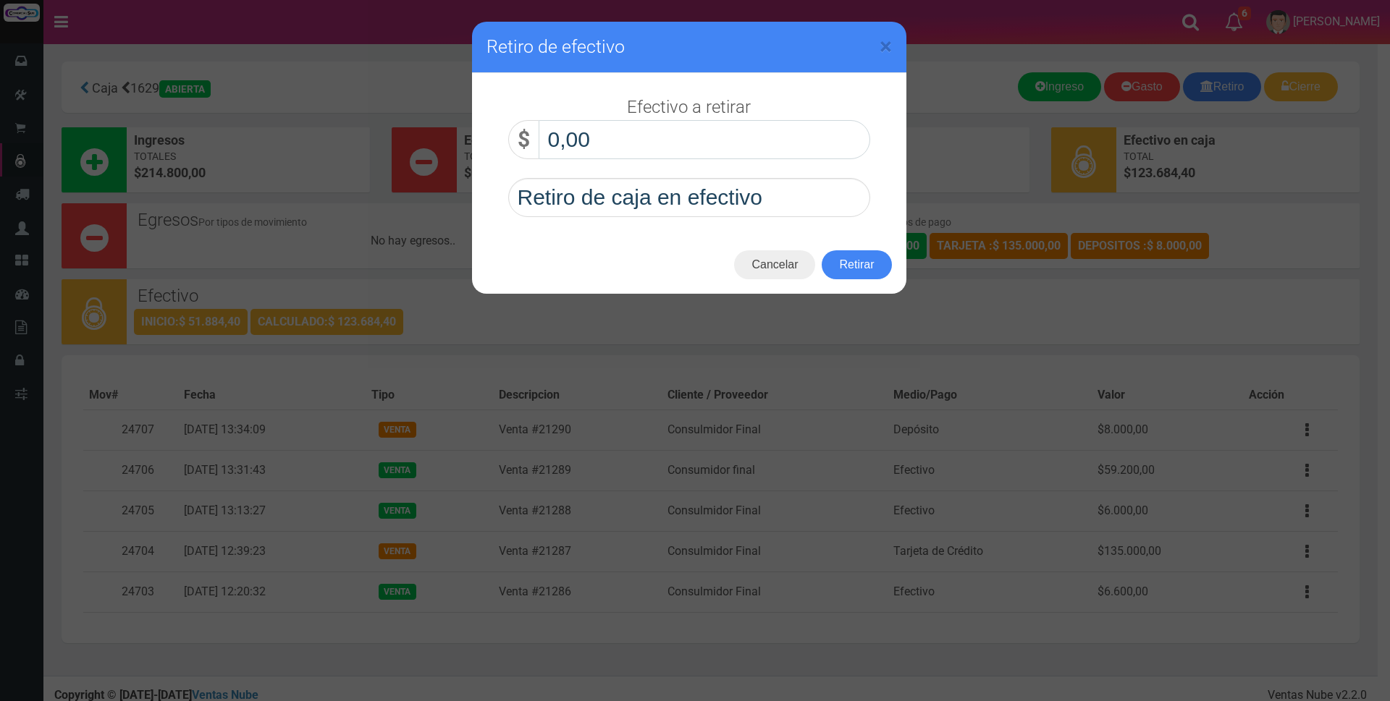
click at [708, 124] on input "0,00" at bounding box center [703, 139] width 331 height 39
type input "90.000,00"
click at [846, 265] on button "Retirar" at bounding box center [855, 264] width 69 height 29
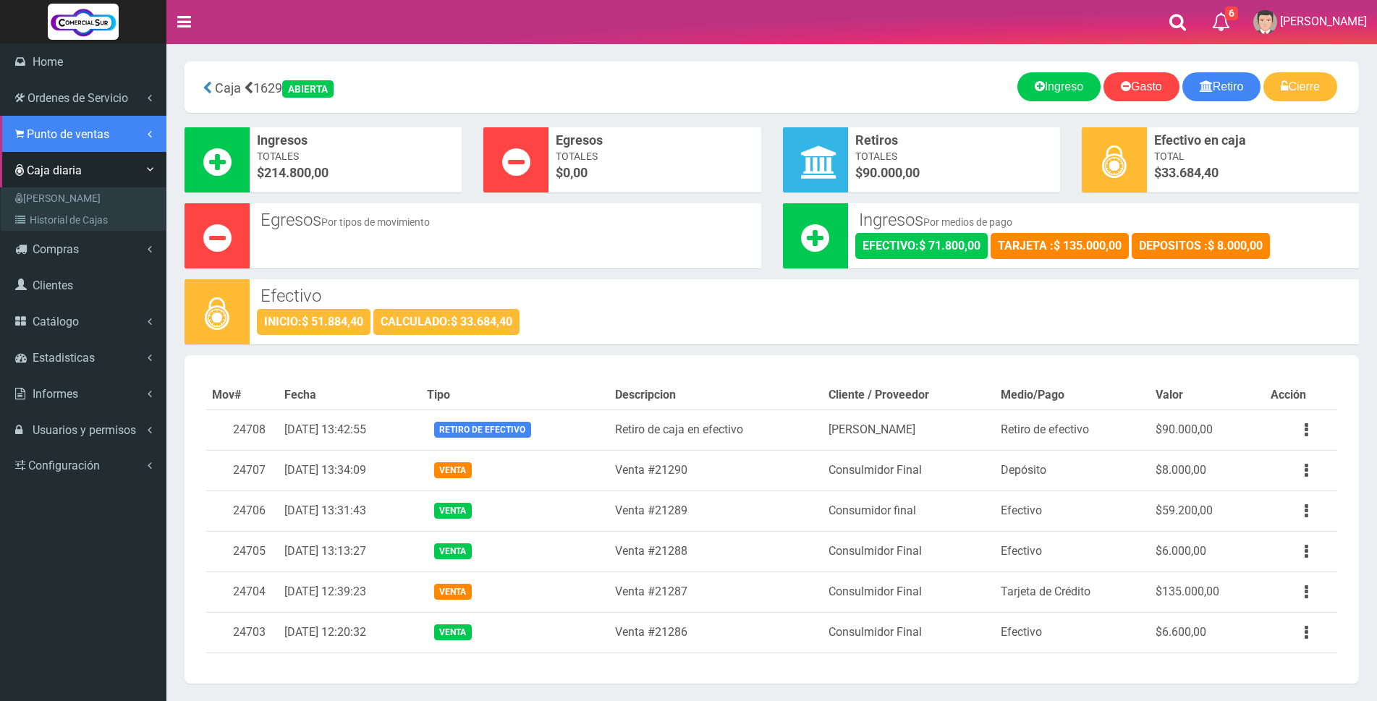
click at [77, 138] on span "Punto de ventas" at bounding box center [68, 134] width 83 height 14
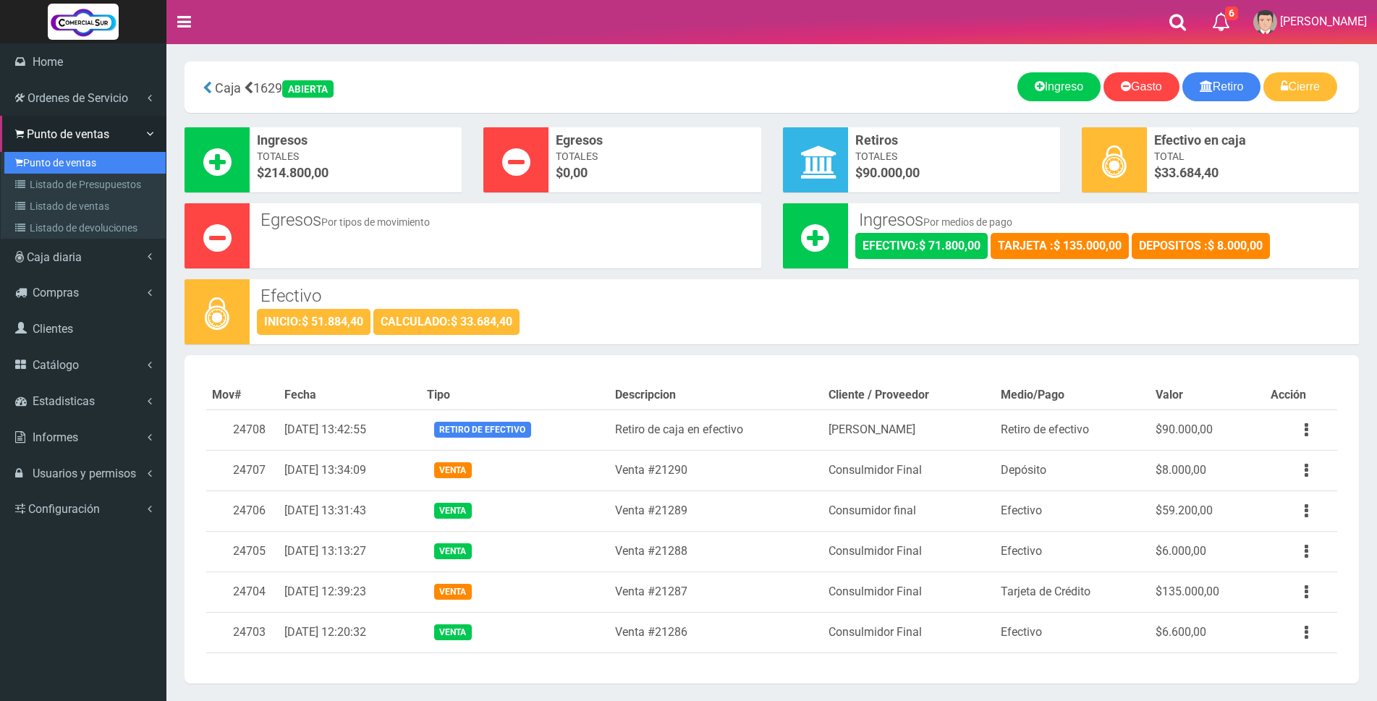
click at [76, 158] on link "Punto de ventas" at bounding box center [84, 163] width 161 height 22
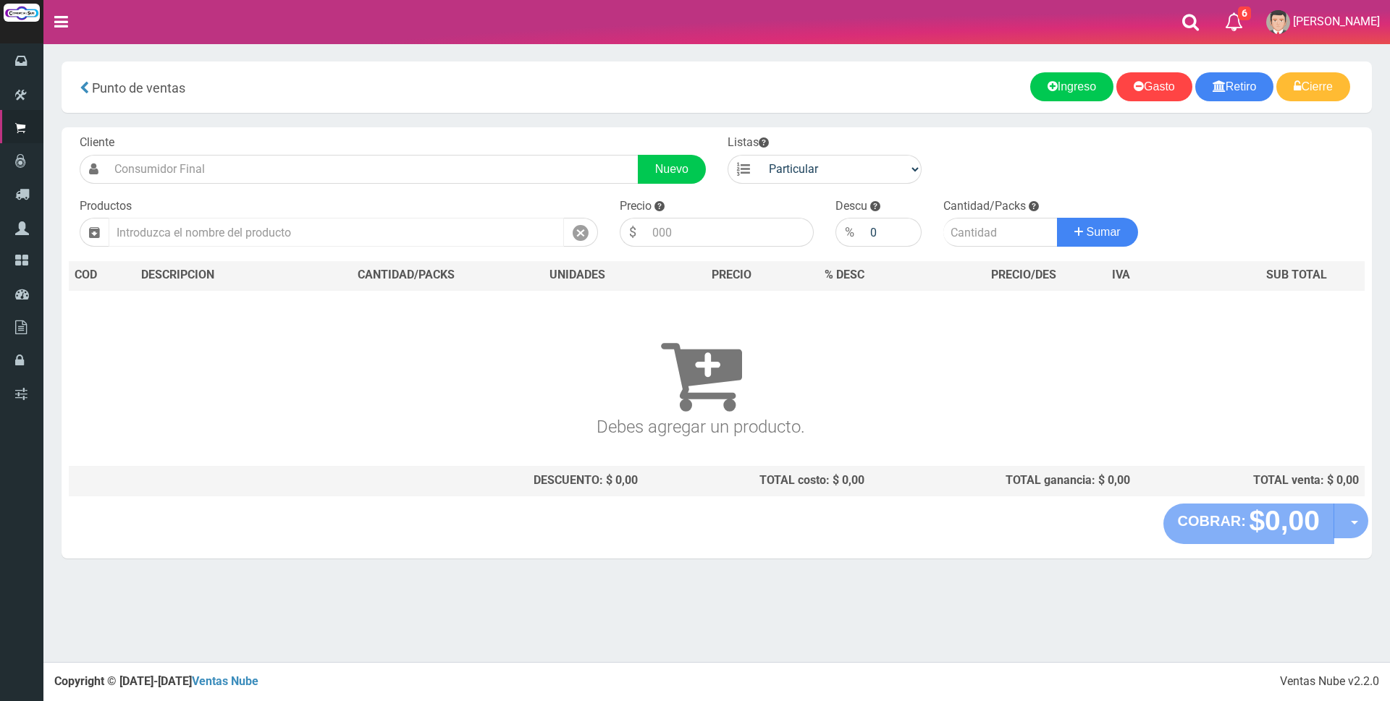
click at [519, 225] on input "text" at bounding box center [336, 232] width 455 height 29
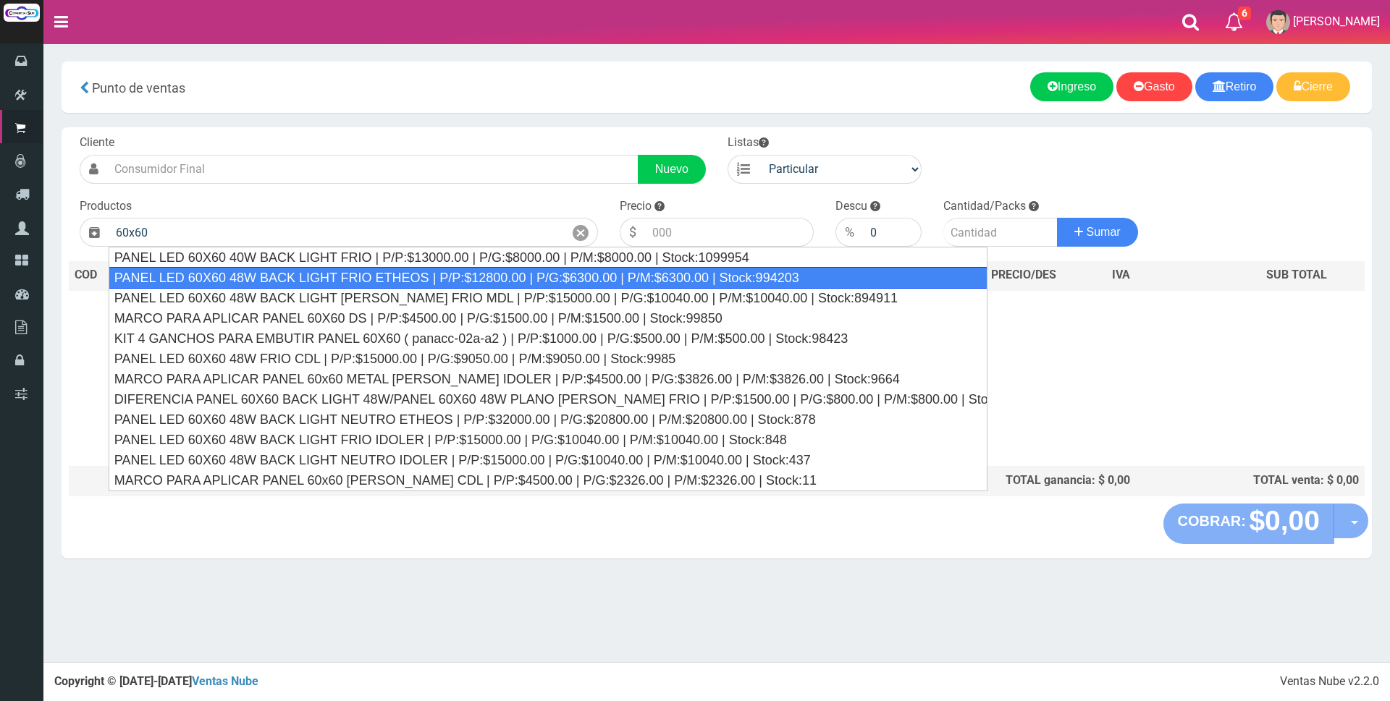
click at [584, 284] on div "PANEL LED 60X60 48W BACK LIGHT FRIO ETHEOS | P/P:$12800.00 | P/G:$6300.00 | P/M…" at bounding box center [548, 278] width 879 height 22
type input "PANEL LED 60X60 48W BACK LIGHT FRIO ETHEOS | P/P:$12800.00 | P/G:$6300.00 | P/M…"
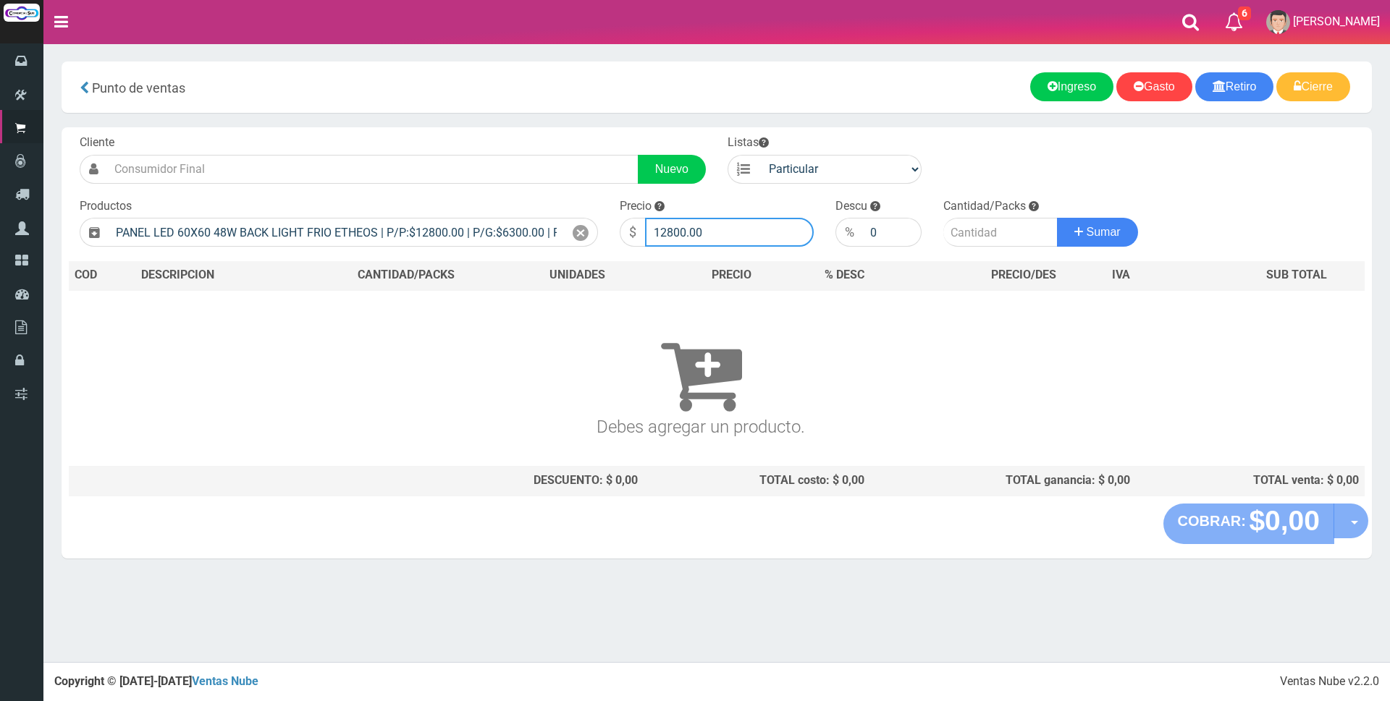
click at [716, 234] on input "12800.00" at bounding box center [729, 232] width 169 height 29
type input "1"
type input "30000"
click at [1011, 239] on input "number" at bounding box center [1000, 232] width 114 height 29
type input "4"
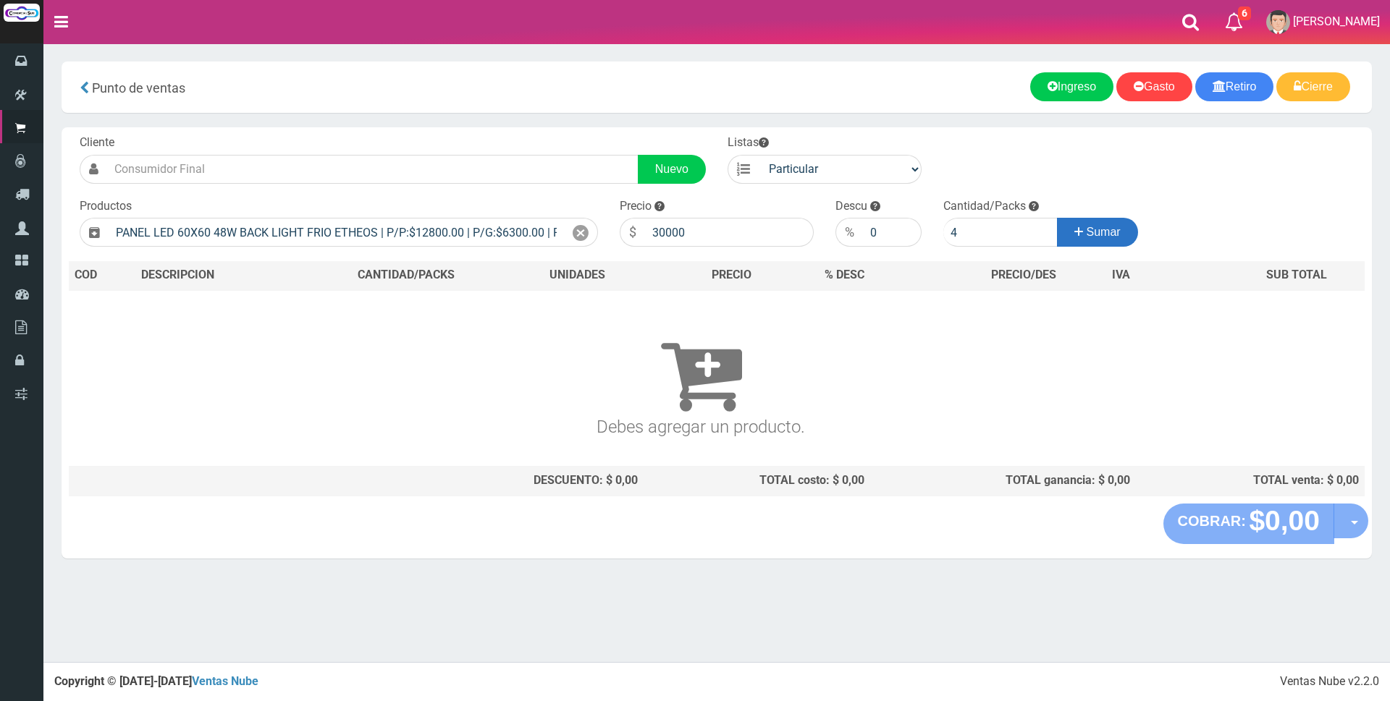
click at [1074, 229] on icon at bounding box center [1078, 231] width 9 height 21
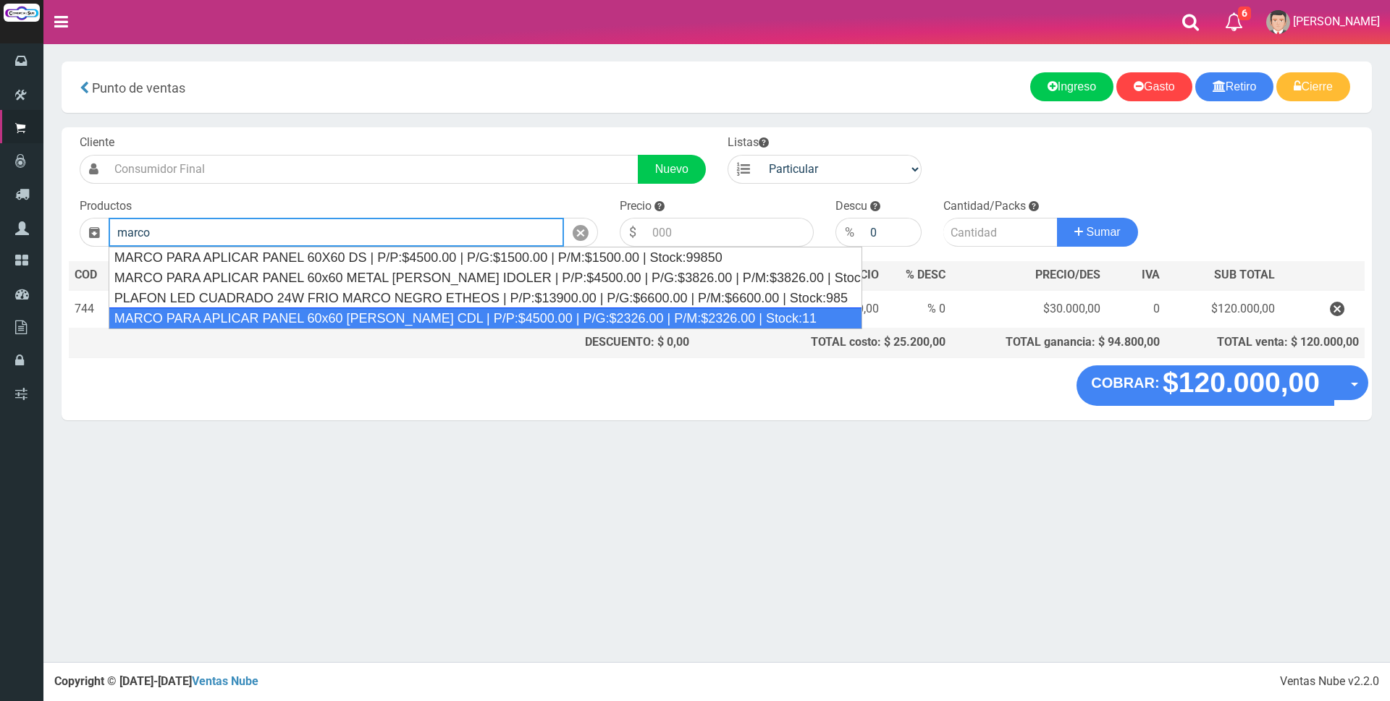
click at [604, 308] on div "MARCO PARA APLICAR PANEL 60x60 BLANCO CDL | P/P:$4500.00 | P/G:$2326.00 | P/M:$…" at bounding box center [485, 319] width 753 height 22
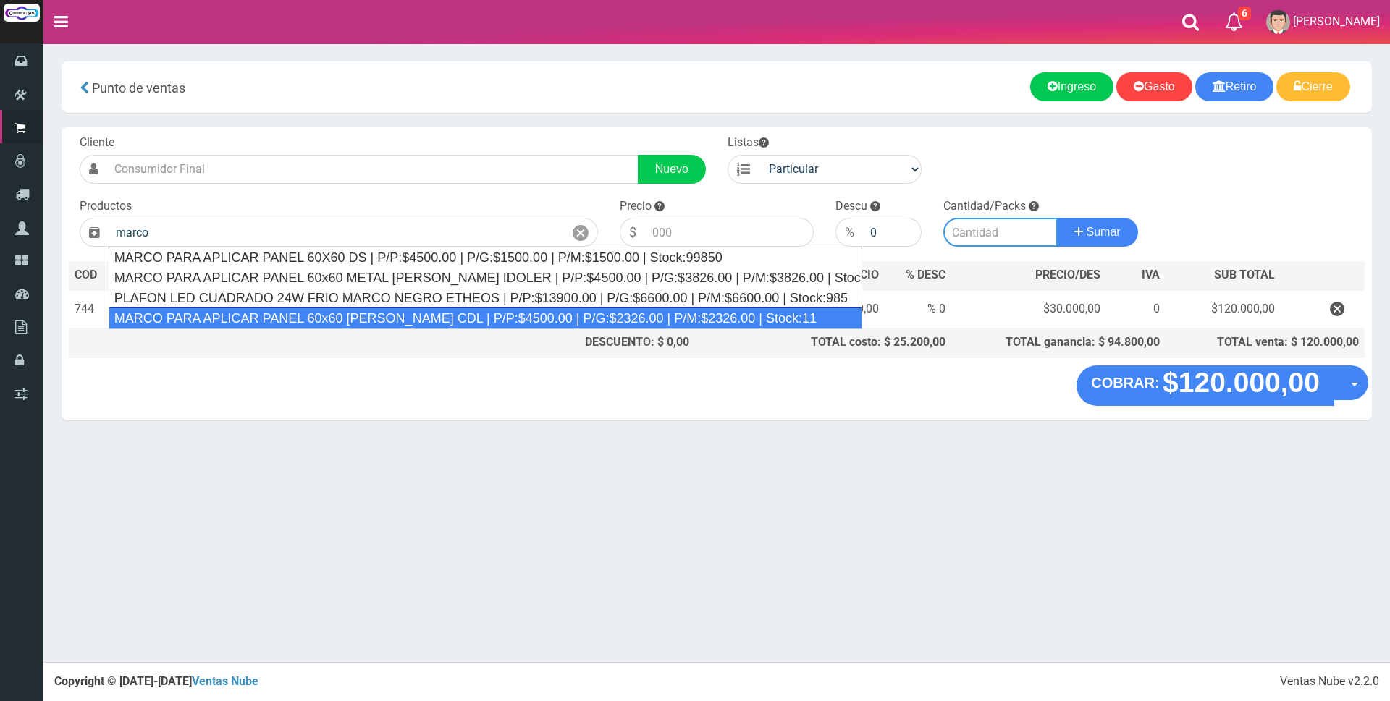
type input "MARCO PARA APLICAR PANEL 60x60 BLANCO CDL | P/P:$4500.00 | P/G:$2326.00 | P/M:$…"
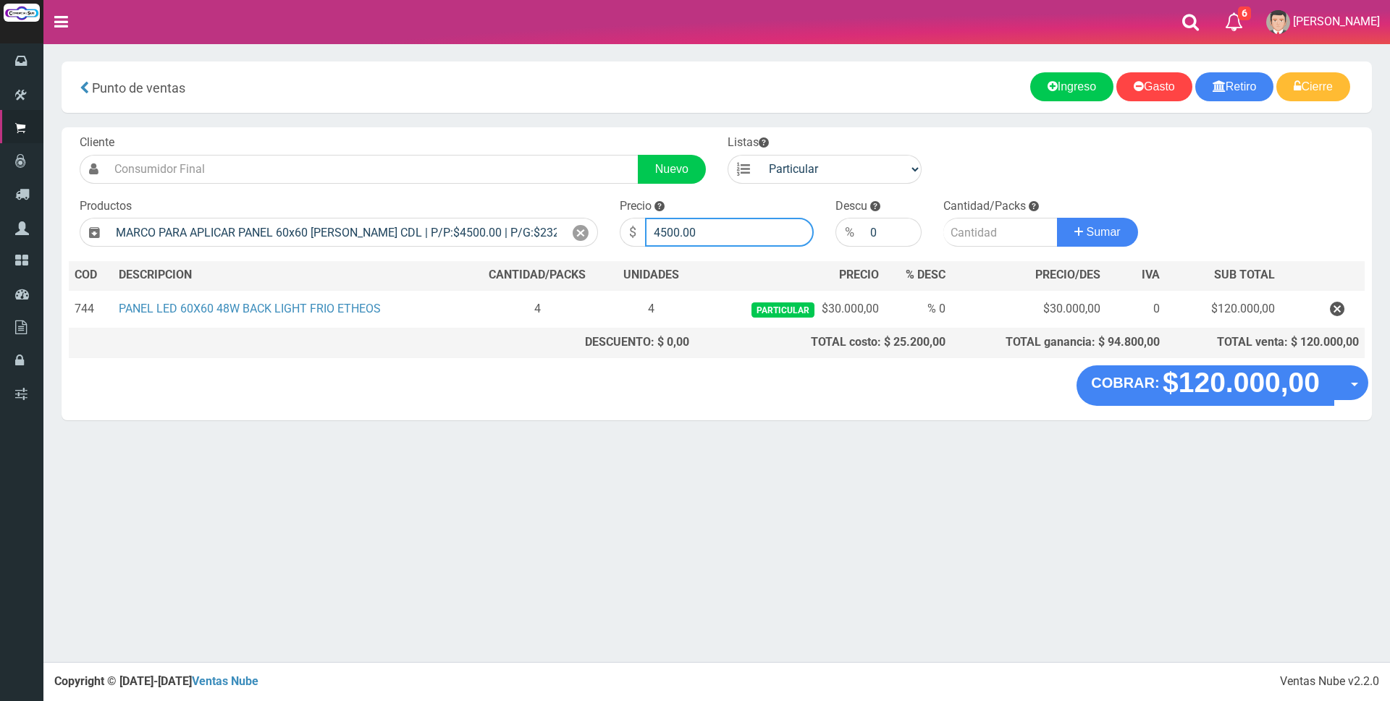
click at [724, 233] on input "4500.00" at bounding box center [729, 232] width 169 height 29
type input "4"
type input "12000"
click at [983, 234] on input "number" at bounding box center [1000, 232] width 114 height 29
type input "4"
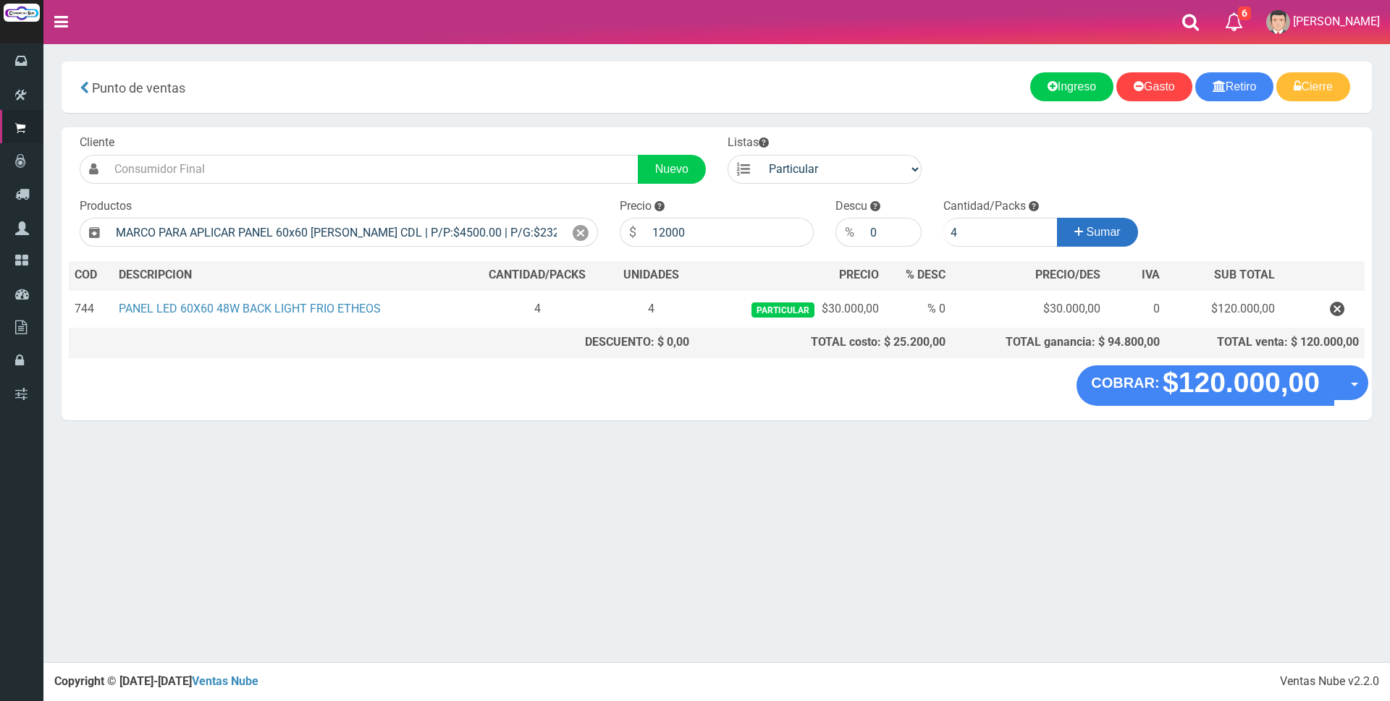
click at [1088, 234] on span "Sumar" at bounding box center [1103, 232] width 34 height 12
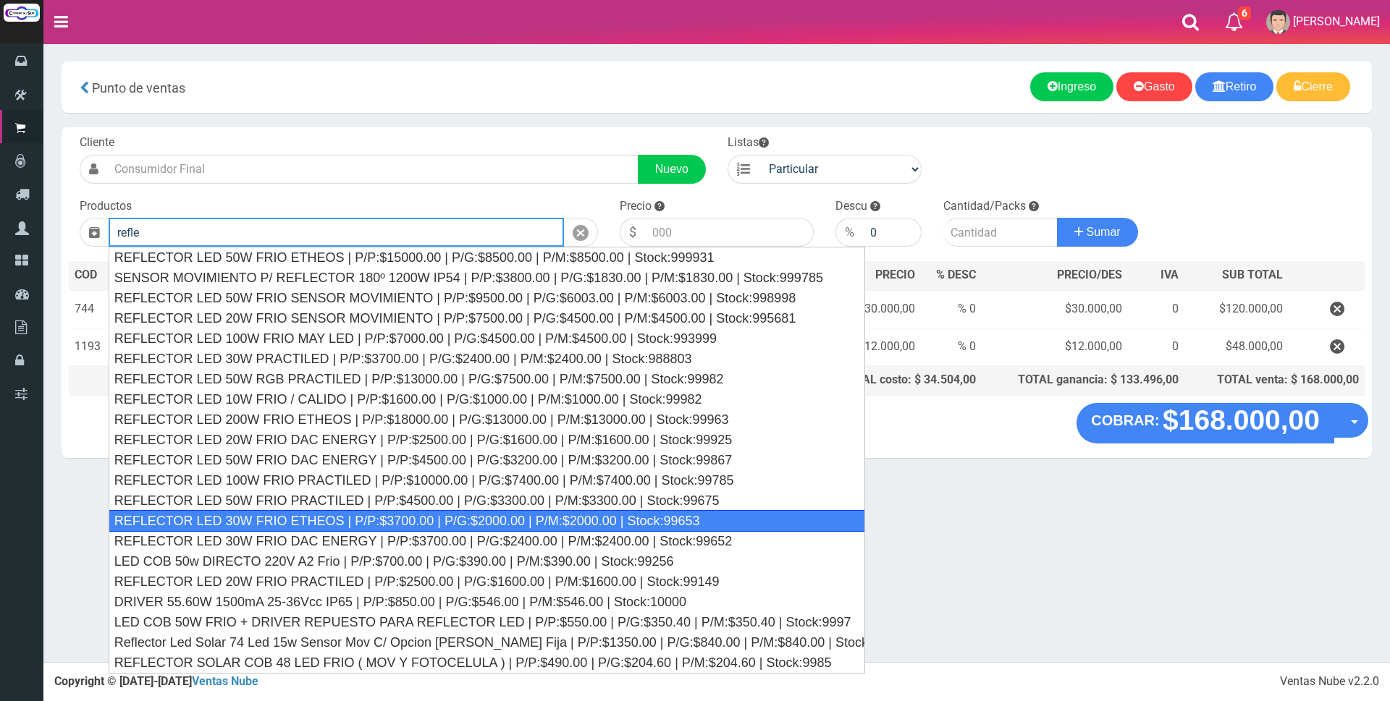
click at [593, 512] on div "REFLECTOR LED 30W FRIO ETHEOS | P/P:$3700.00 | P/G:$2000.00 | P/M:$2000.00 | St…" at bounding box center [487, 521] width 757 height 22
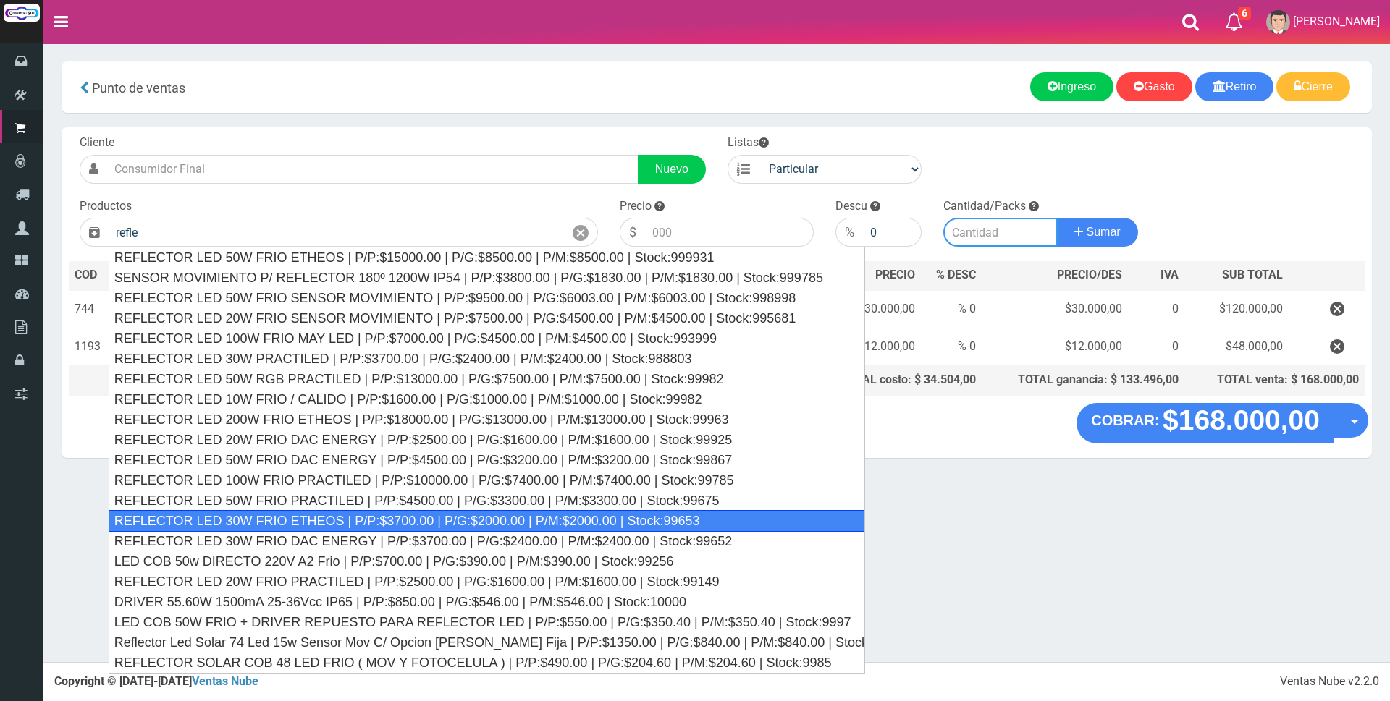
type input "REFLECTOR LED 30W FRIO ETHEOS | P/P:$3700.00 | P/G:$2000.00 | P/M:$2000.00 | St…"
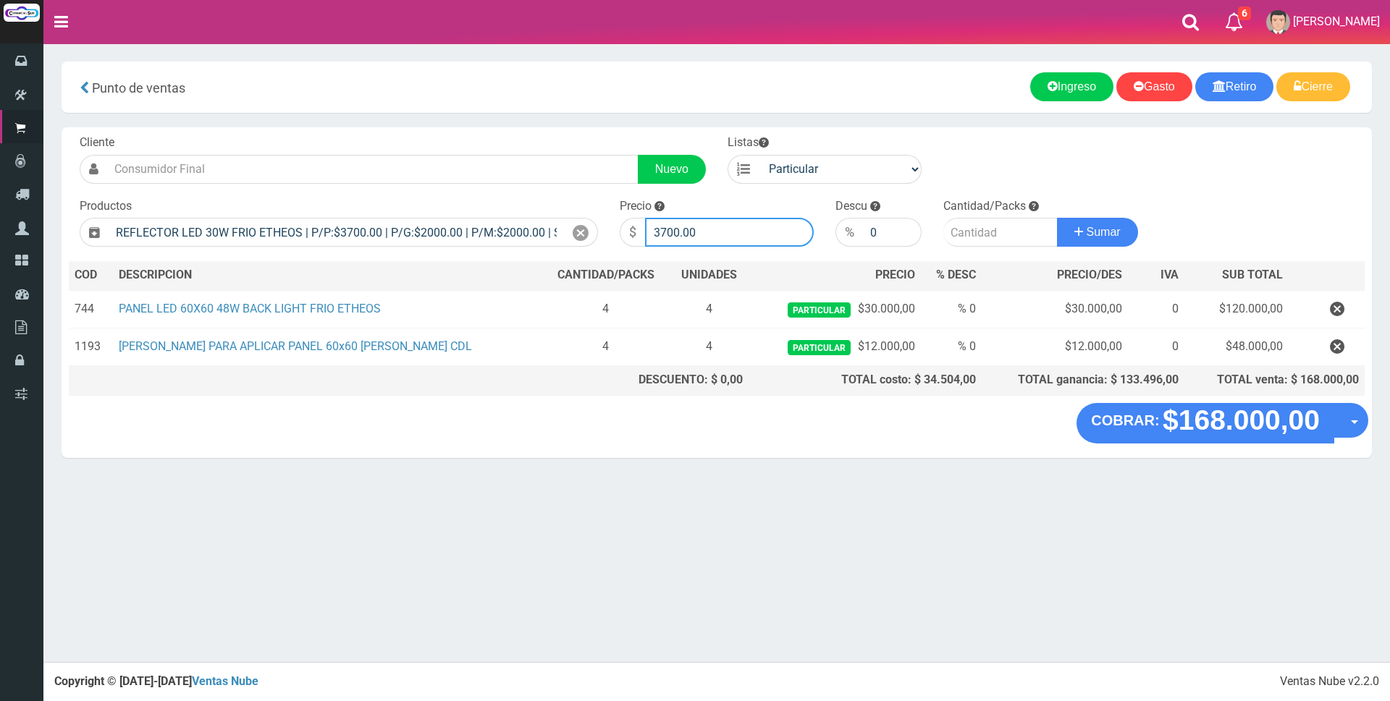
click at [730, 234] on input "3700.00" at bounding box center [729, 232] width 169 height 29
type input "3"
type input "12000"
click at [981, 232] on input "number" at bounding box center [1000, 232] width 114 height 29
type input "3"
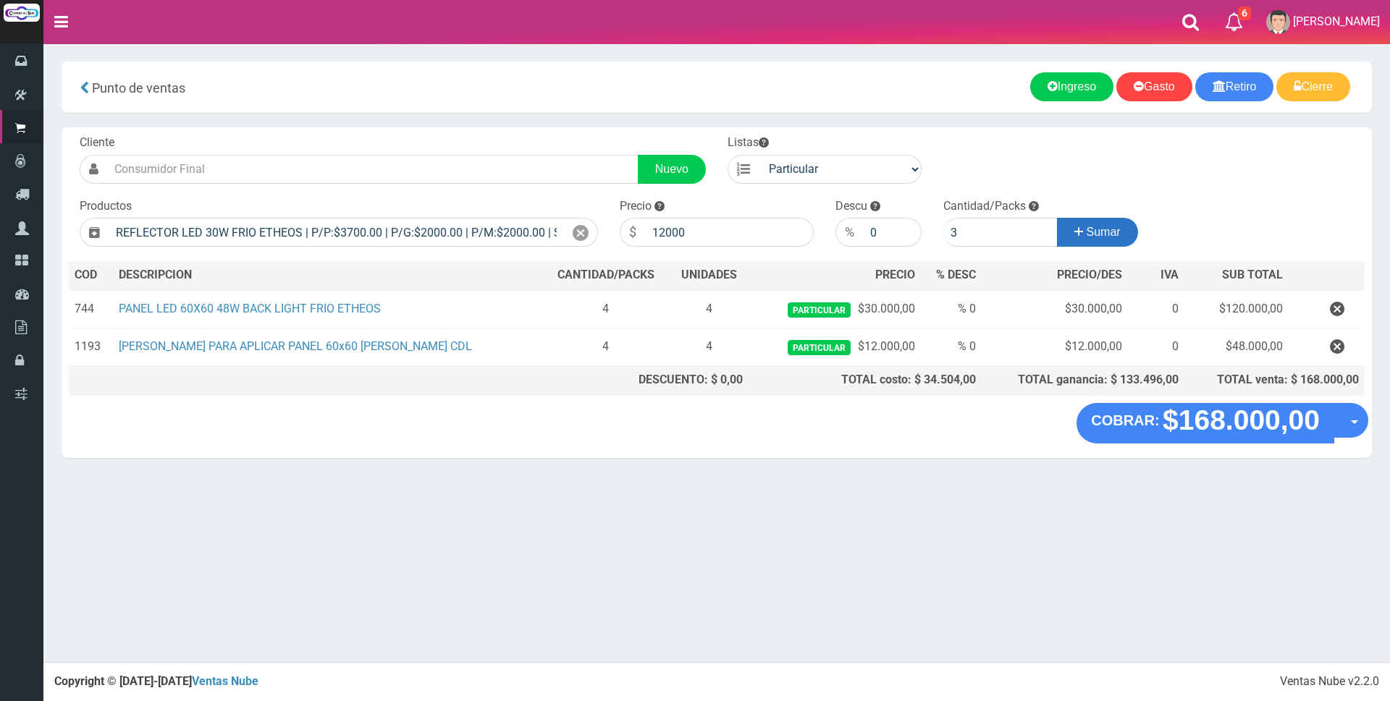
click at [1101, 227] on span "Sumar" at bounding box center [1103, 232] width 34 height 12
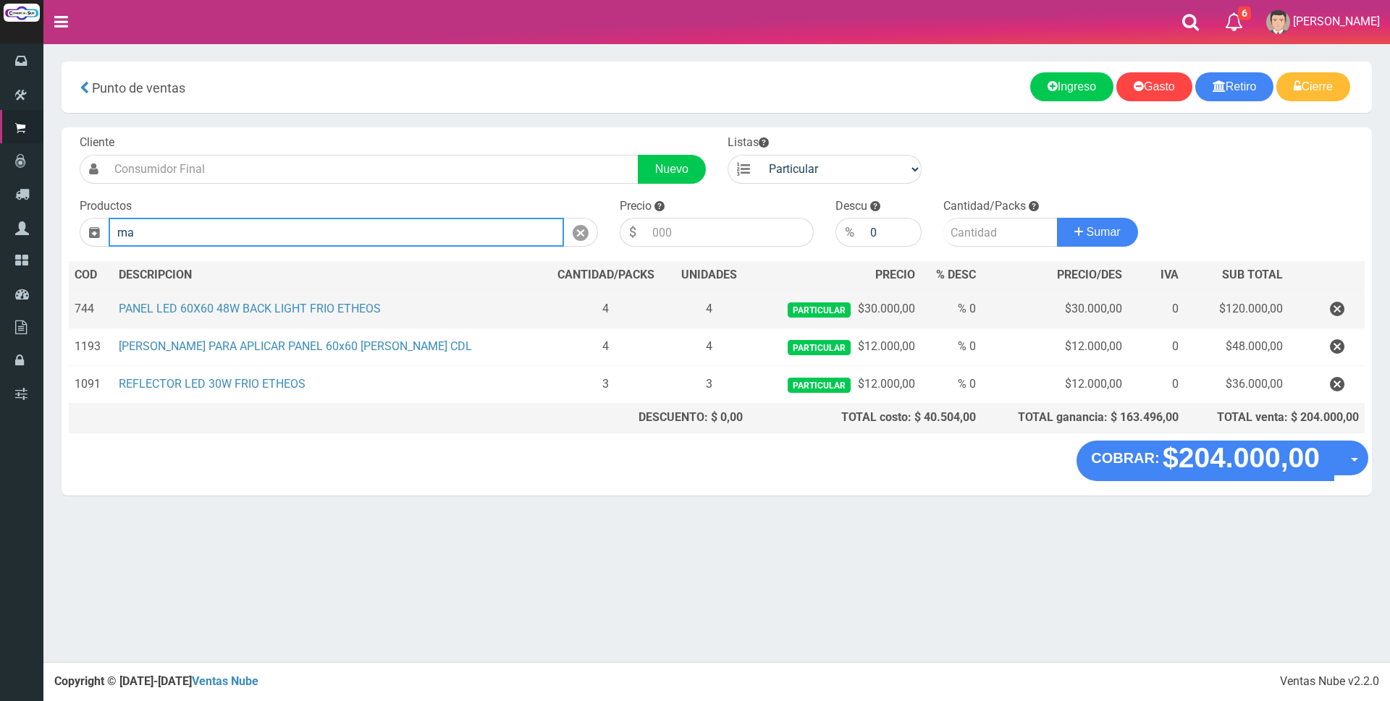
type input "m"
type input "a"
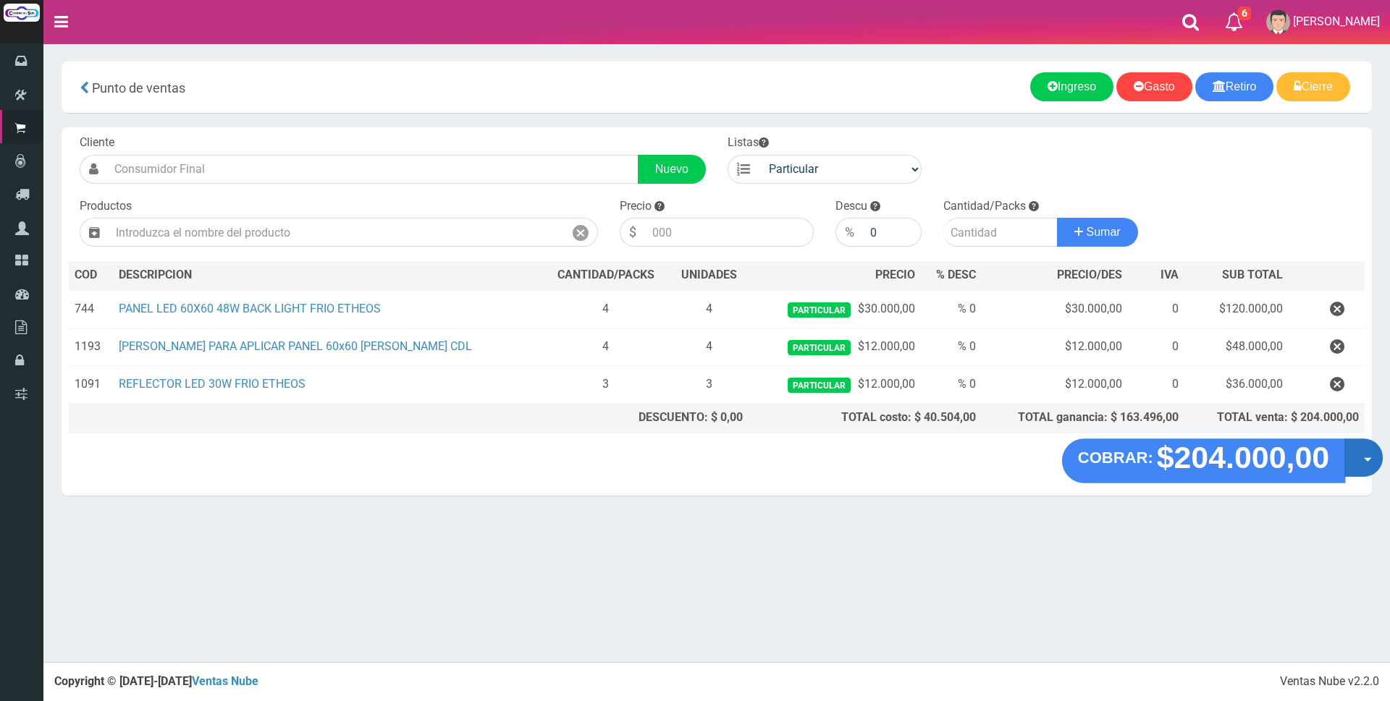
click at [1364, 456] on button "Opciones" at bounding box center [1363, 458] width 38 height 38
click at [1354, 489] on link "Crear presupuesto" at bounding box center [1317, 495] width 130 height 33
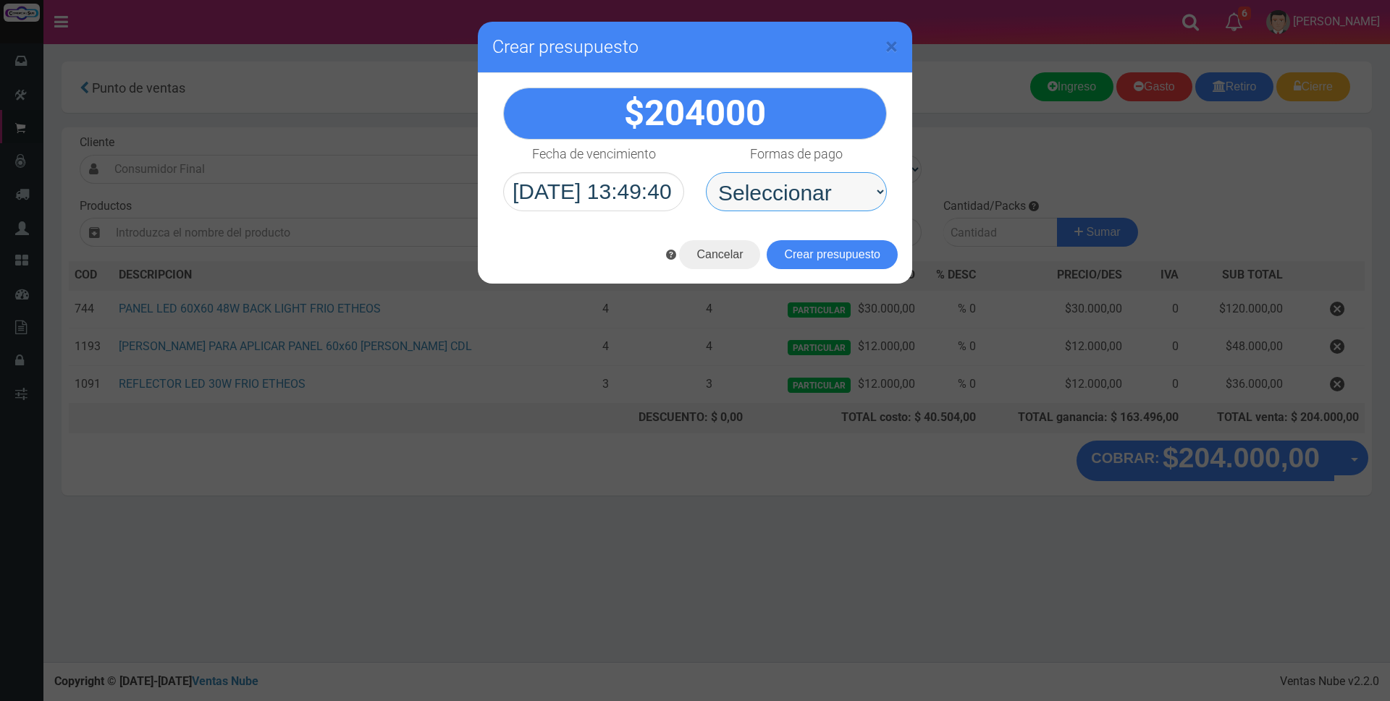
click at [807, 190] on select "Seleccionar Efectivo Tarjeta de Crédito Depósito Débito" at bounding box center [796, 191] width 181 height 39
select select "Depósito"
click at [706, 172] on select "Seleccionar Efectivo Tarjeta de Crédito Depósito Débito" at bounding box center [796, 191] width 181 height 39
click at [798, 261] on button "Crear presupuesto" at bounding box center [831, 254] width 131 height 29
